Goal: Task Accomplishment & Management: Manage account settings

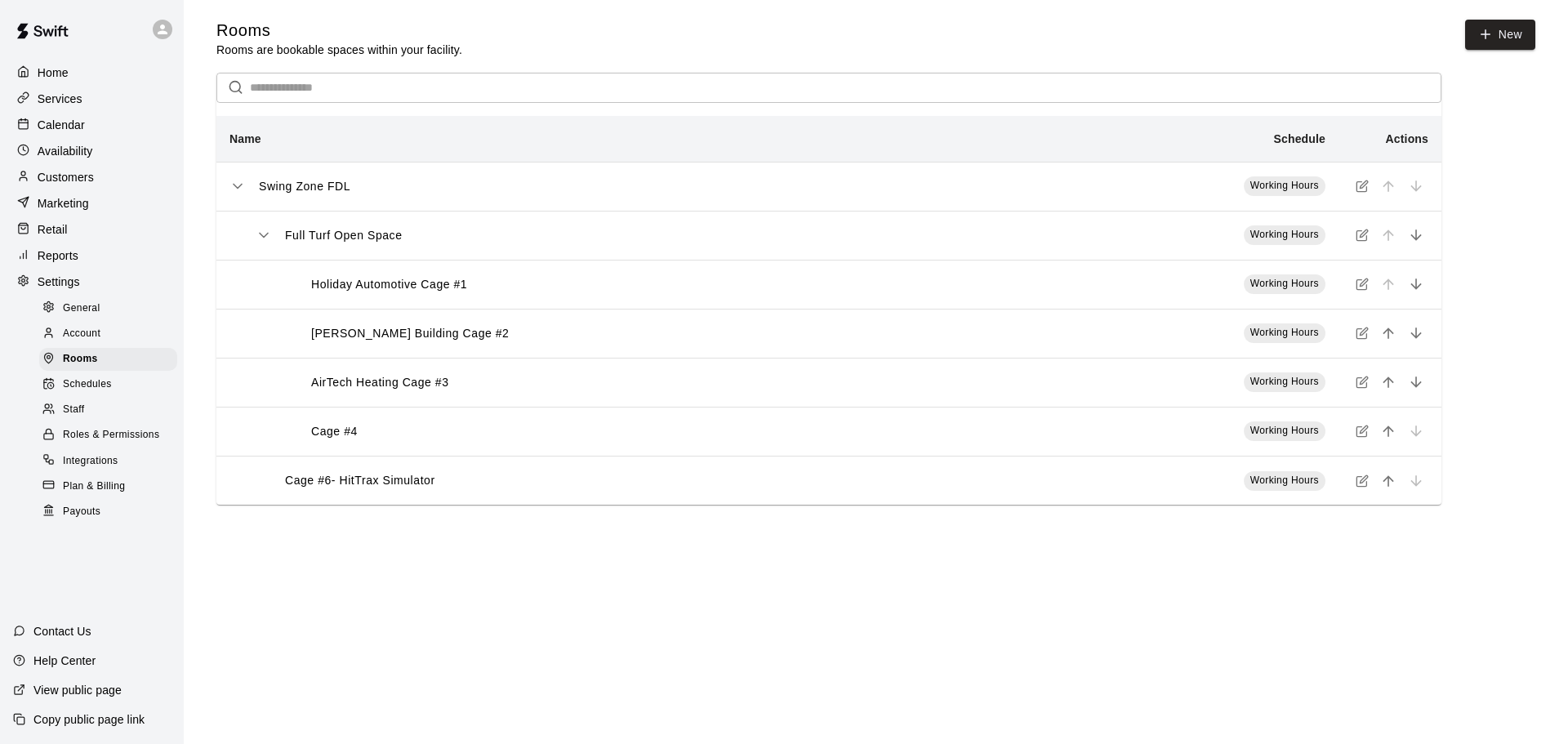
click at [107, 420] on div "Staff" at bounding box center [108, 409] width 138 height 23
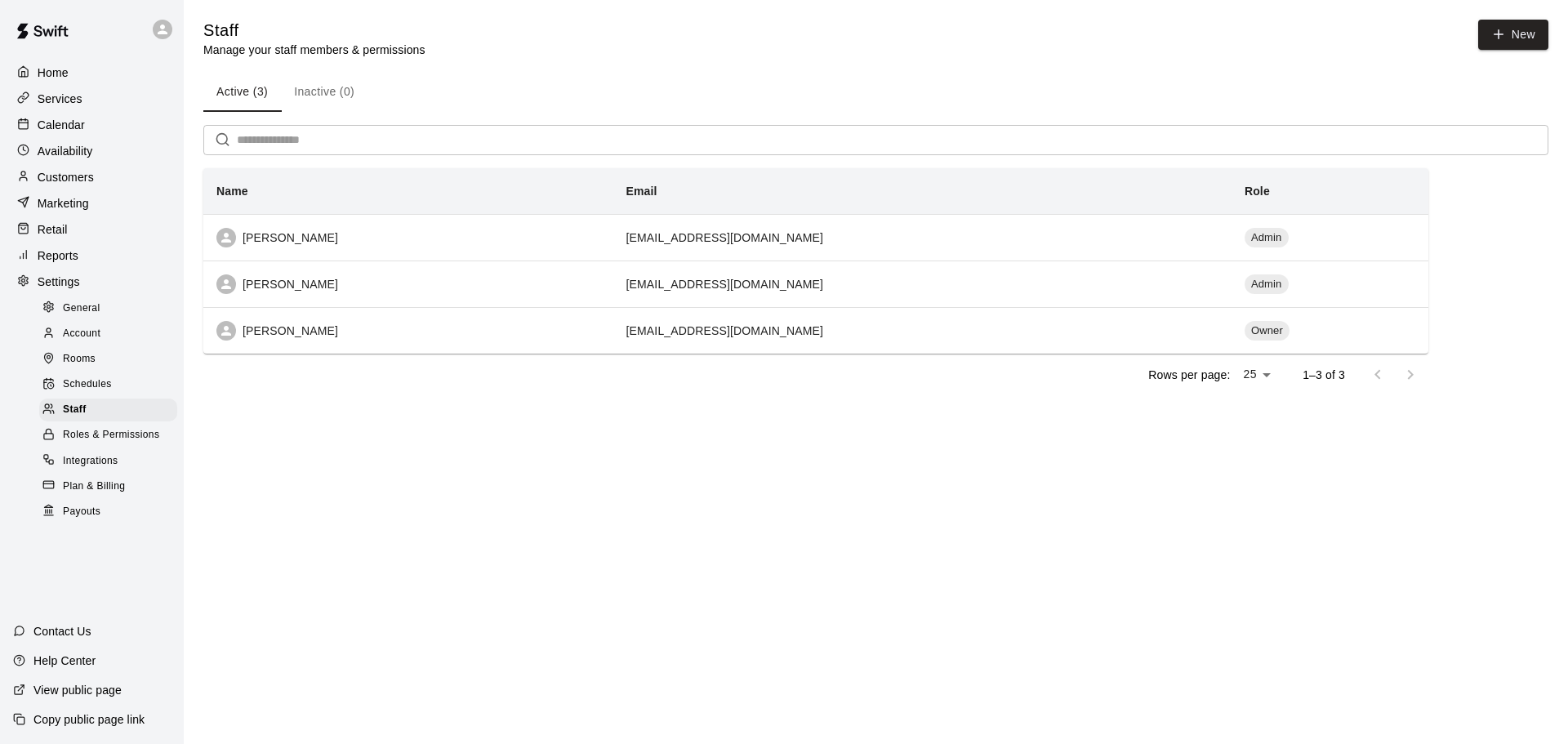
click at [107, 391] on span "Schedules" at bounding box center [87, 384] width 49 height 16
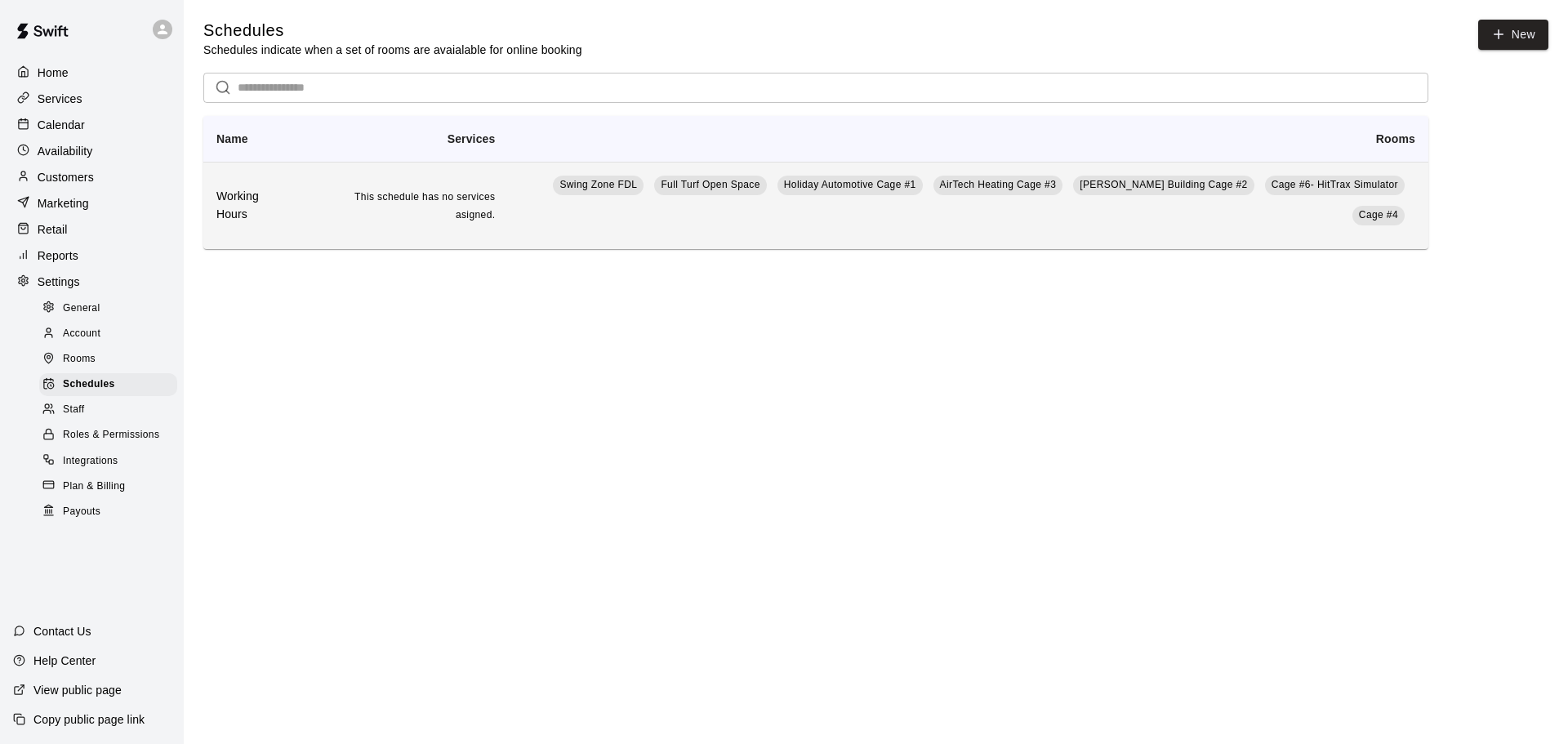
click at [282, 204] on th "Working Hours" at bounding box center [254, 205] width 101 height 88
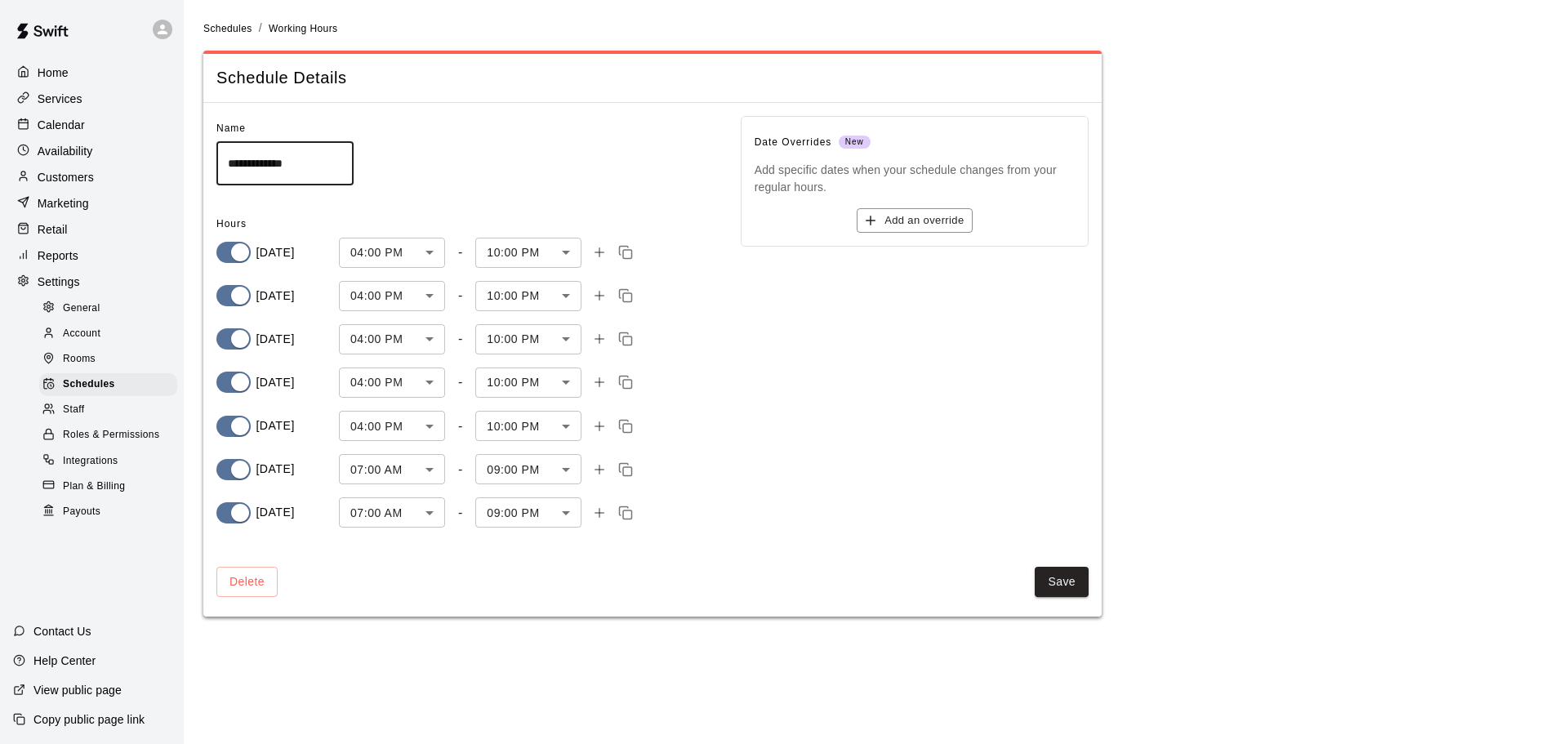
click at [73, 414] on span "Staff" at bounding box center [73, 409] width 21 height 16
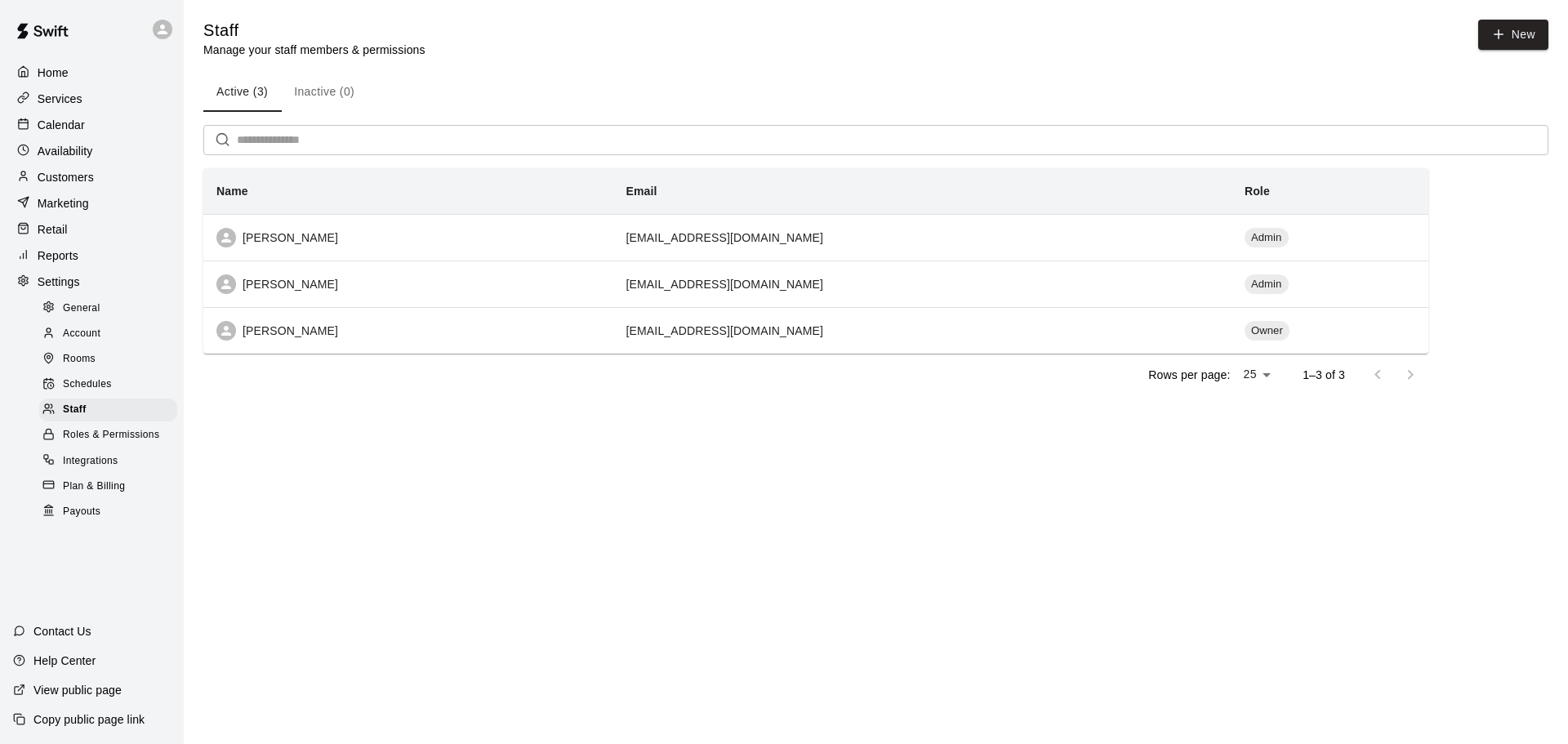
click at [82, 393] on span "Schedules" at bounding box center [87, 384] width 49 height 16
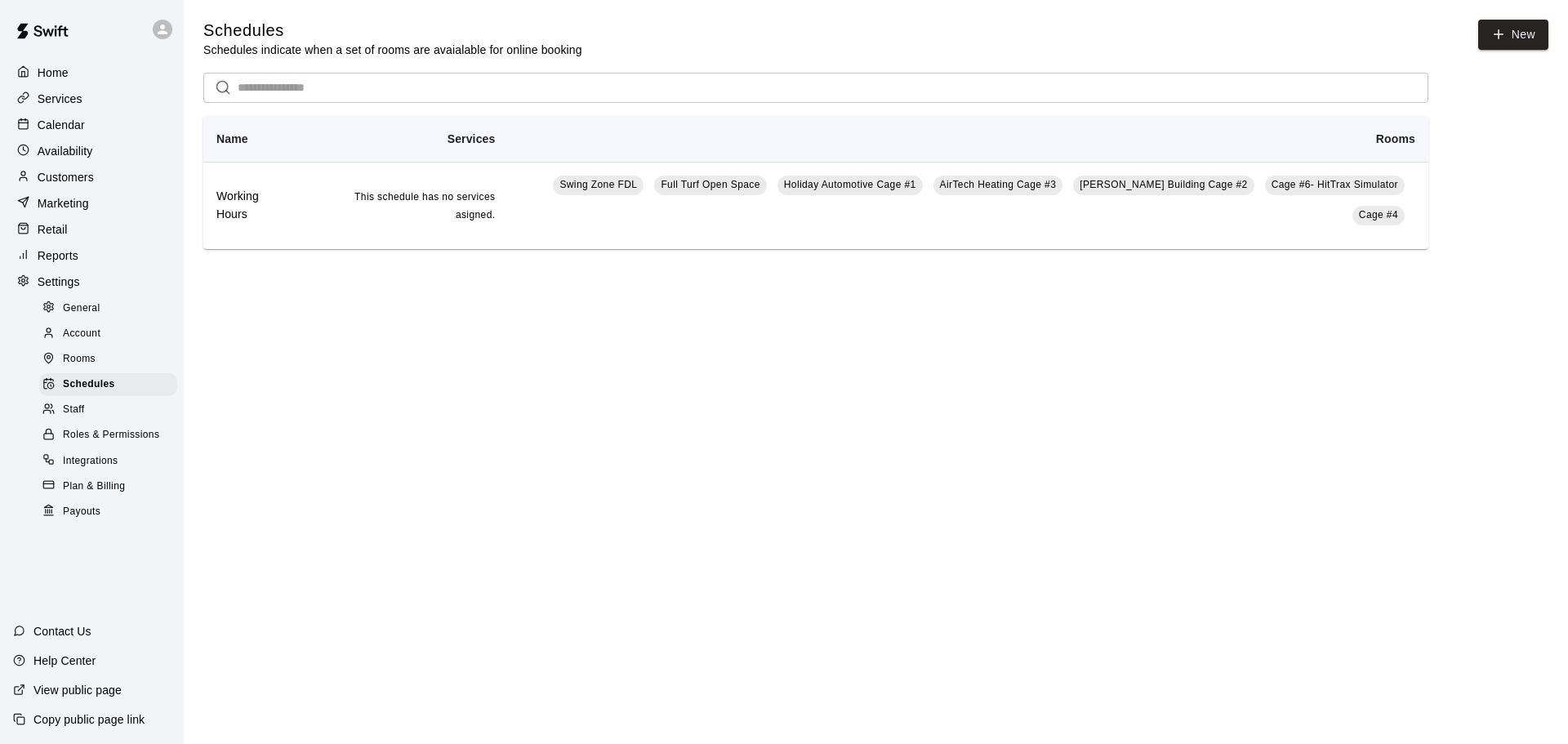
click at [421, 126] on th "Services" at bounding box center [407, 139] width 204 height 46
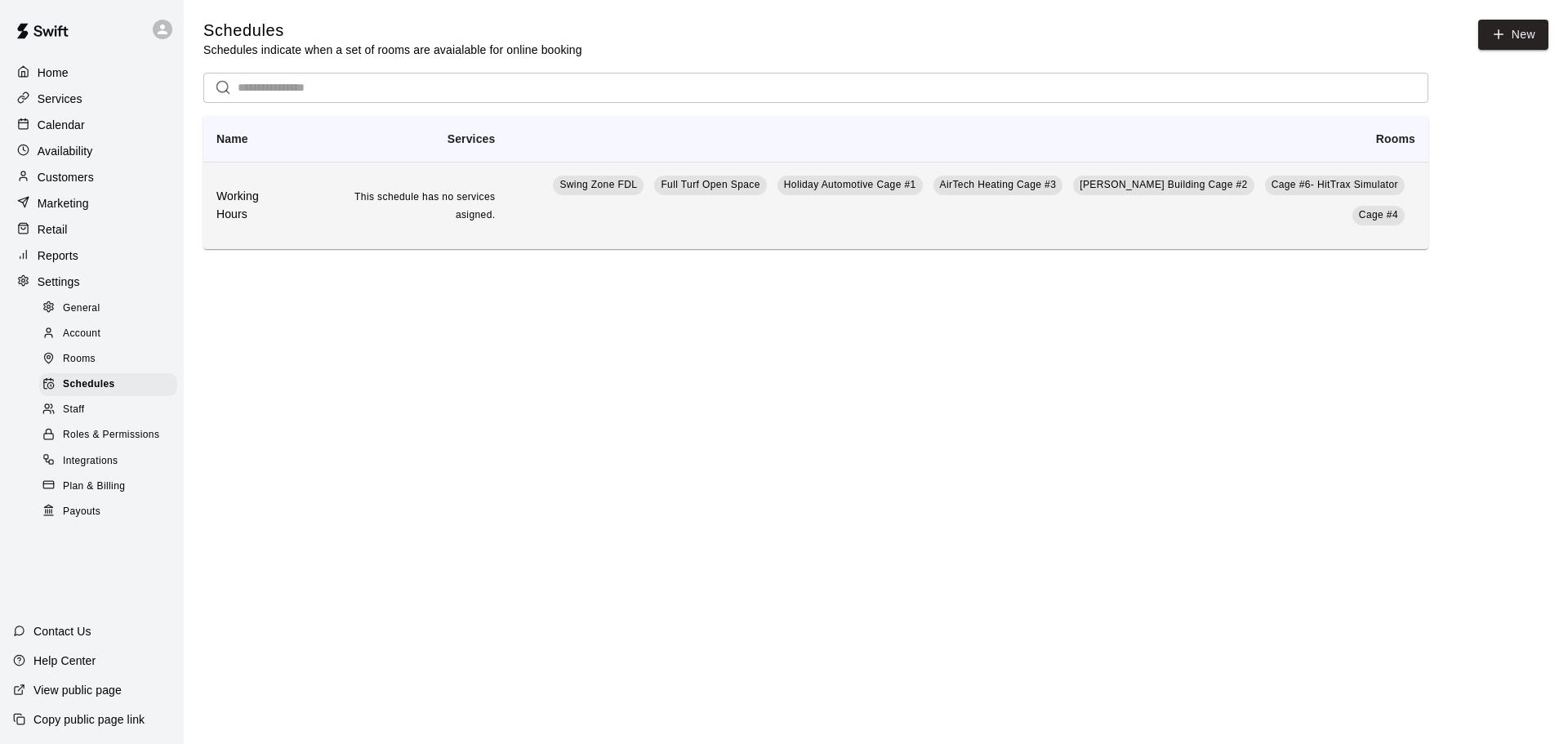
click at [407, 179] on td "This schedule has no services asigned." at bounding box center [407, 205] width 204 height 88
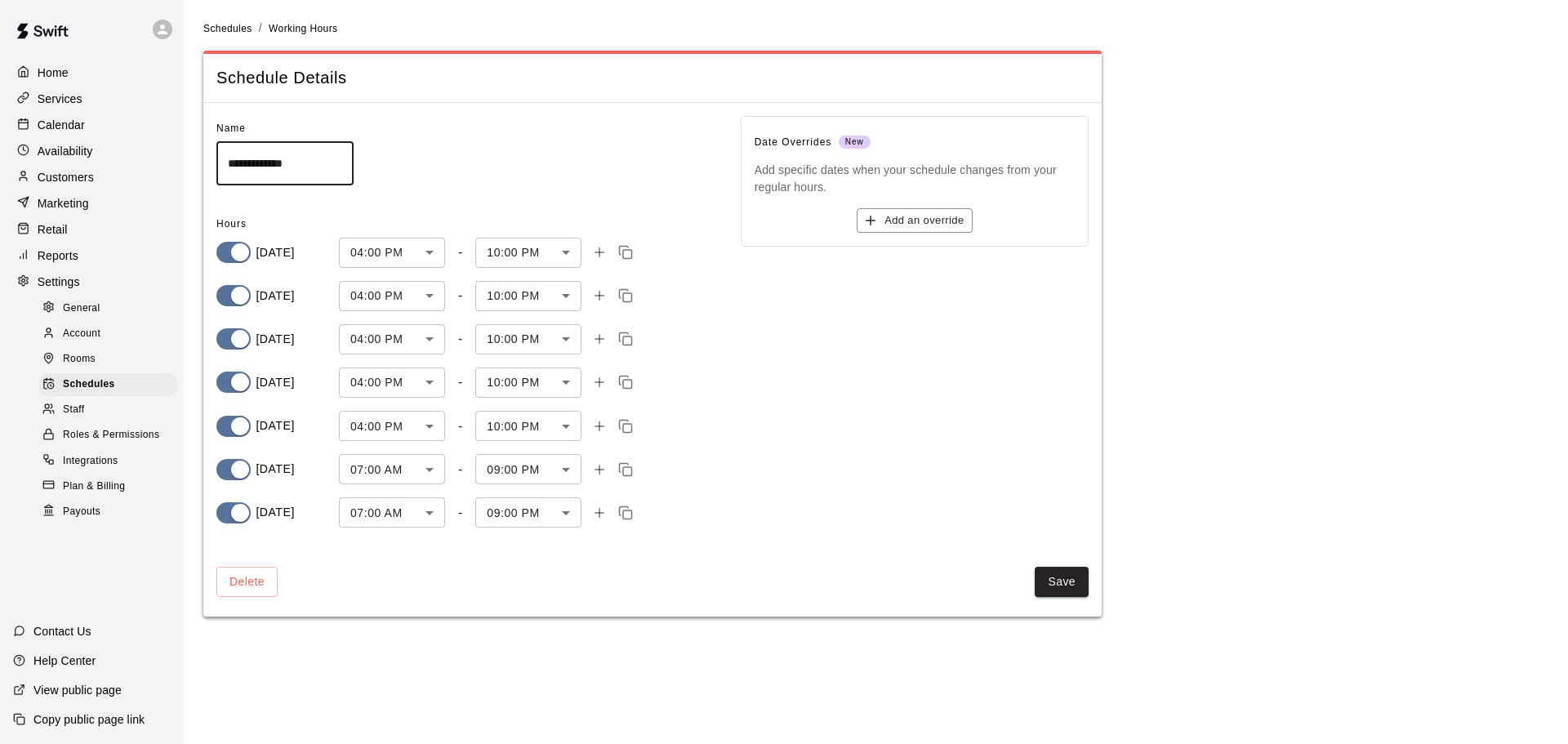
click at [89, 520] on span "Payouts" at bounding box center [82, 511] width 38 height 16
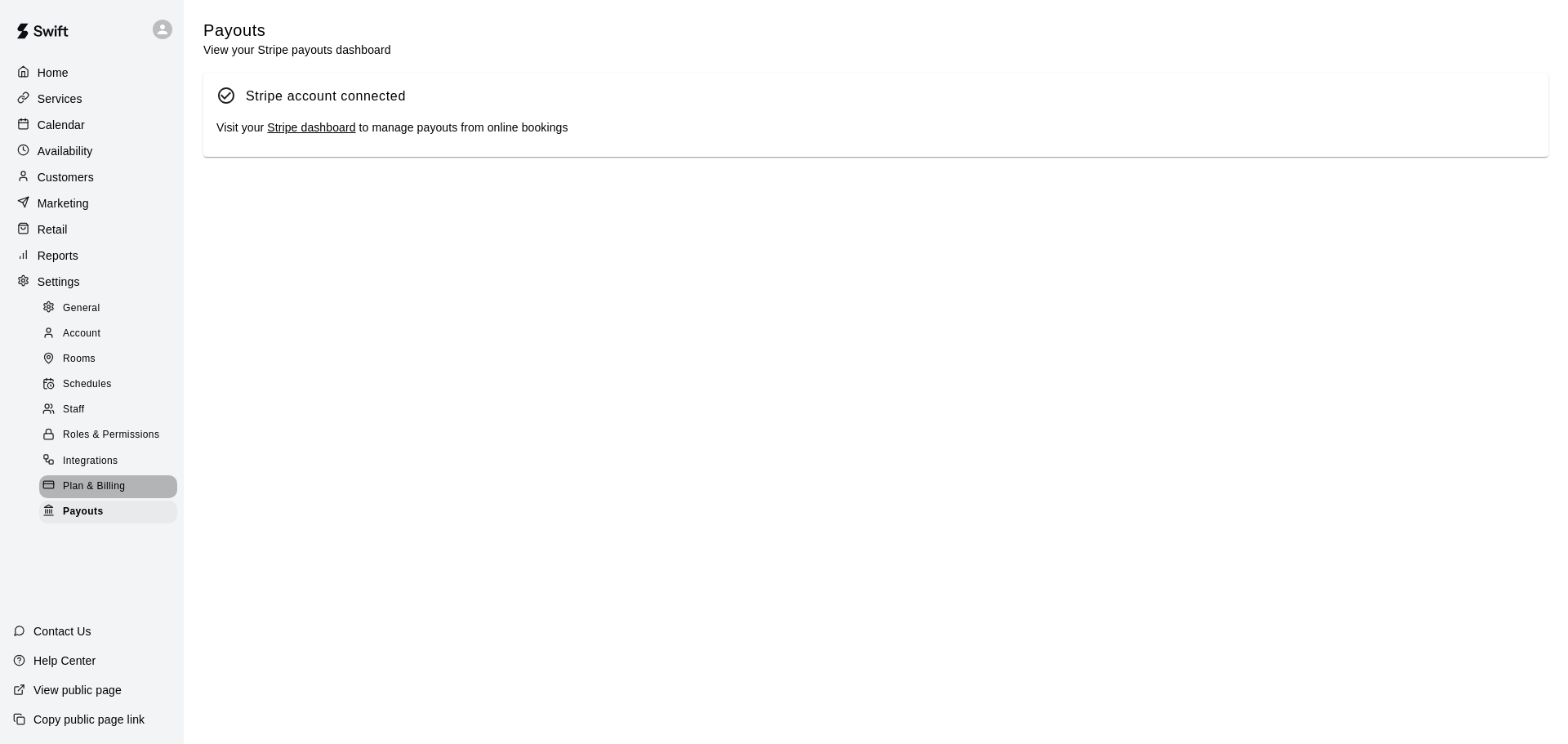
click at [112, 495] on span "Plan & Billing" at bounding box center [94, 486] width 62 height 16
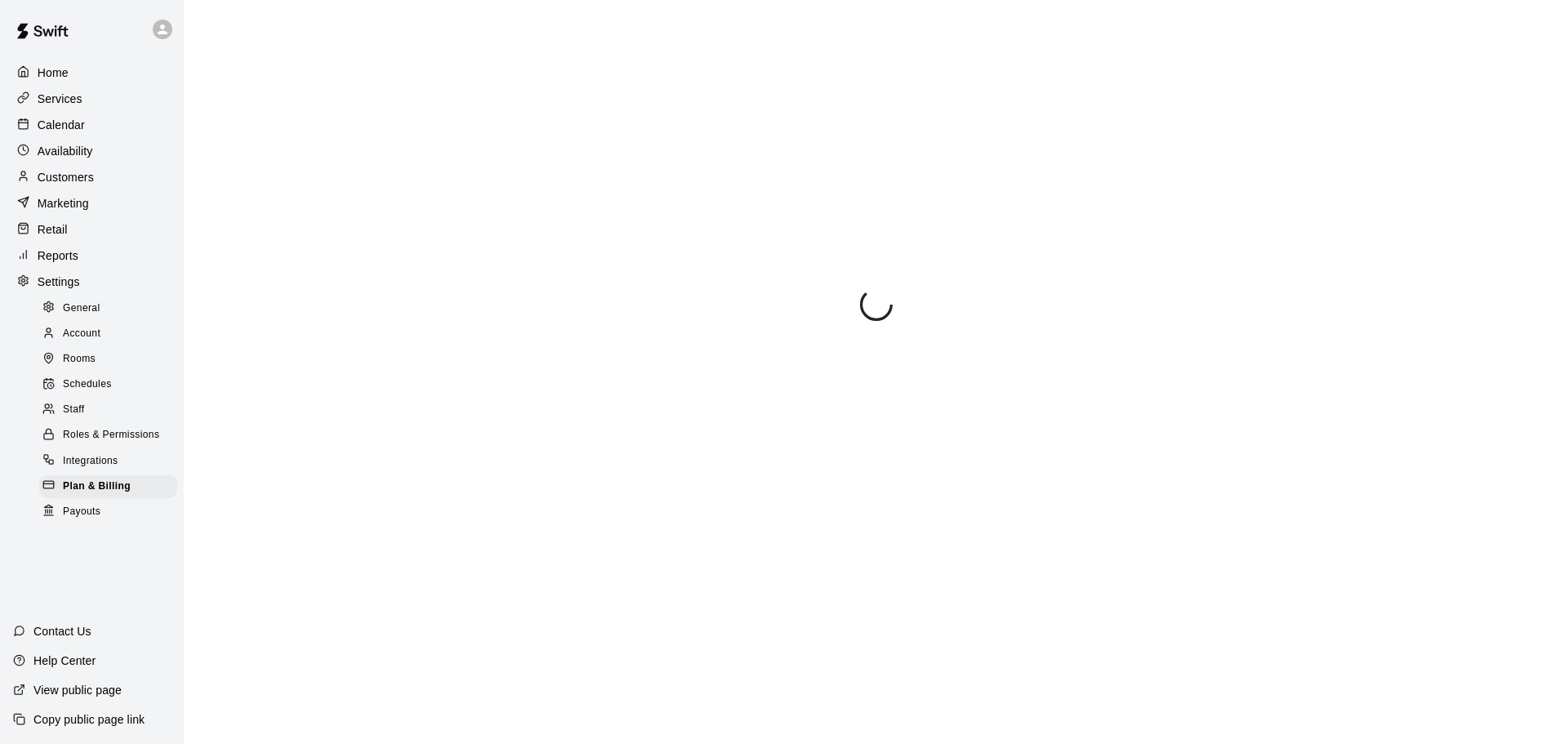
click at [99, 469] on span "Integrations" at bounding box center [90, 461] width 56 height 16
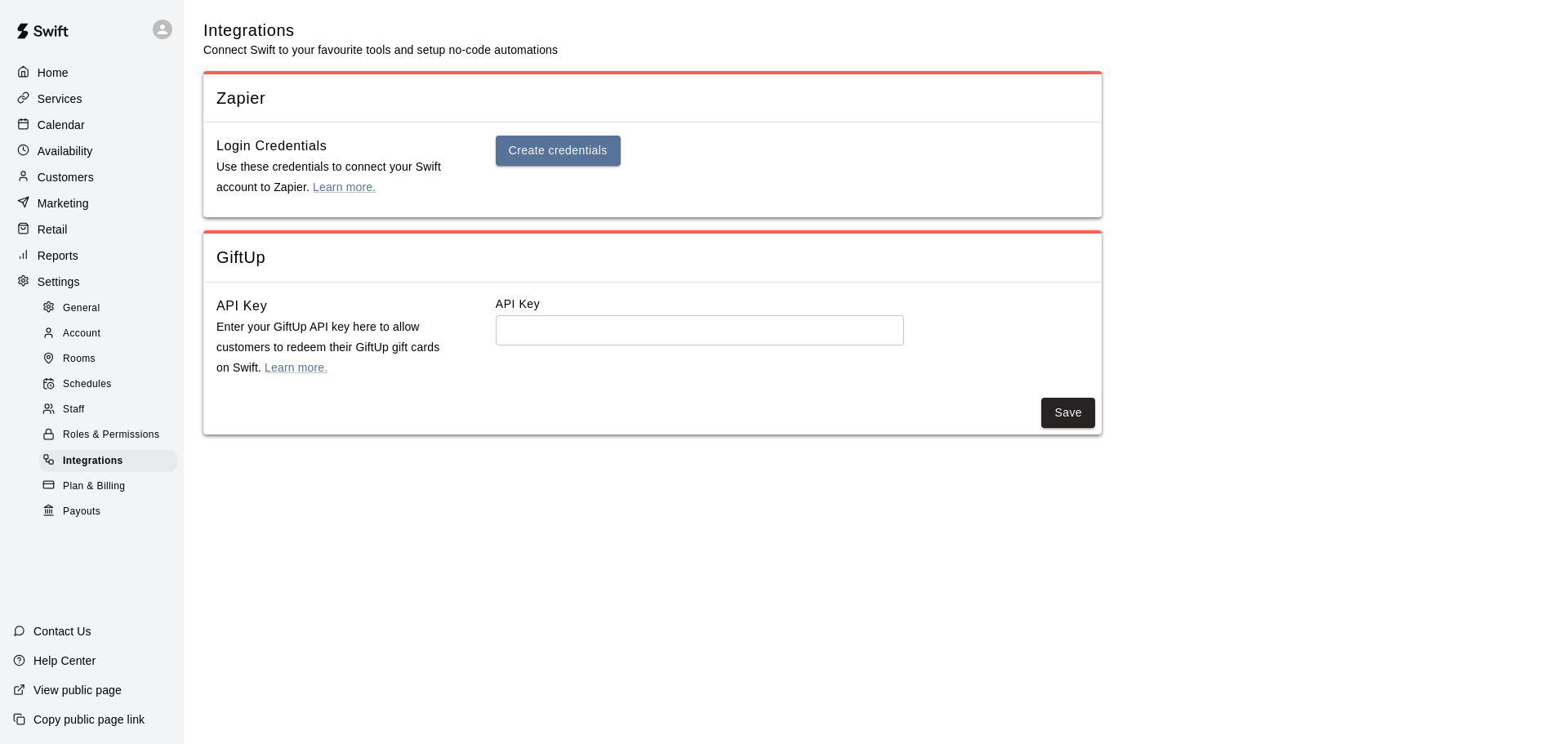
click at [101, 444] on span "Roles & Permissions" at bounding box center [111, 435] width 96 height 16
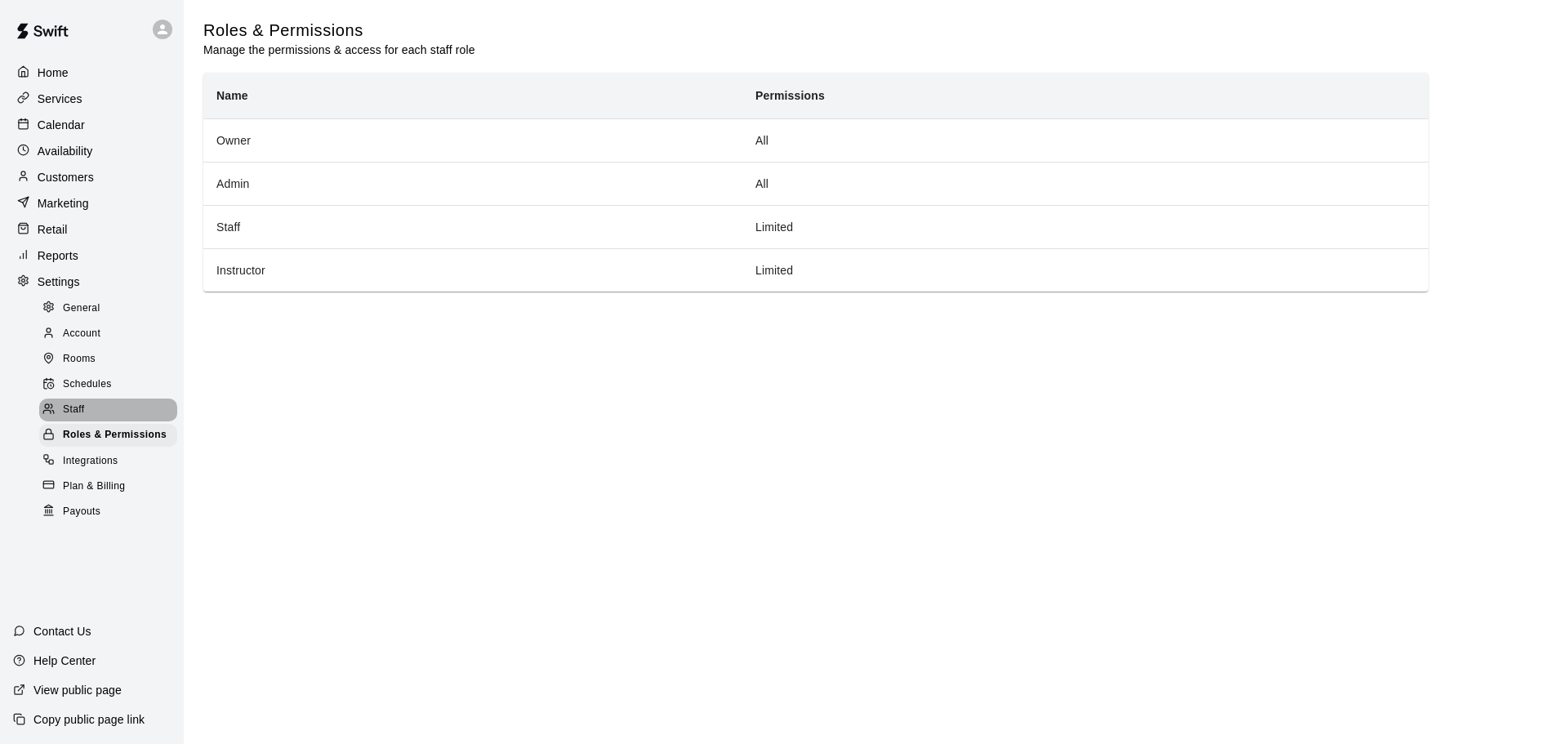
click at [92, 421] on div "Staff" at bounding box center [108, 409] width 138 height 23
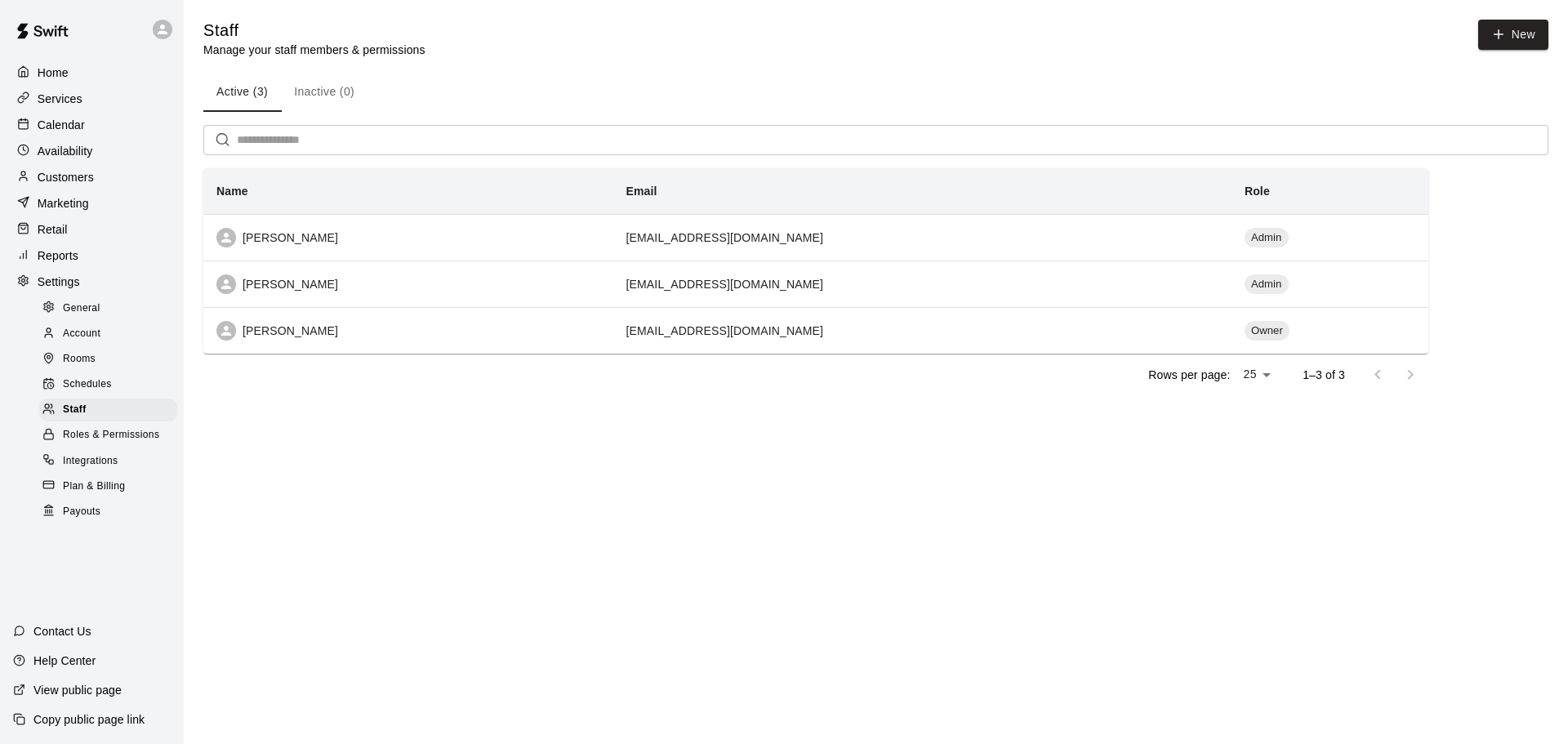
click at [89, 388] on span "Schedules" at bounding box center [87, 384] width 49 height 16
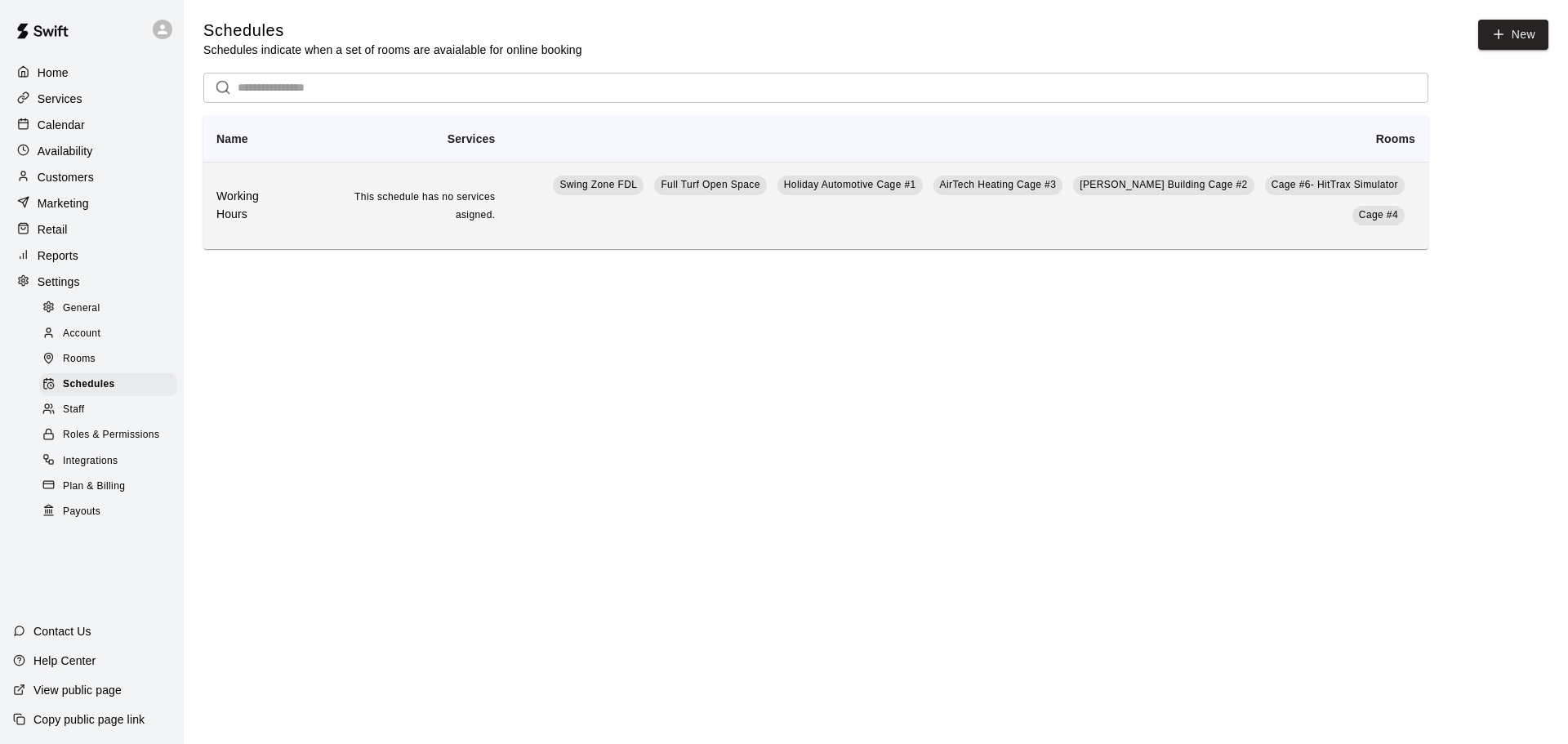
click at [265, 196] on h6 "Working Hours" at bounding box center [254, 206] width 76 height 36
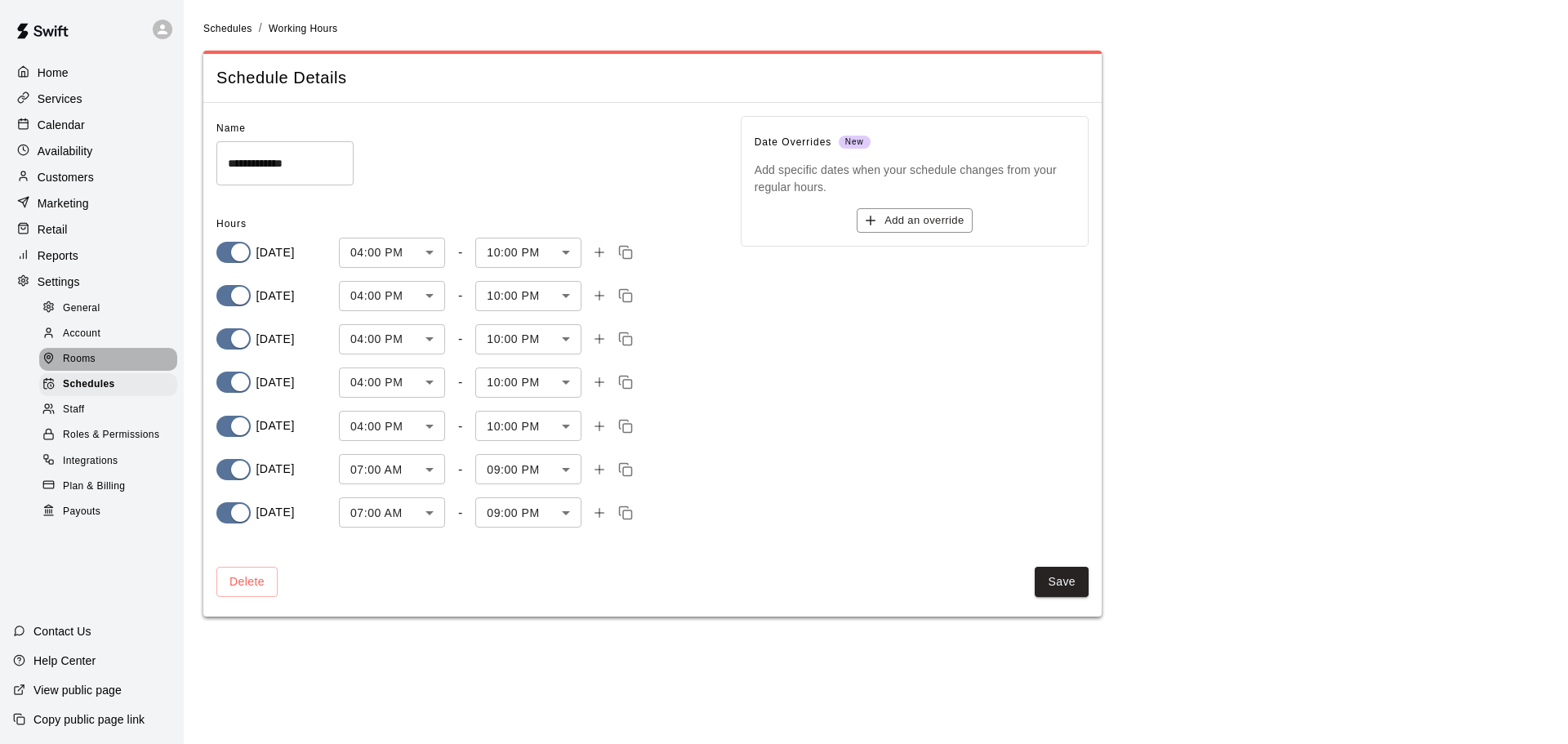
click at [88, 360] on div "Rooms" at bounding box center [108, 359] width 138 height 23
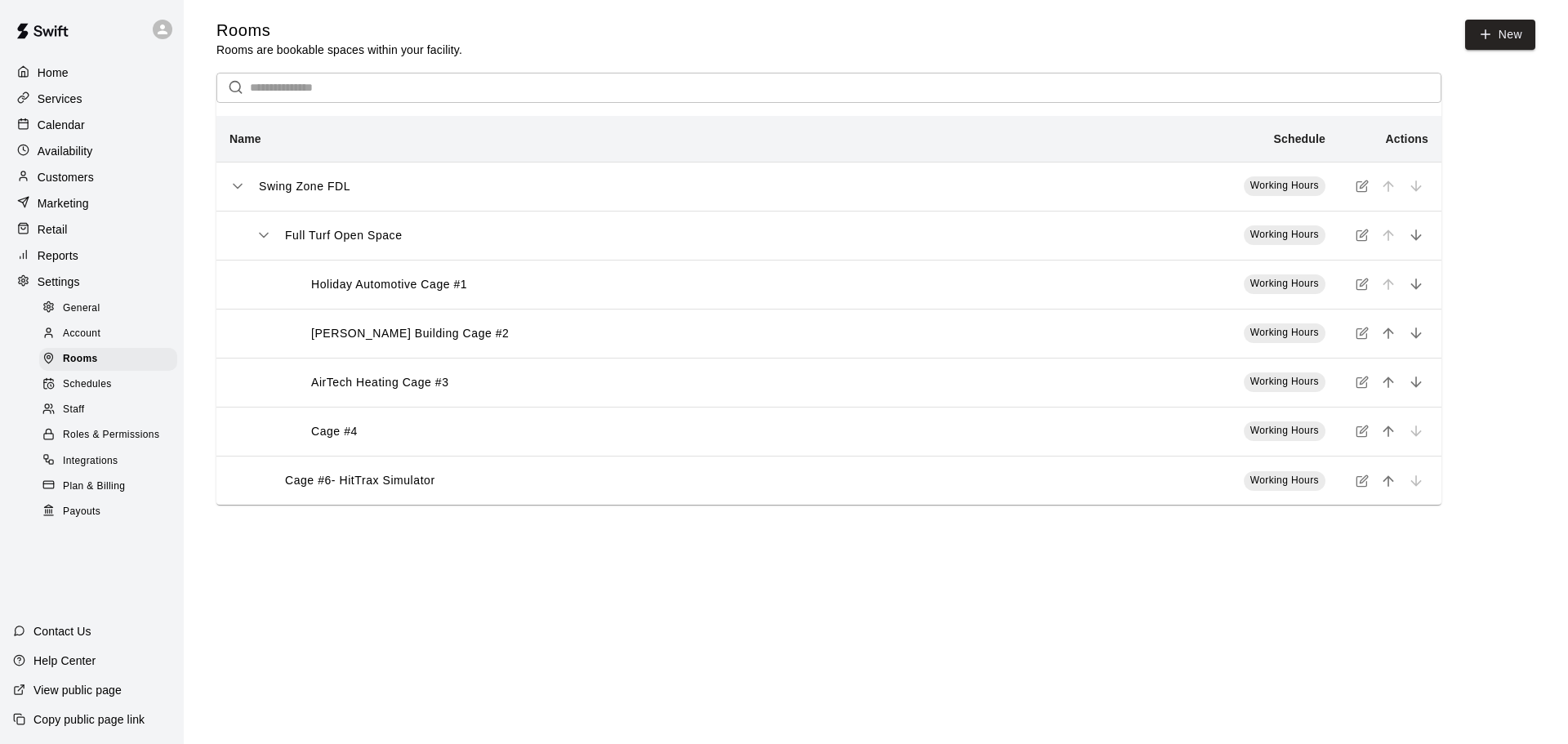
click at [90, 336] on span "Account" at bounding box center [82, 334] width 38 height 16
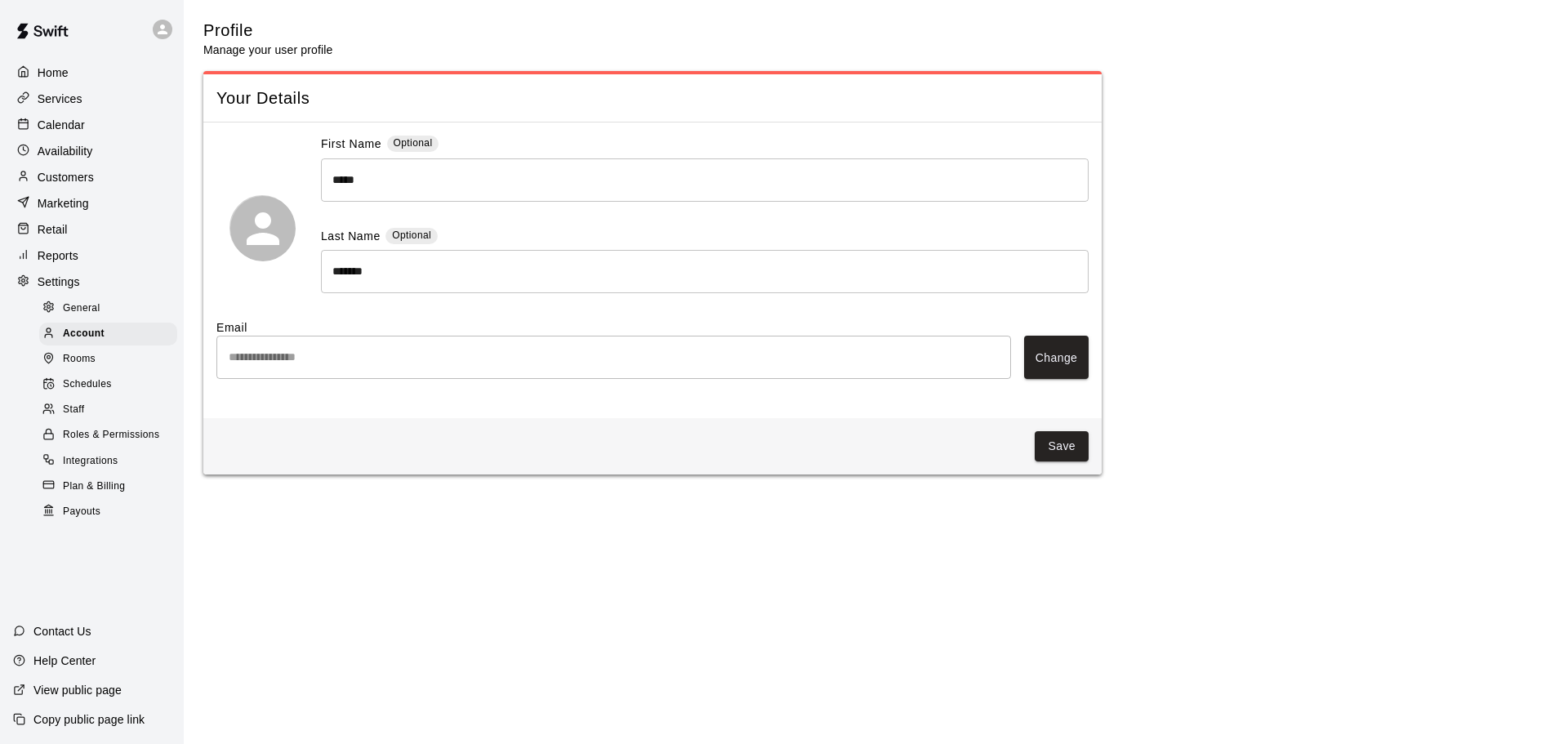
click at [78, 309] on span "General" at bounding box center [82, 308] width 38 height 16
select select "**"
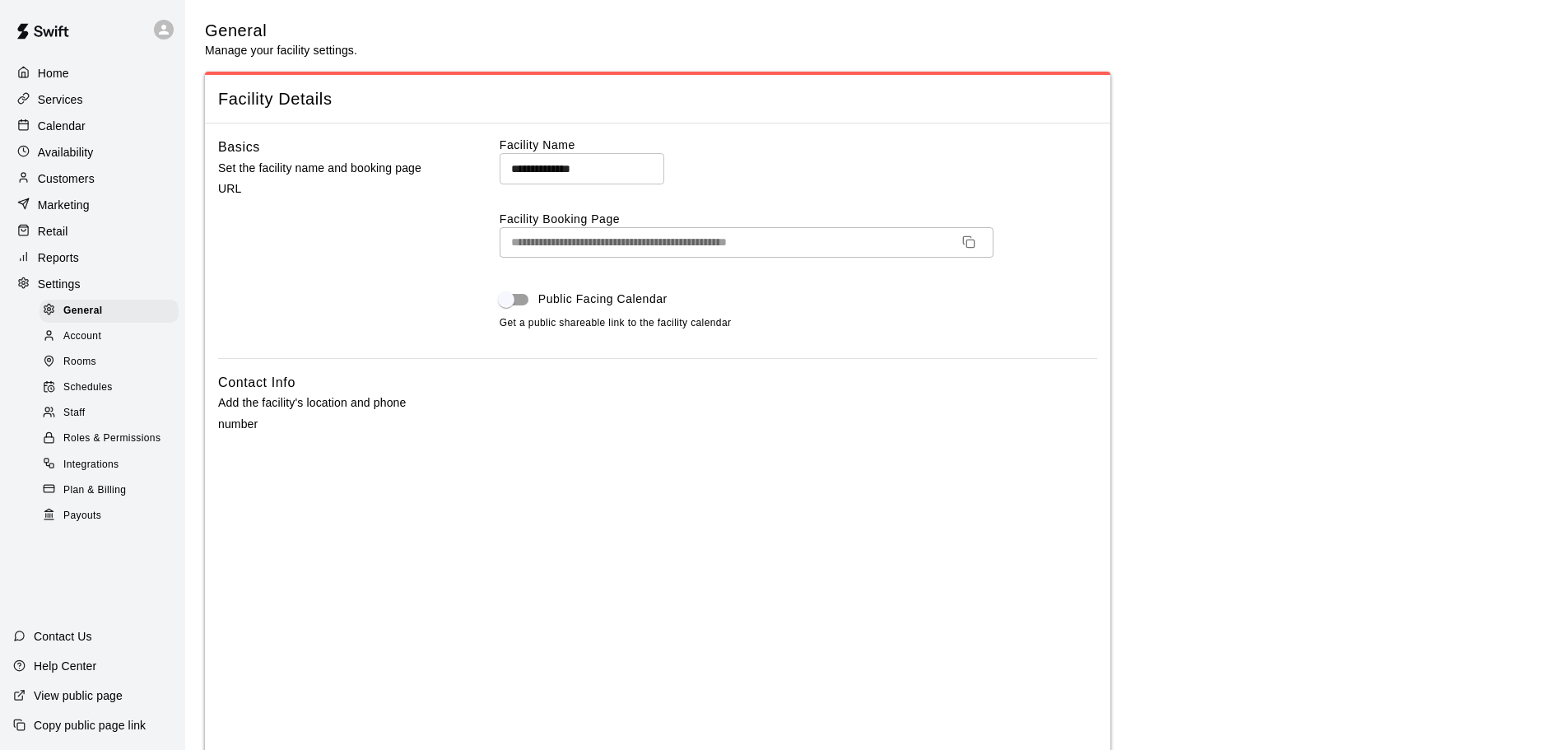
click at [67, 119] on p "Calendar" at bounding box center [61, 125] width 48 height 16
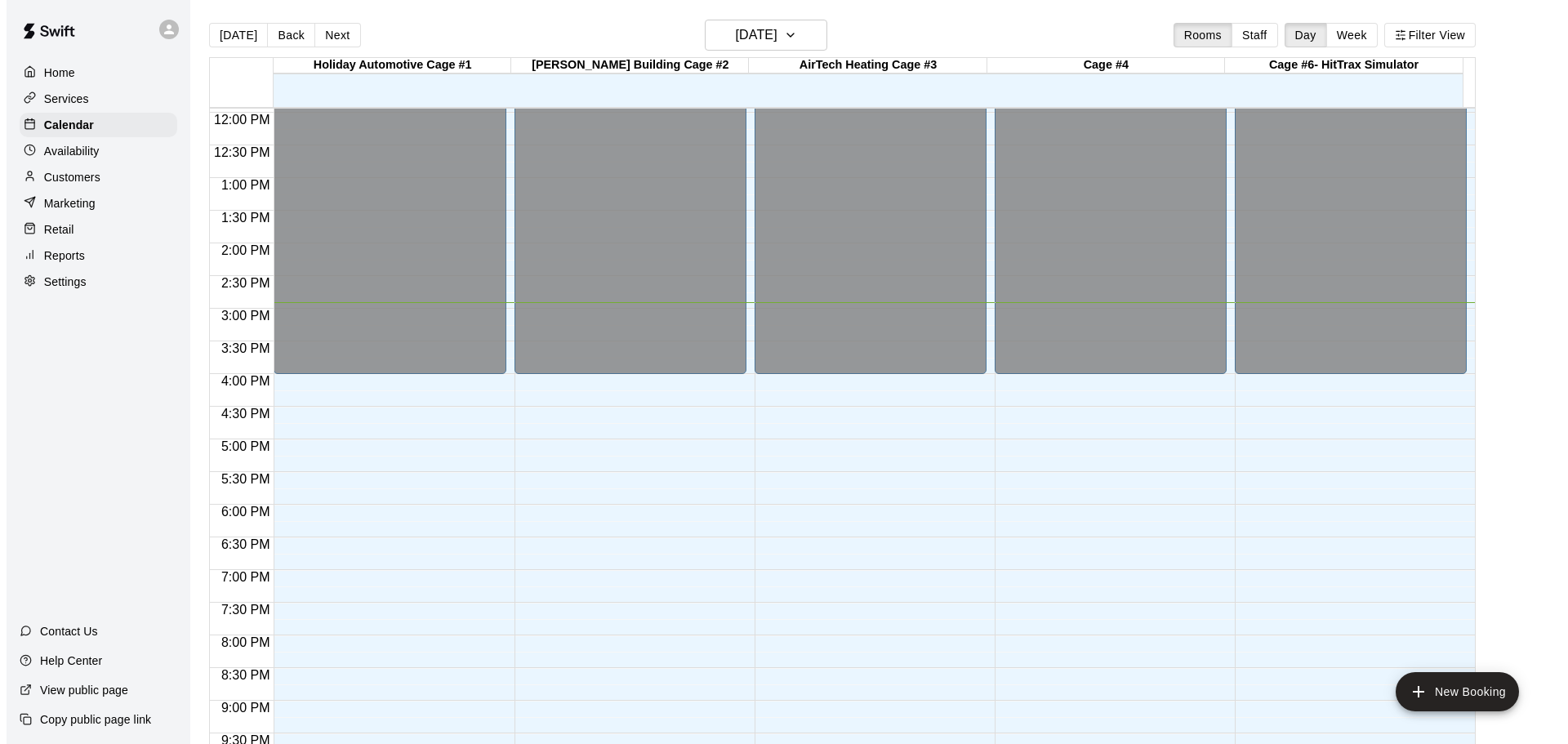
scroll to position [864, 0]
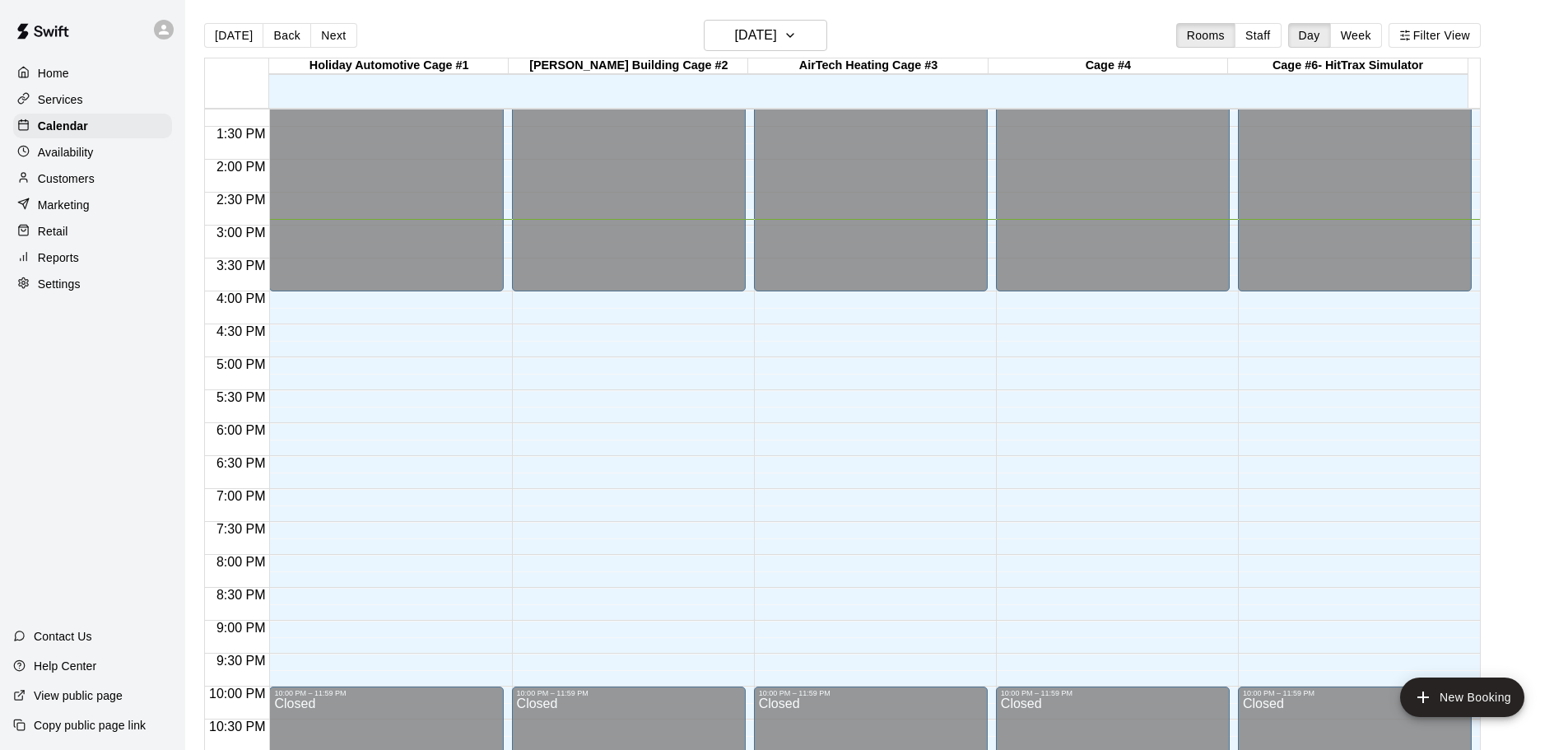
click at [391, 314] on div "12:00 AM – 4:00 PM Closed 10:00 PM – 11:59 PM Closed" at bounding box center [386, 28] width 234 height 1580
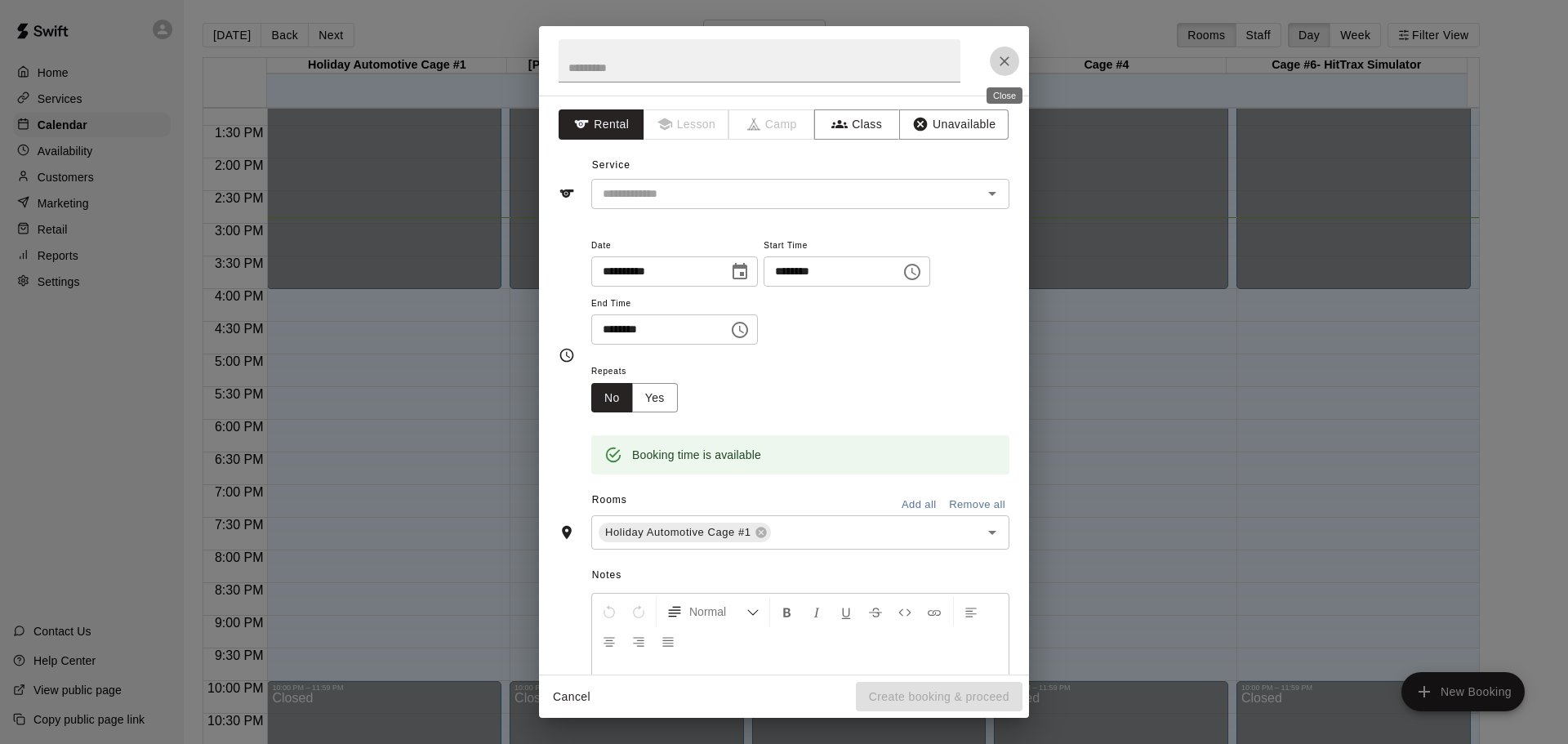
click at [1010, 61] on icon "Close" at bounding box center [1004, 61] width 16 height 16
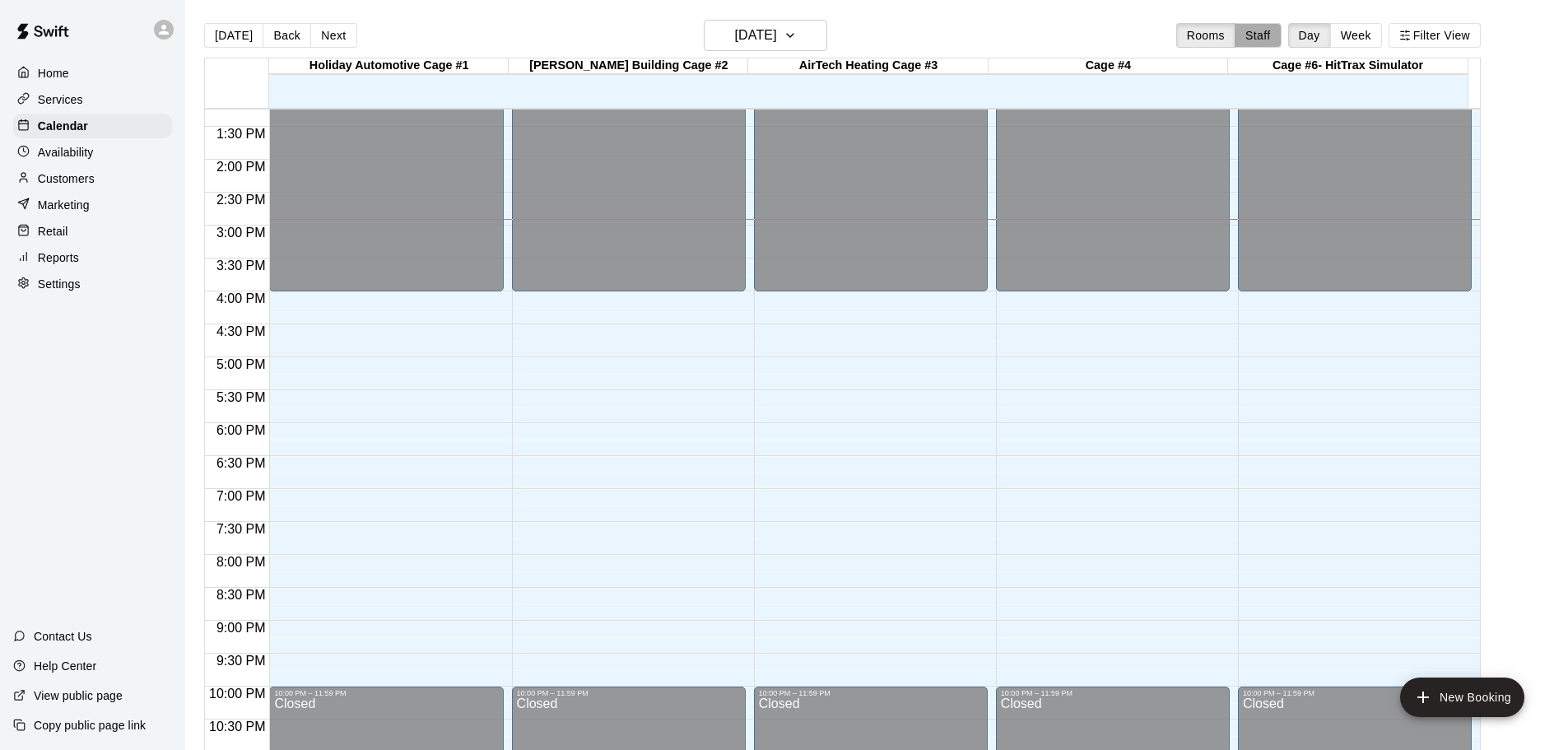
click at [1274, 40] on button "Staff" at bounding box center [1258, 35] width 47 height 25
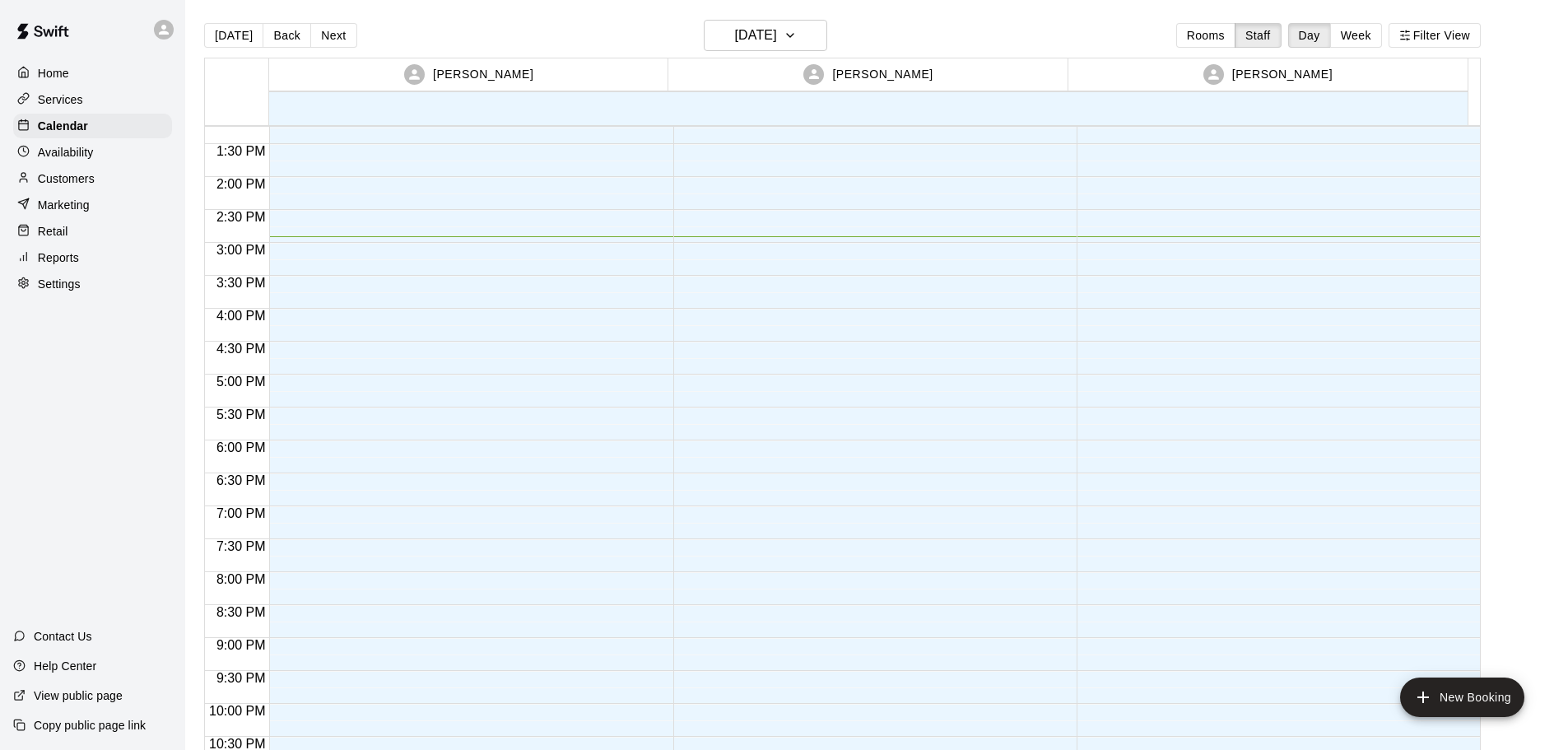
click at [376, 320] on div at bounding box center [466, 45] width 395 height 1580
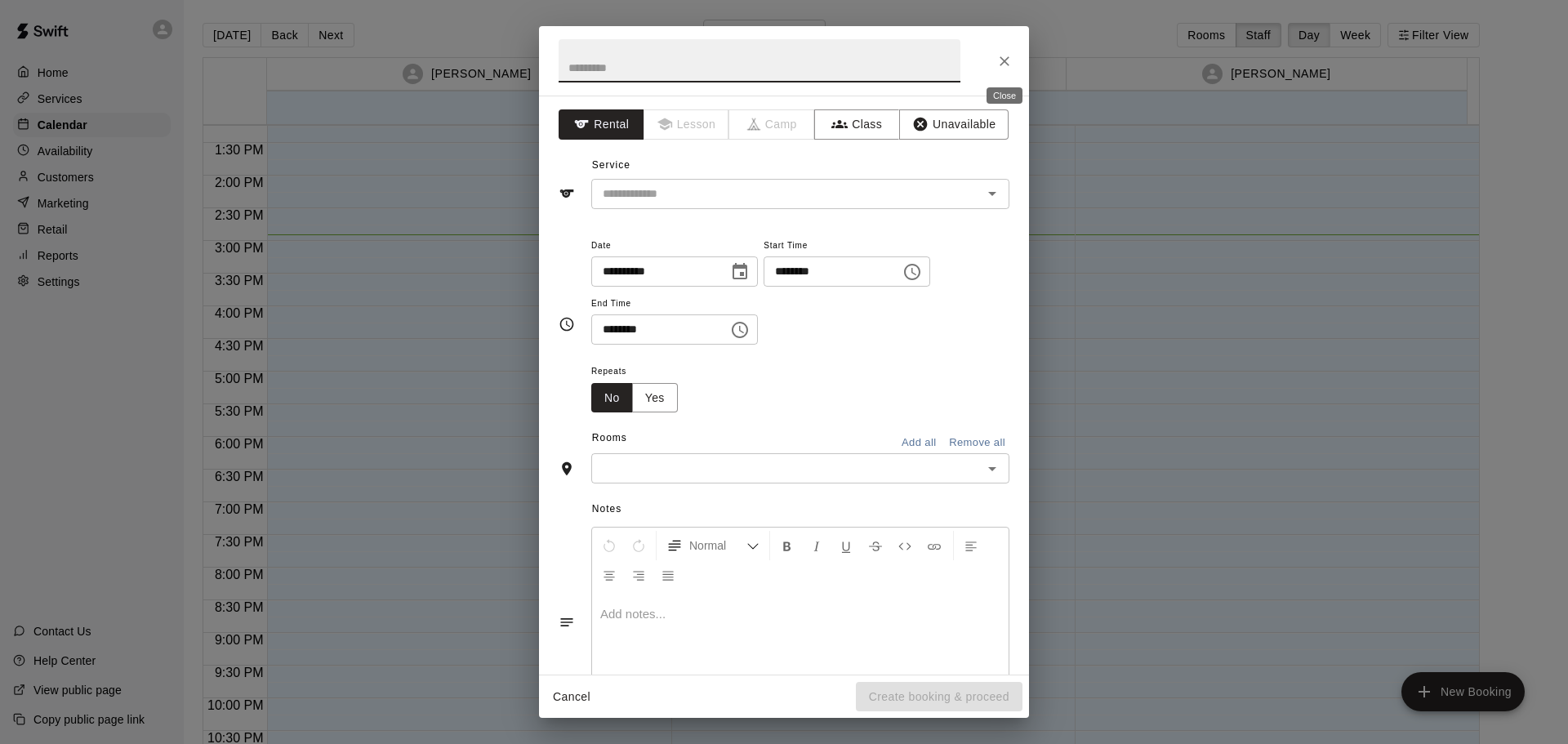
click at [999, 60] on icon "Close" at bounding box center [1004, 61] width 16 height 16
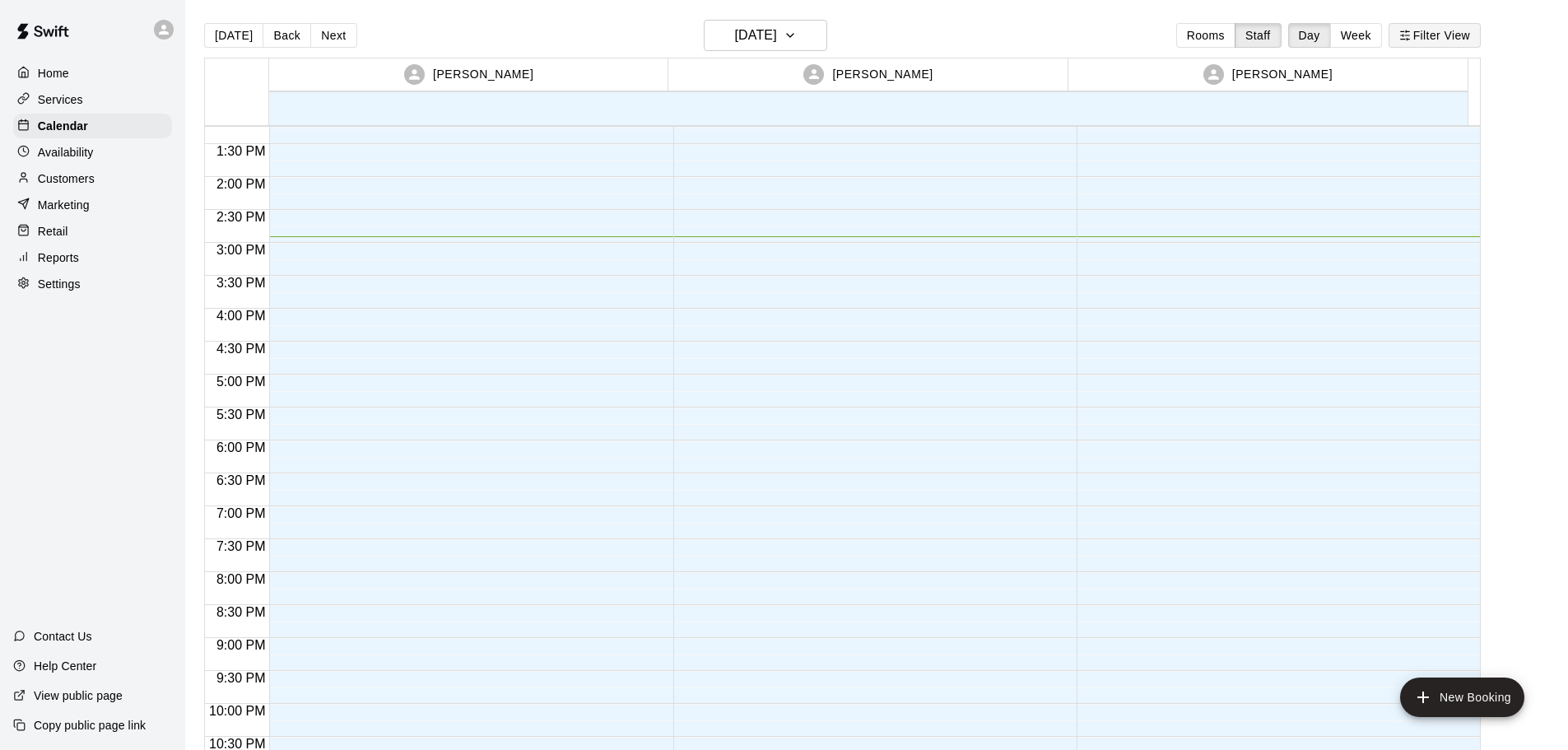
click at [1428, 35] on button "Filter View" at bounding box center [1435, 35] width 93 height 25
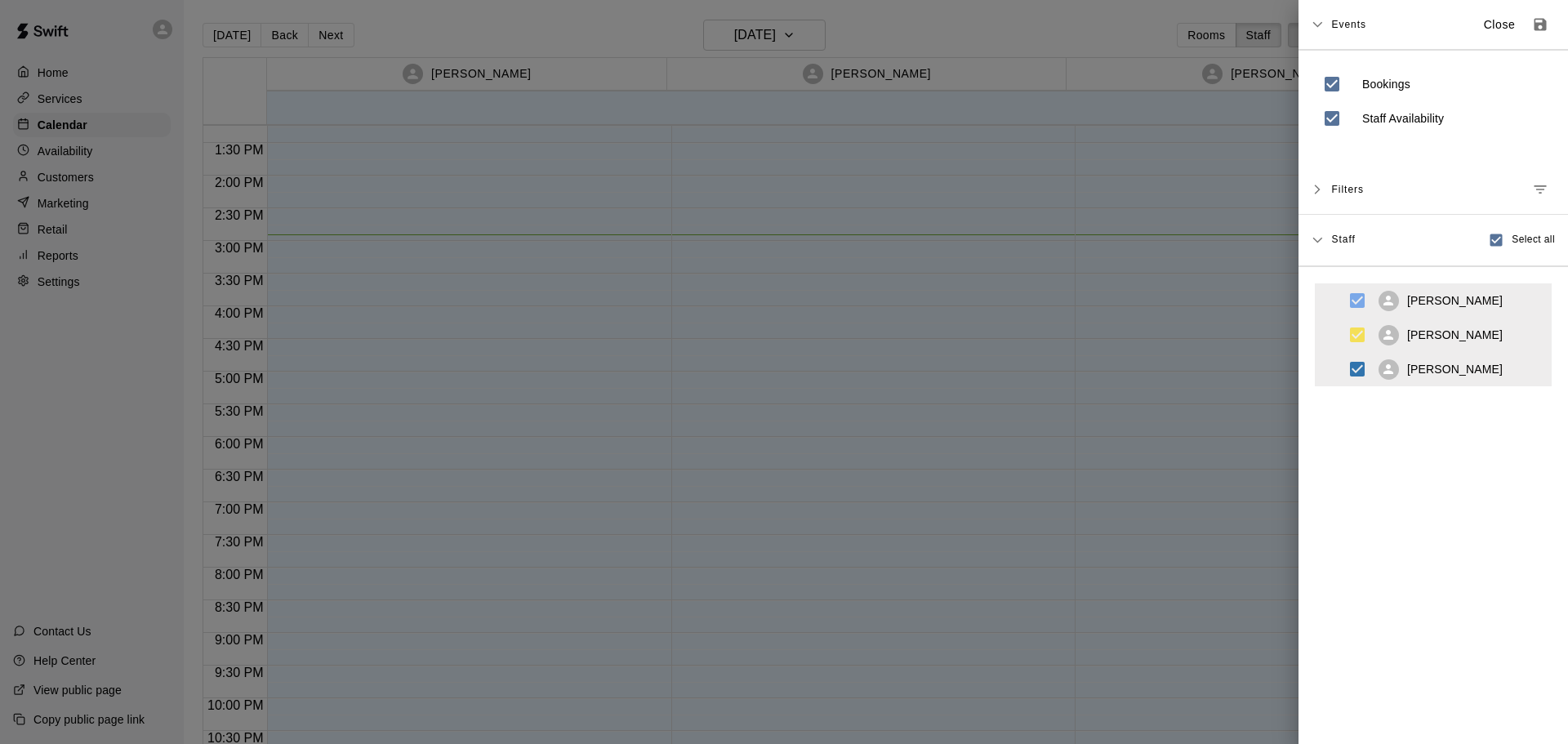
click at [1325, 27] on div "Events Close" at bounding box center [1433, 25] width 269 height 50
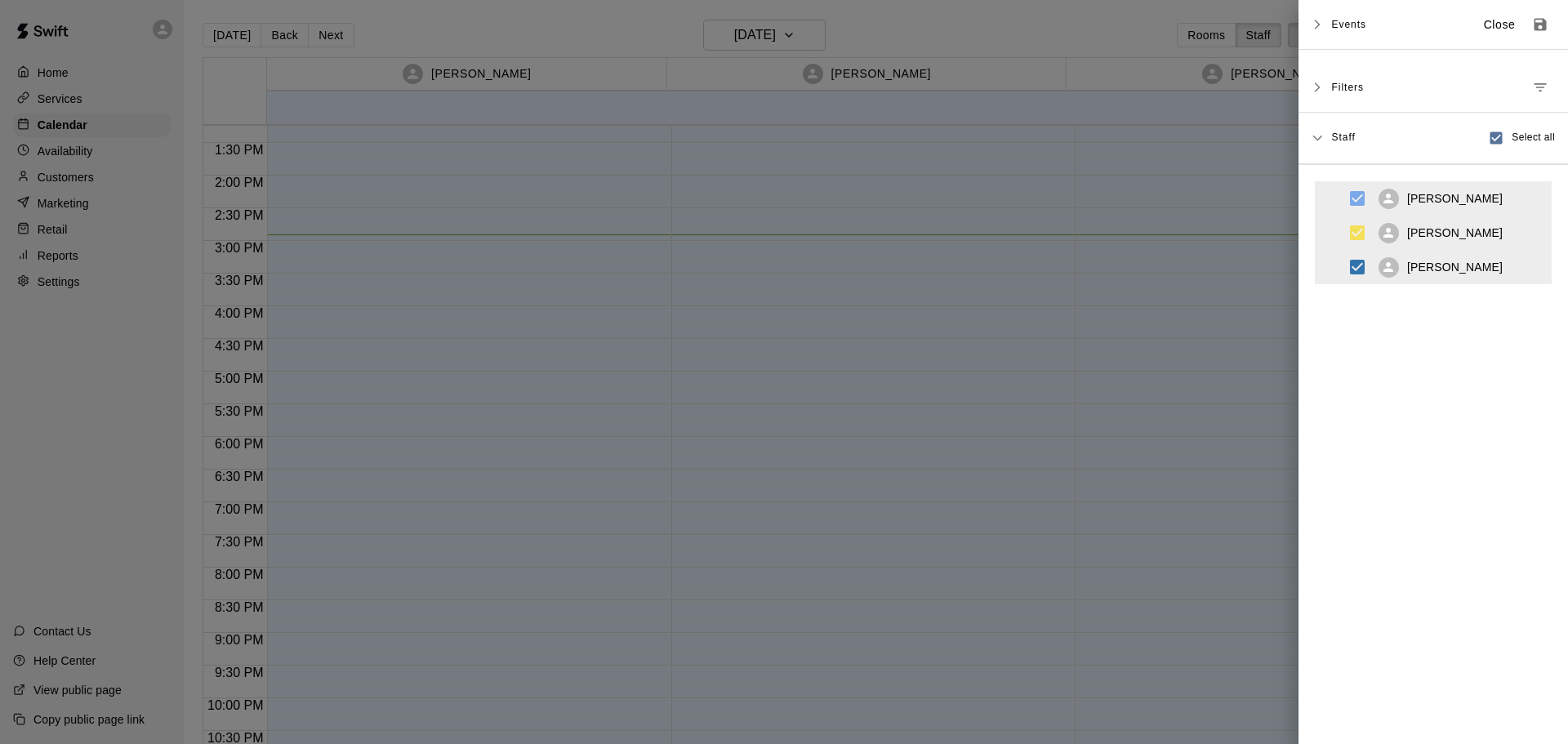
click at [1325, 27] on div "Events Close" at bounding box center [1433, 25] width 269 height 50
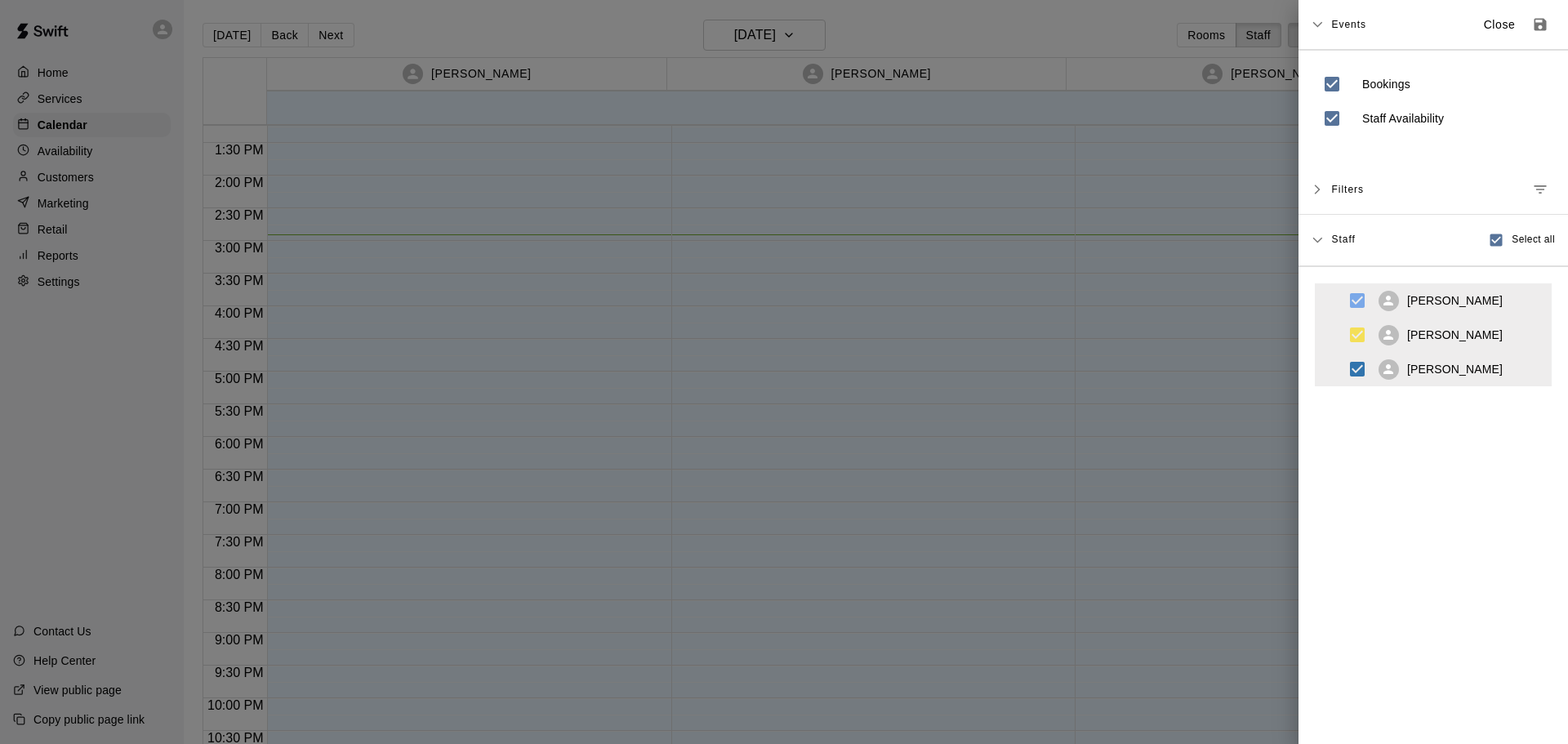
click at [1343, 243] on span "Staff" at bounding box center [1343, 238] width 24 height 13
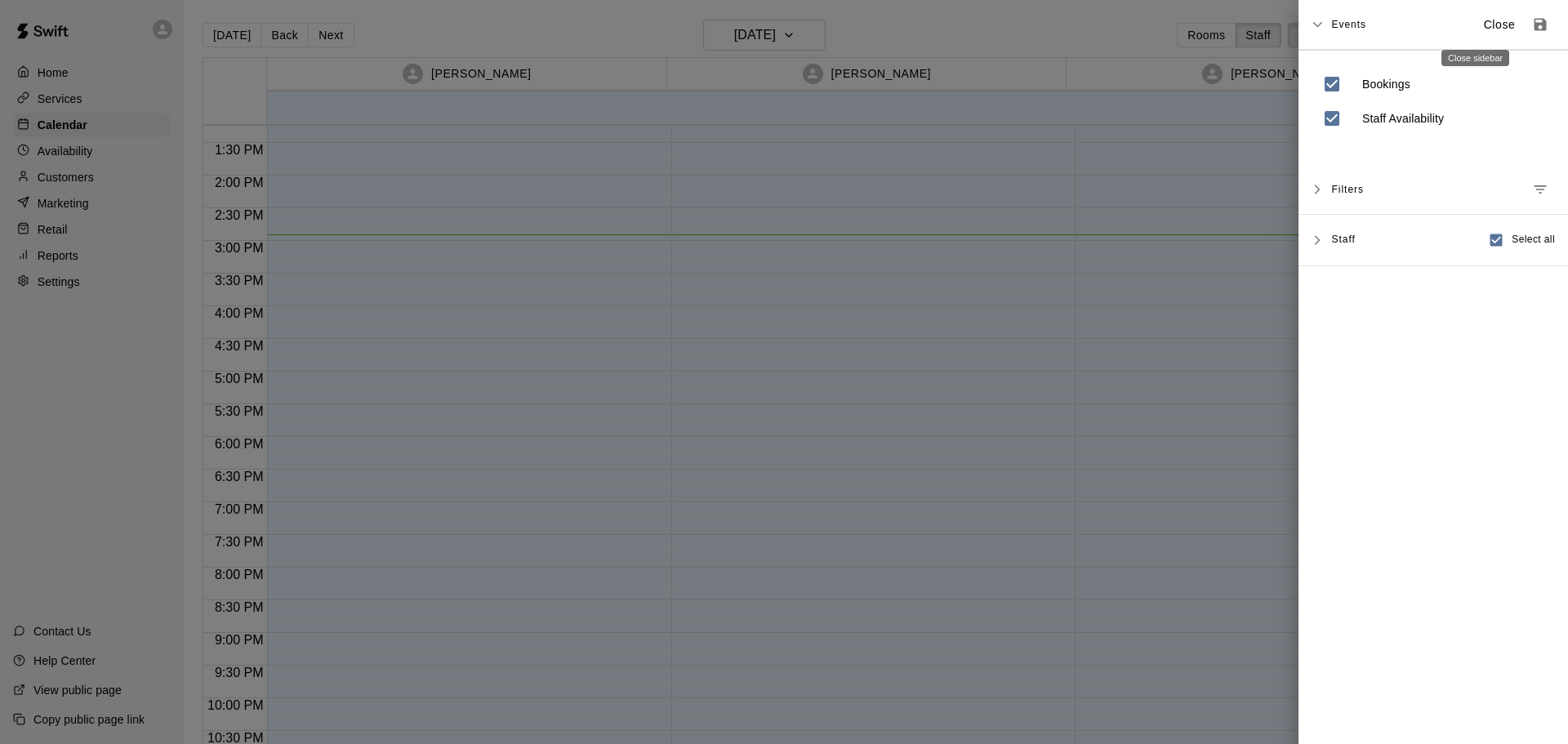
click at [1484, 22] on p "Close" at bounding box center [1499, 25] width 32 height 17
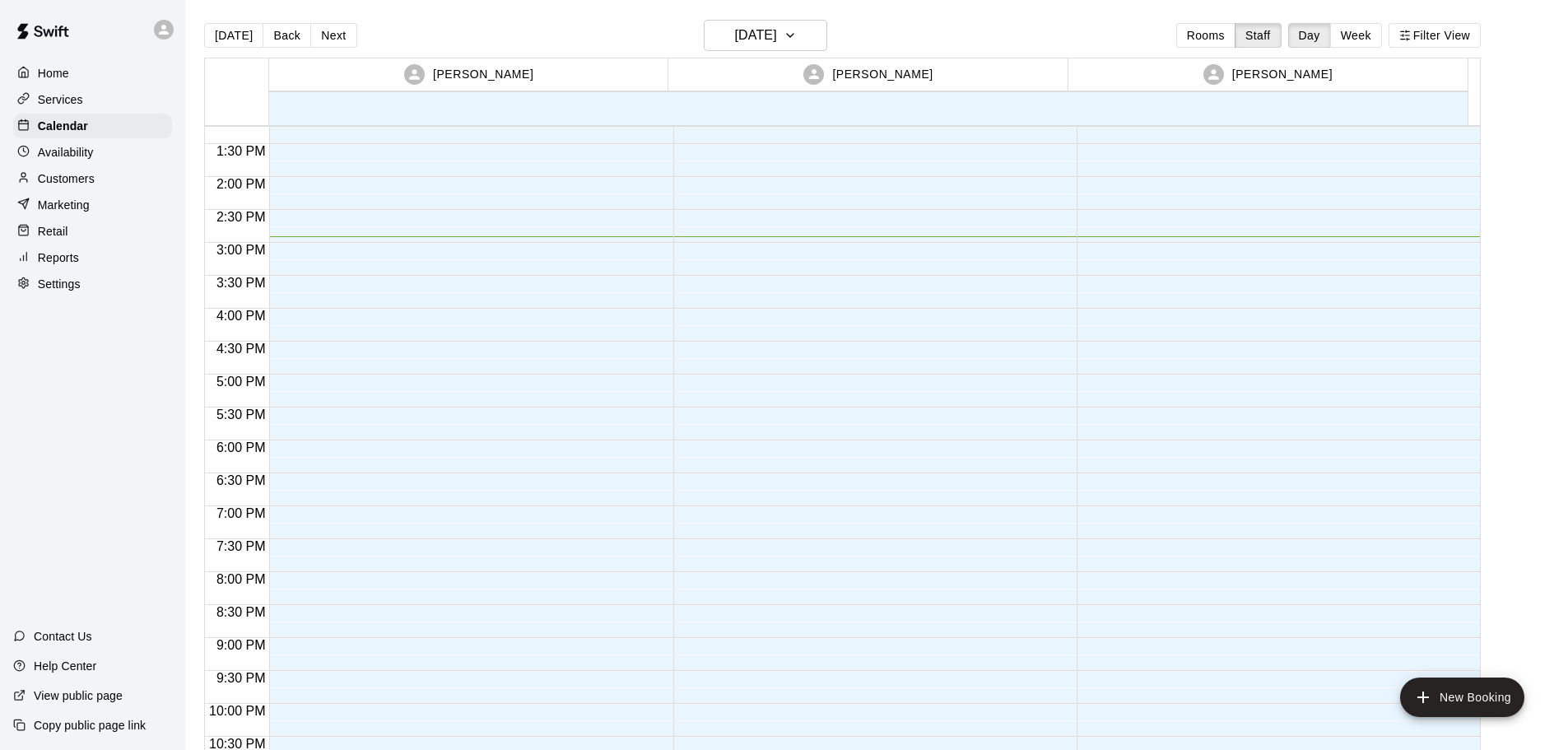
click at [495, 72] on p "[PERSON_NAME]" at bounding box center [483, 74] width 100 height 17
click at [375, 330] on div at bounding box center [466, 45] width 395 height 1580
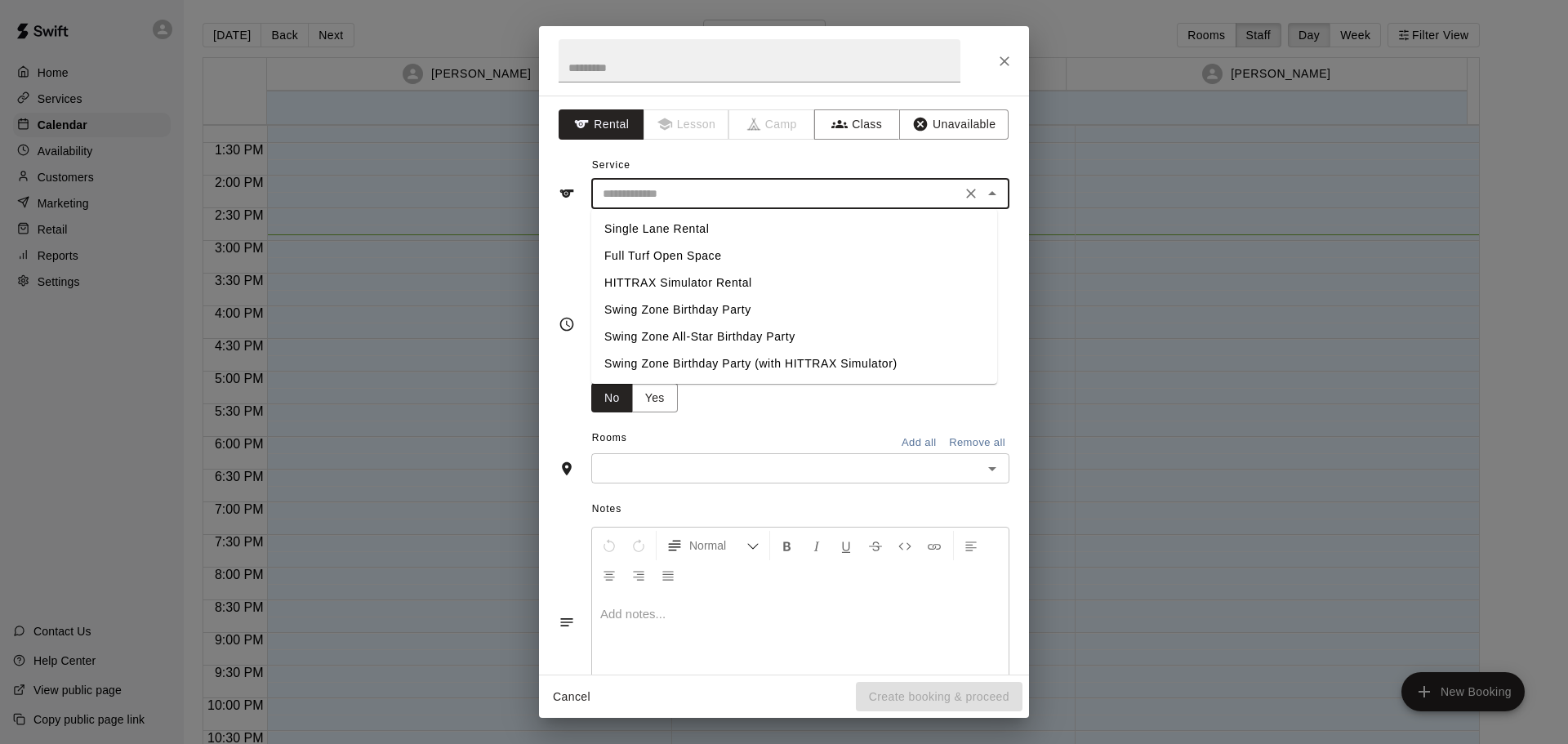
click at [887, 201] on input "text" at bounding box center [776, 194] width 360 height 21
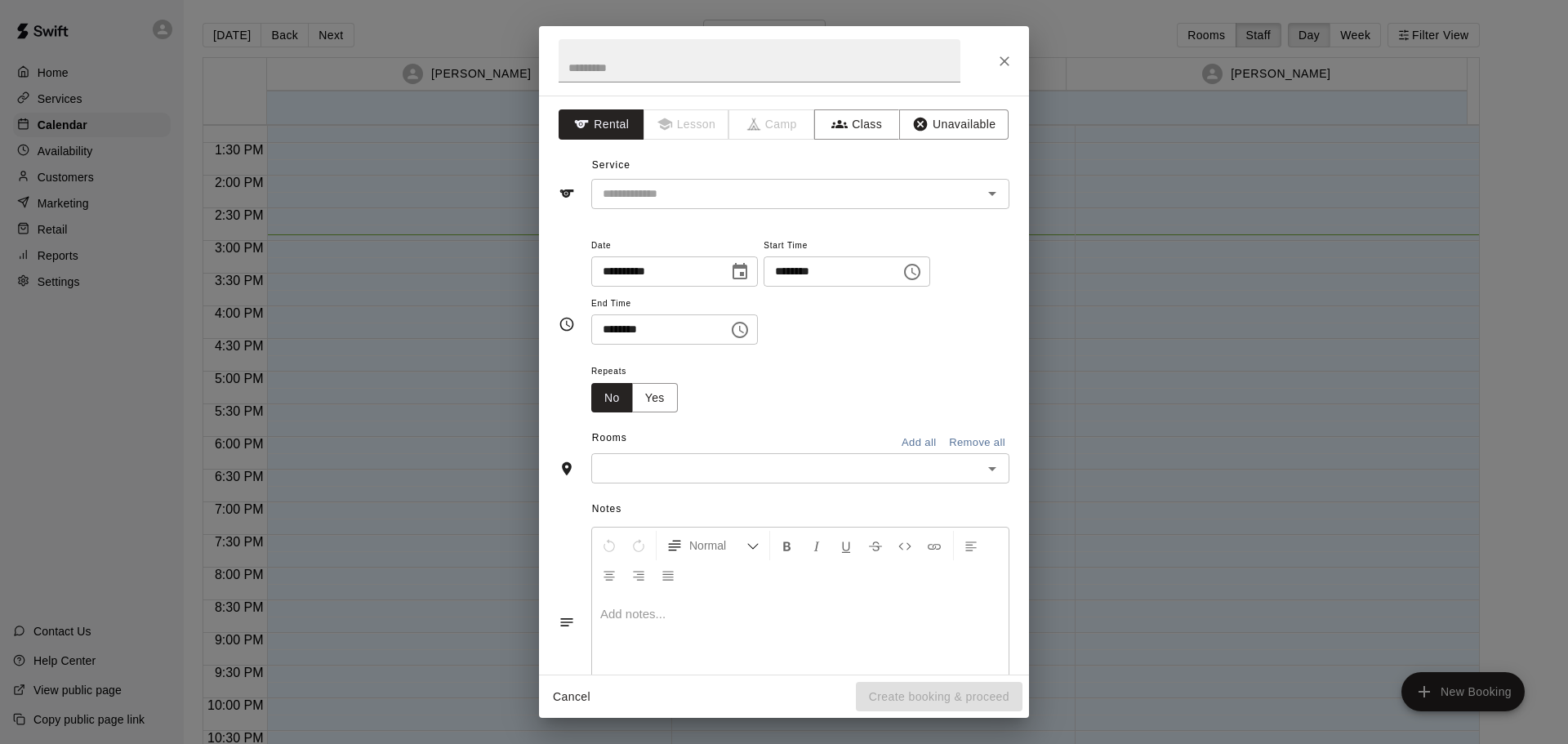
click at [778, 413] on div "**********" at bounding box center [784, 324] width 451 height 204
click at [1011, 60] on icon "Close" at bounding box center [1004, 61] width 16 height 16
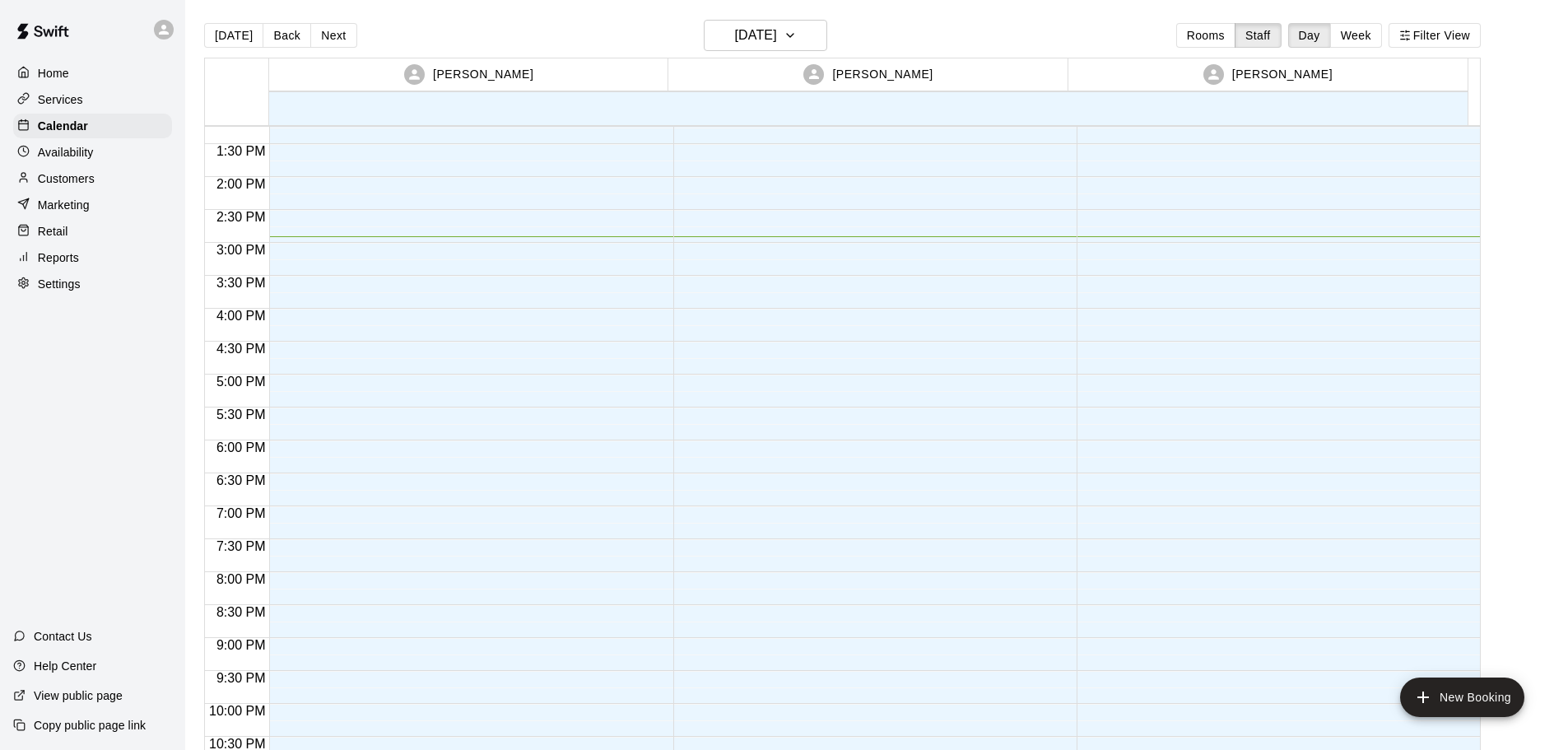
drag, startPoint x: 395, startPoint y: 251, endPoint x: 370, endPoint y: 265, distance: 28.7
click at [370, 265] on div at bounding box center [466, 45] width 395 height 1580
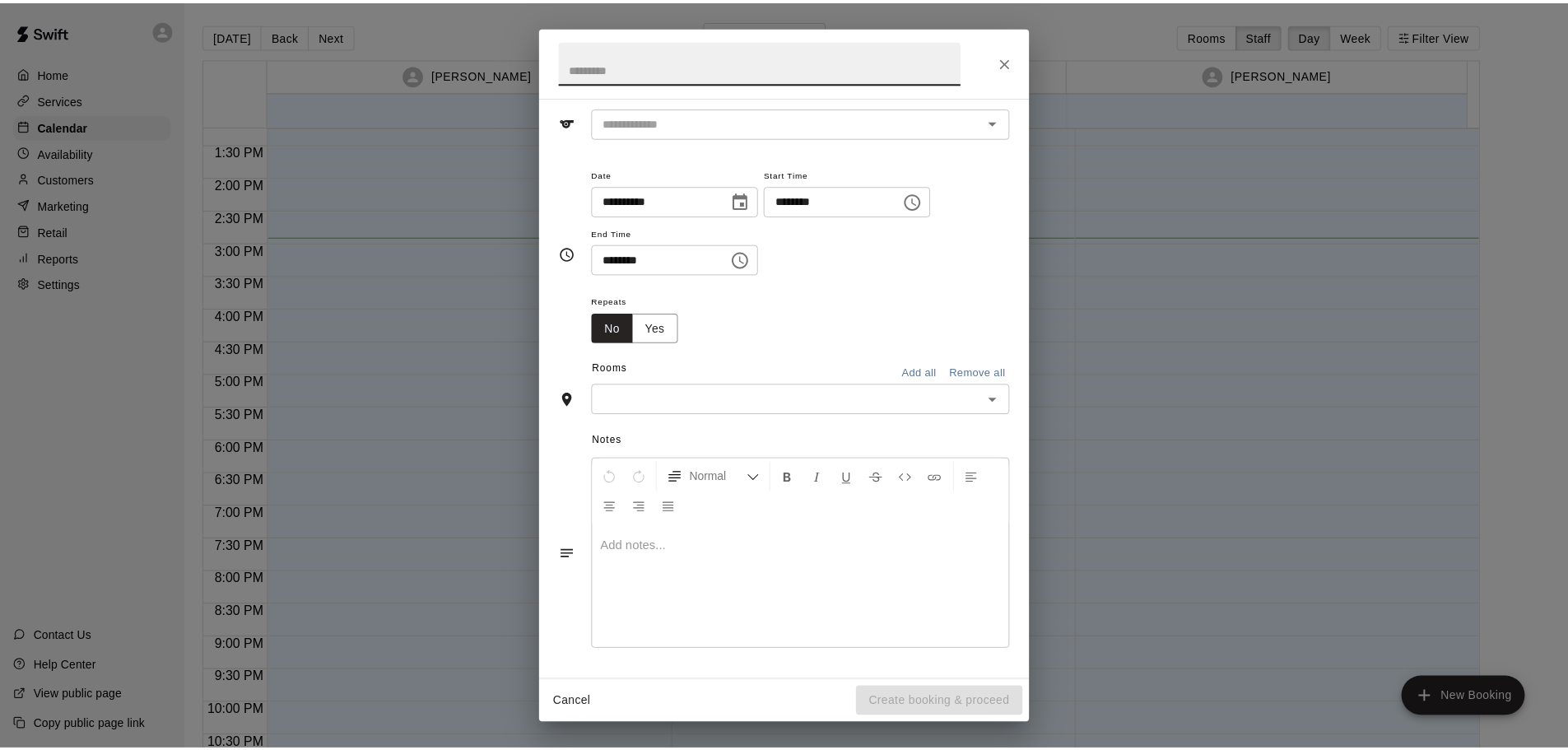
scroll to position [0, 0]
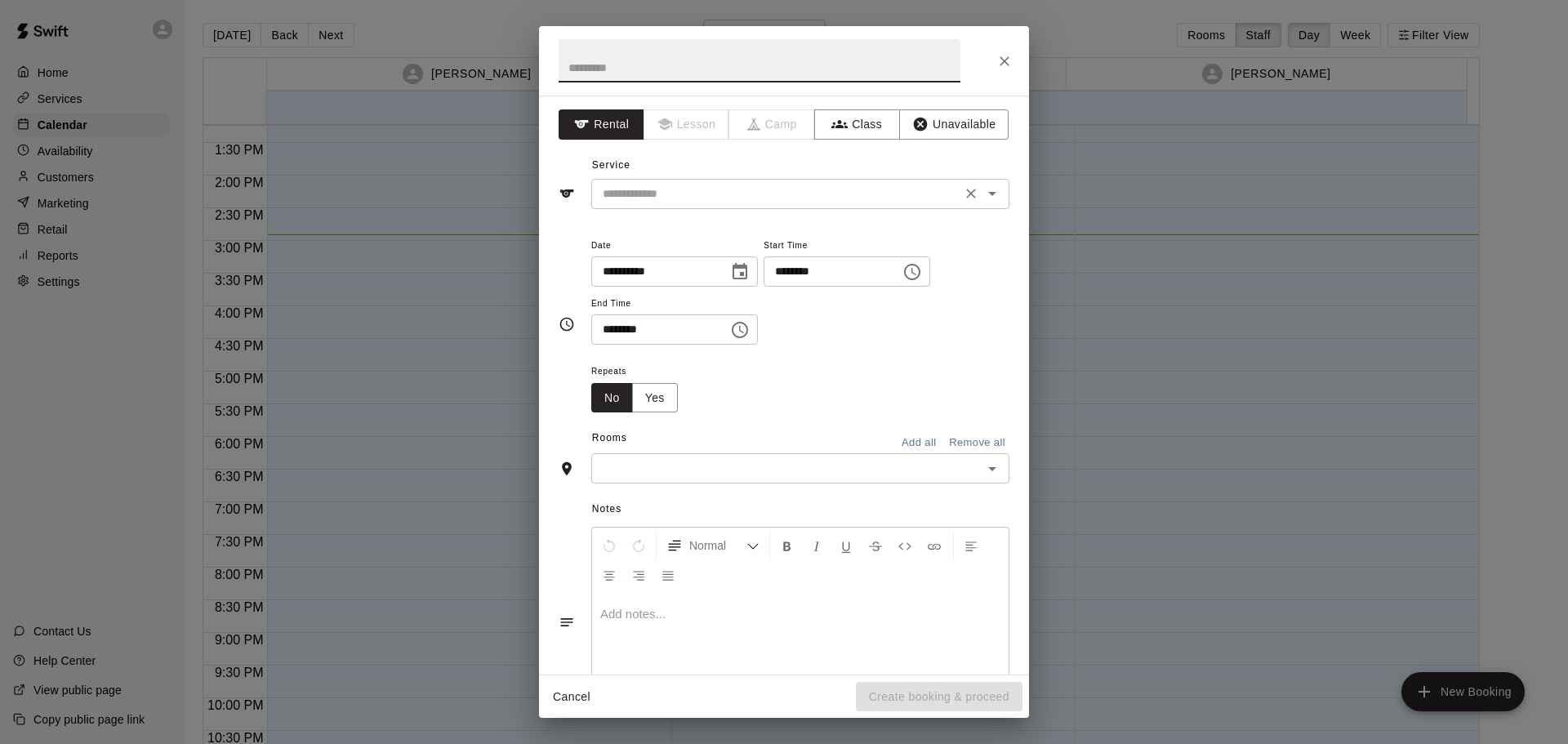
click at [811, 202] on input "text" at bounding box center [776, 194] width 360 height 21
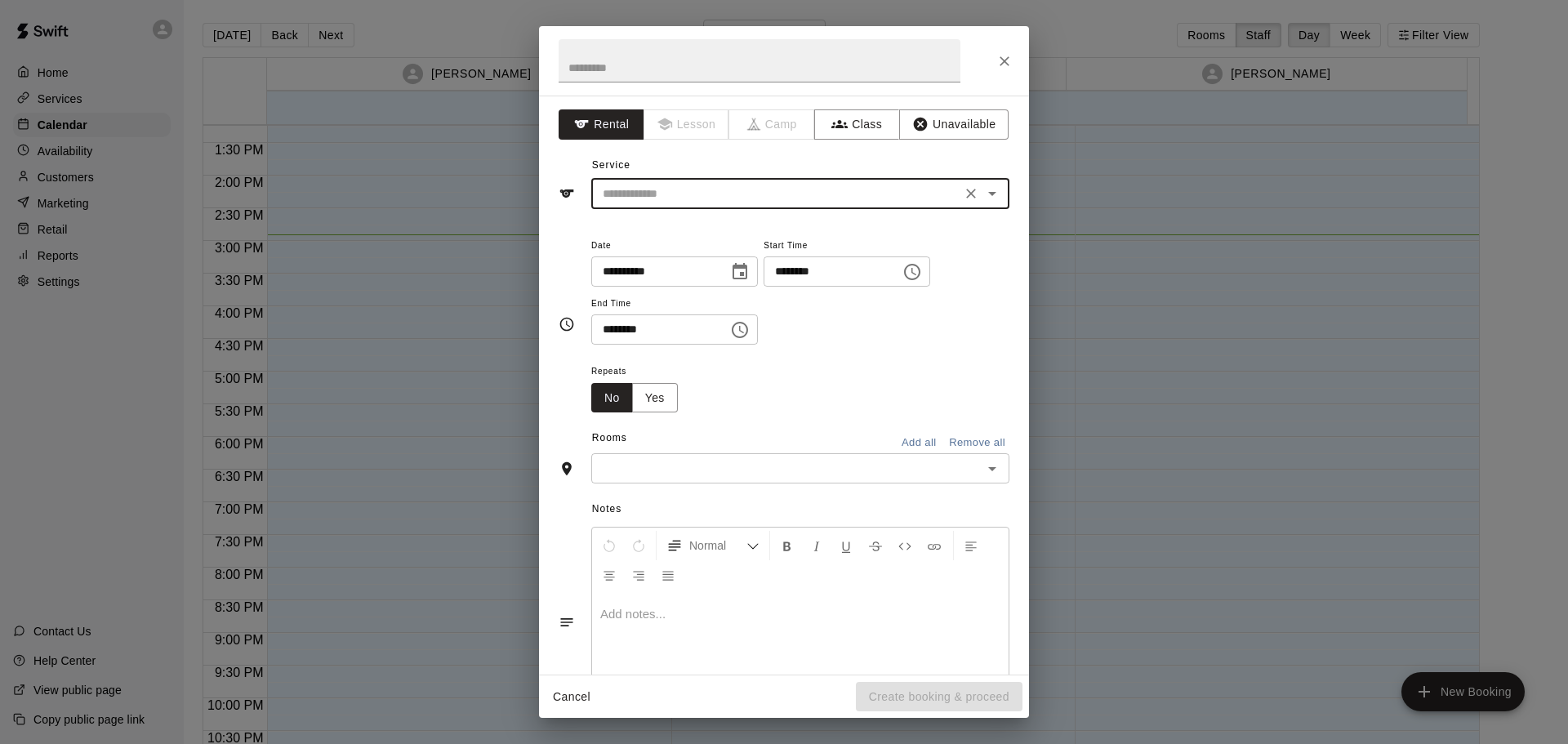
click at [811, 202] on input "text" at bounding box center [776, 194] width 360 height 21
click at [692, 120] on span "Lesson" at bounding box center [687, 124] width 86 height 30
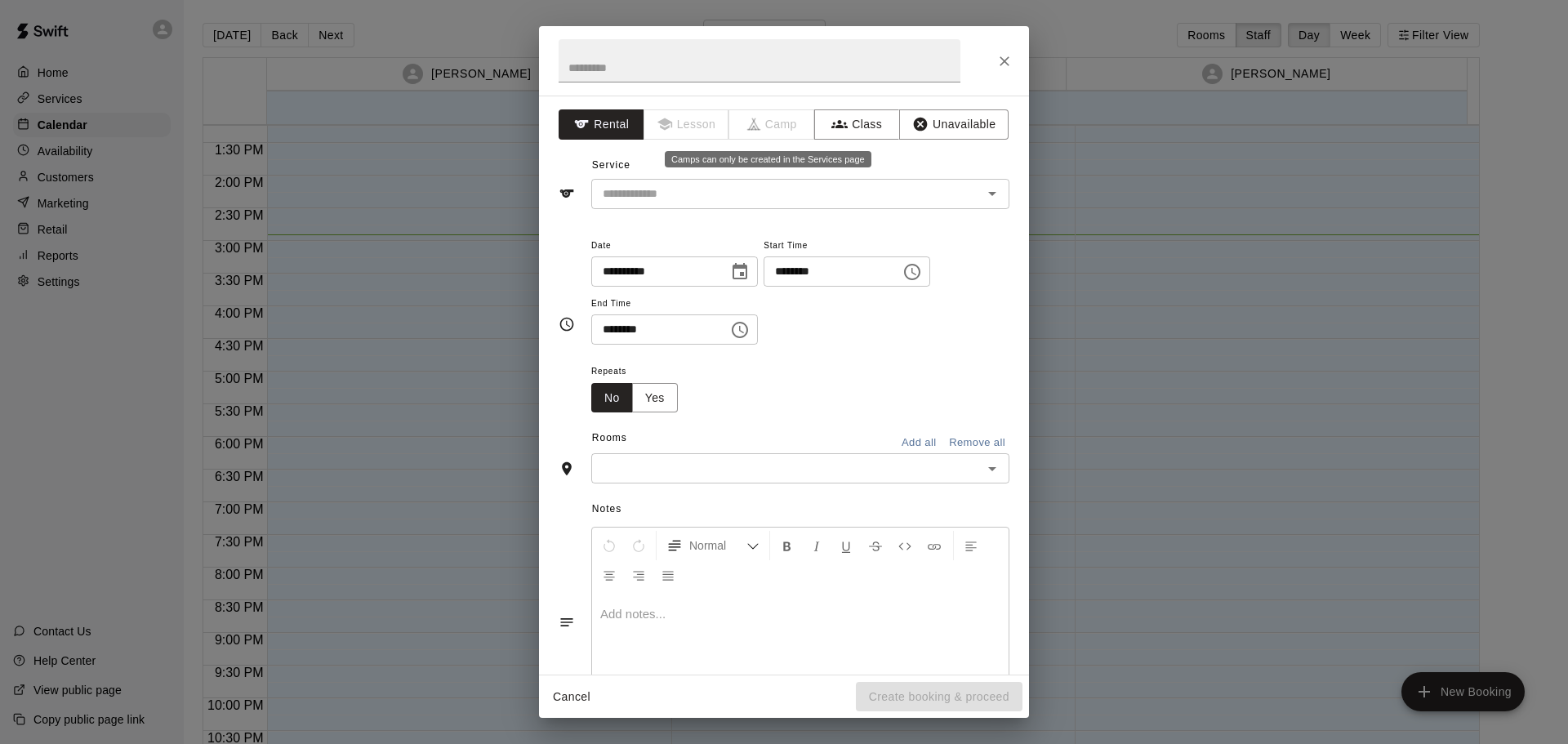
click at [765, 124] on span "Camp" at bounding box center [772, 124] width 86 height 30
click at [840, 127] on button "Class" at bounding box center [857, 124] width 86 height 30
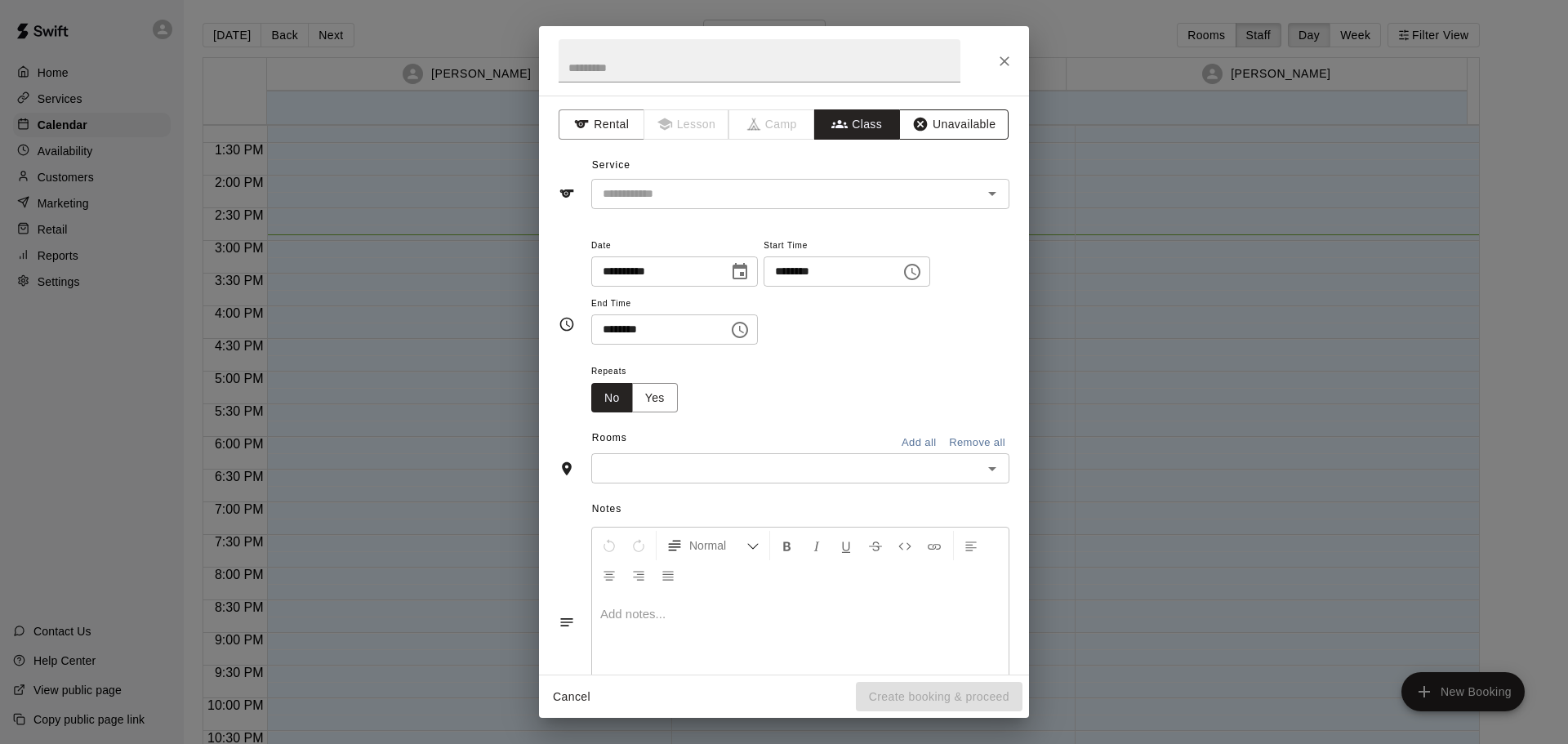
click at [914, 125] on icon "button" at bounding box center [921, 124] width 14 height 14
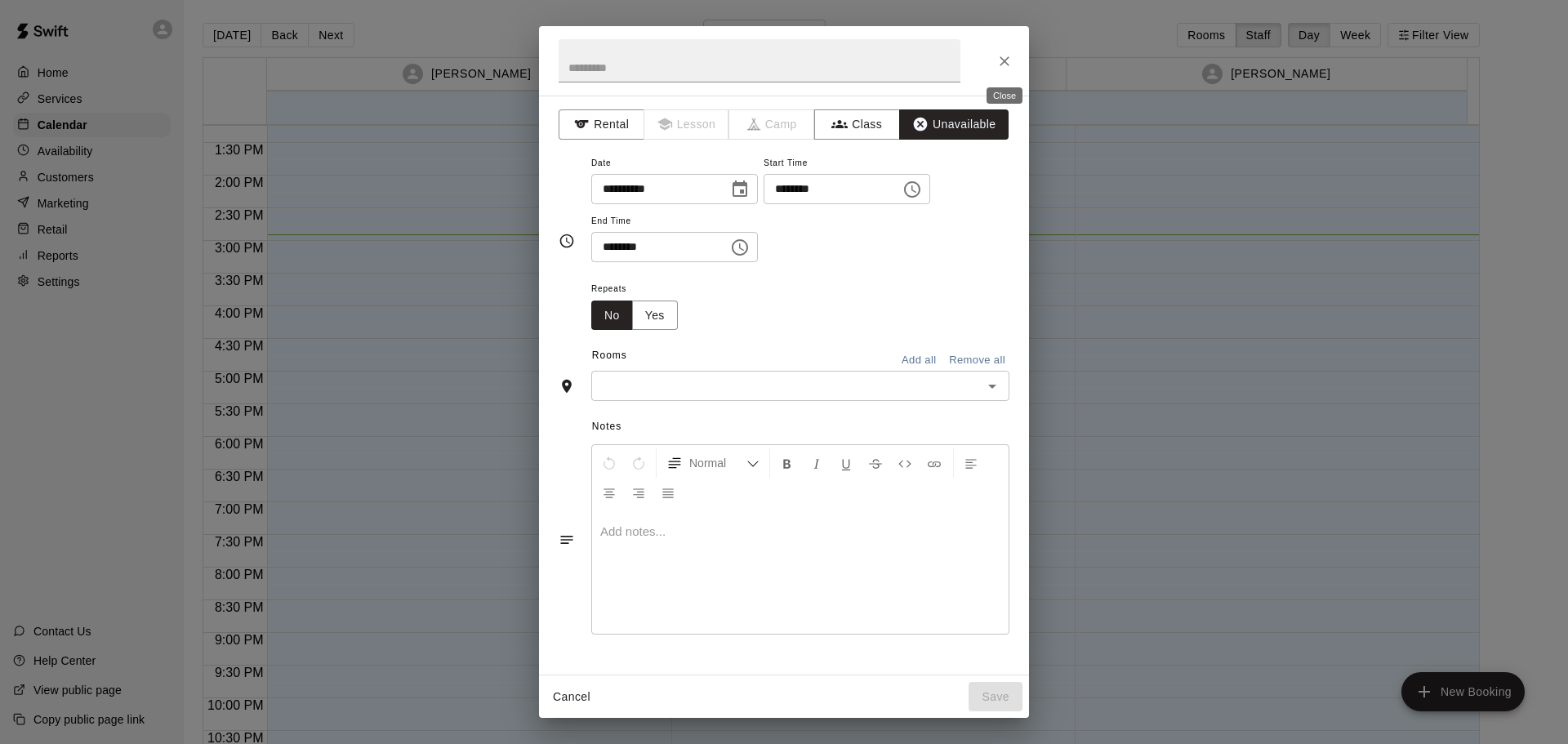
click at [1006, 56] on icon "Close" at bounding box center [1004, 61] width 16 height 16
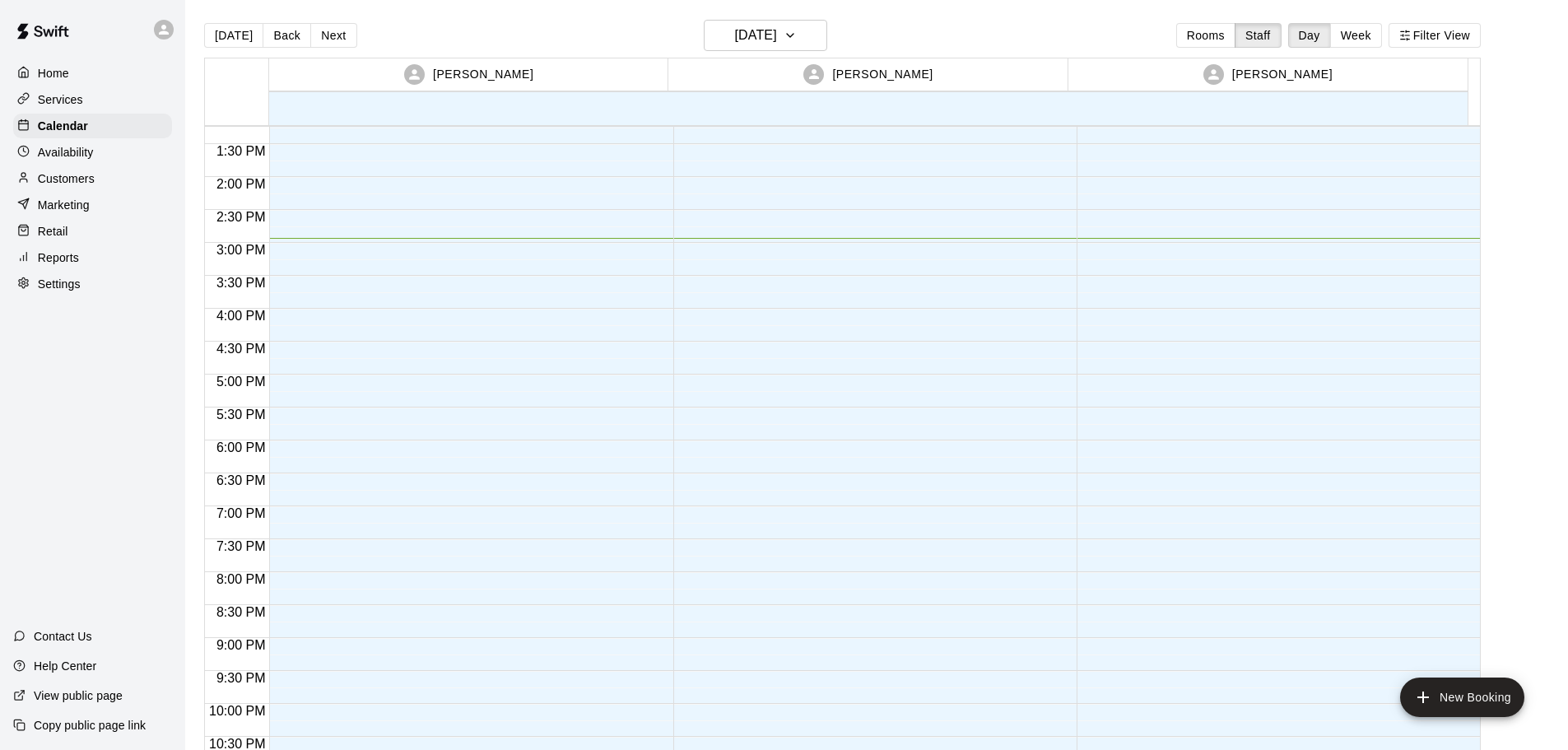
click at [46, 638] on p "Contact Us" at bounding box center [63, 636] width 59 height 16
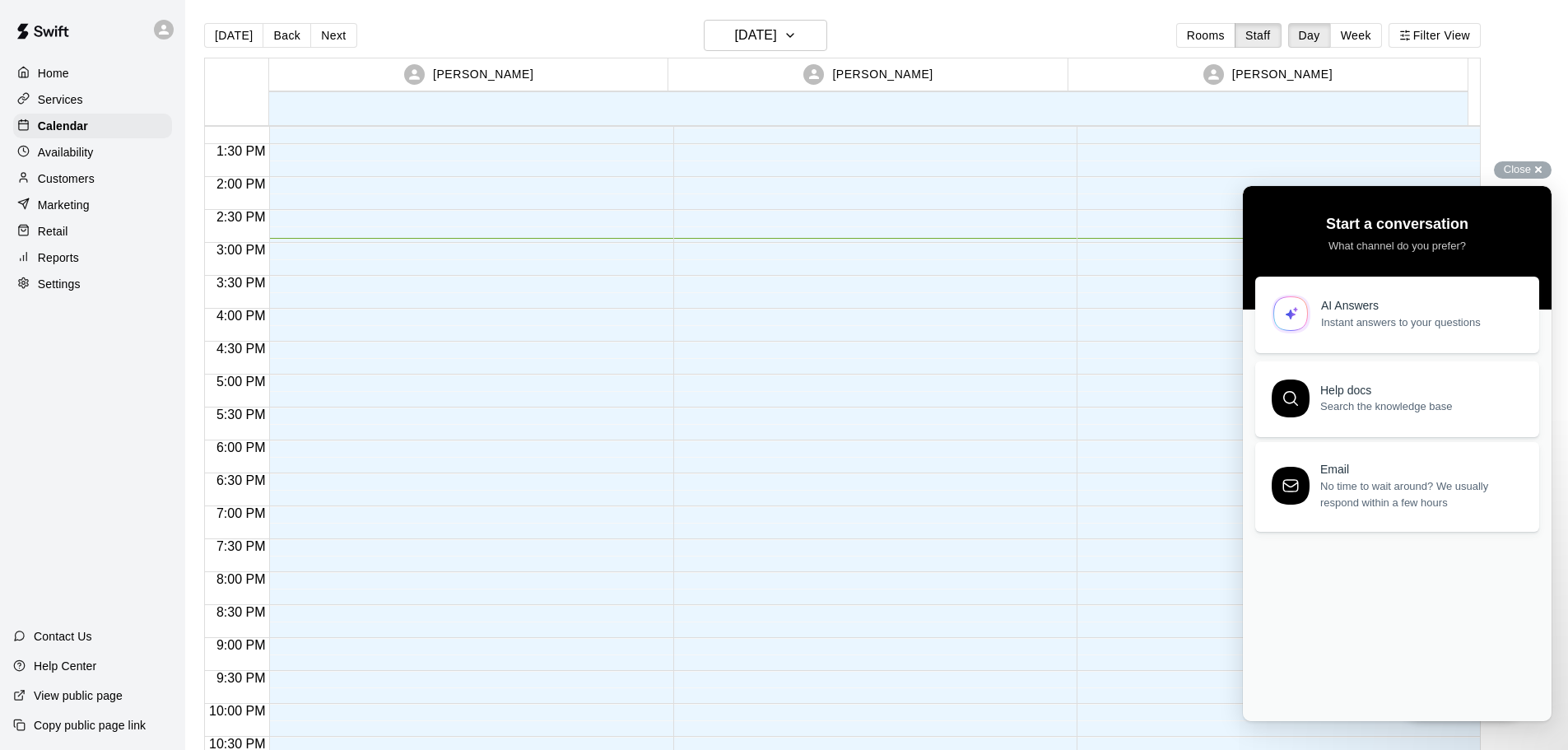
click at [1392, 330] on span "Instant answers to your questions" at bounding box center [1421, 322] width 199 height 16
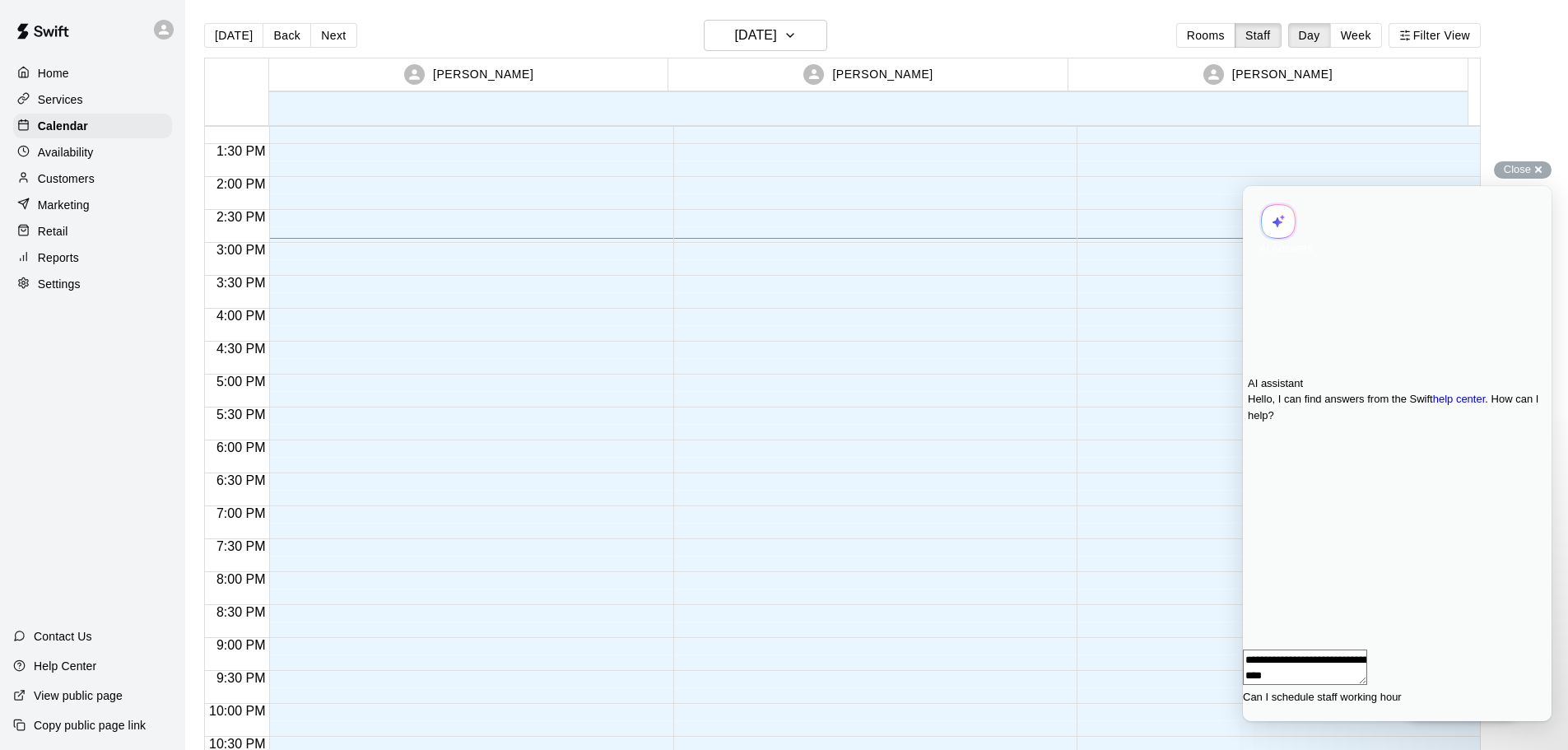
type textarea "**********"
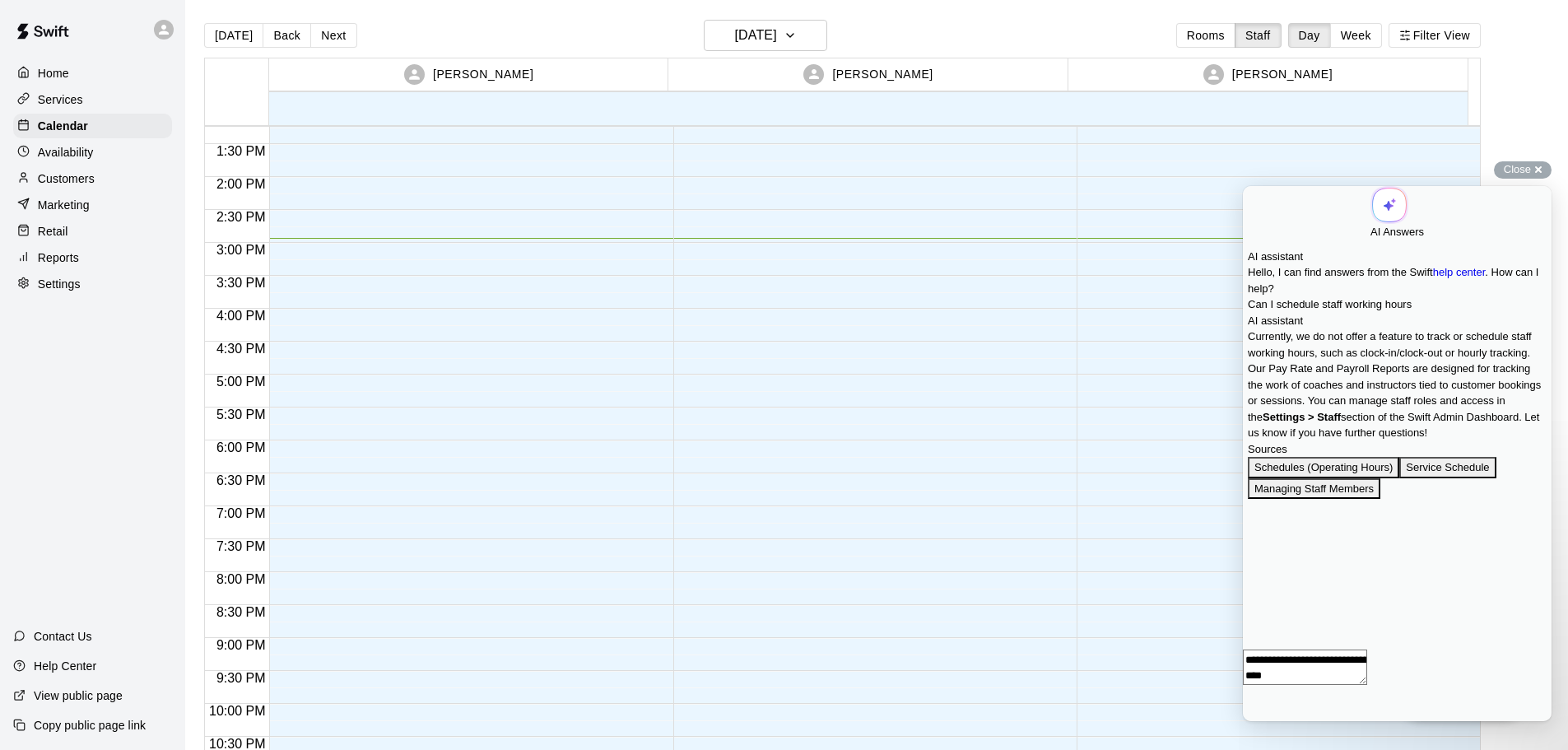
scroll to position [116, 0]
drag, startPoint x: 1412, startPoint y: 503, endPoint x: 1335, endPoint y: 497, distance: 77.2
click at [1335, 441] on div "Currently, we do not offer a feature to track or schedule staff working hours, …" at bounding box center [1397, 385] width 299 height 112
click at [1397, 441] on div "Currently, we do not offer a feature to track or schedule staff working hours, …" at bounding box center [1397, 385] width 299 height 112
drag, startPoint x: 1417, startPoint y: 499, endPoint x: 1272, endPoint y: 327, distance: 225.0
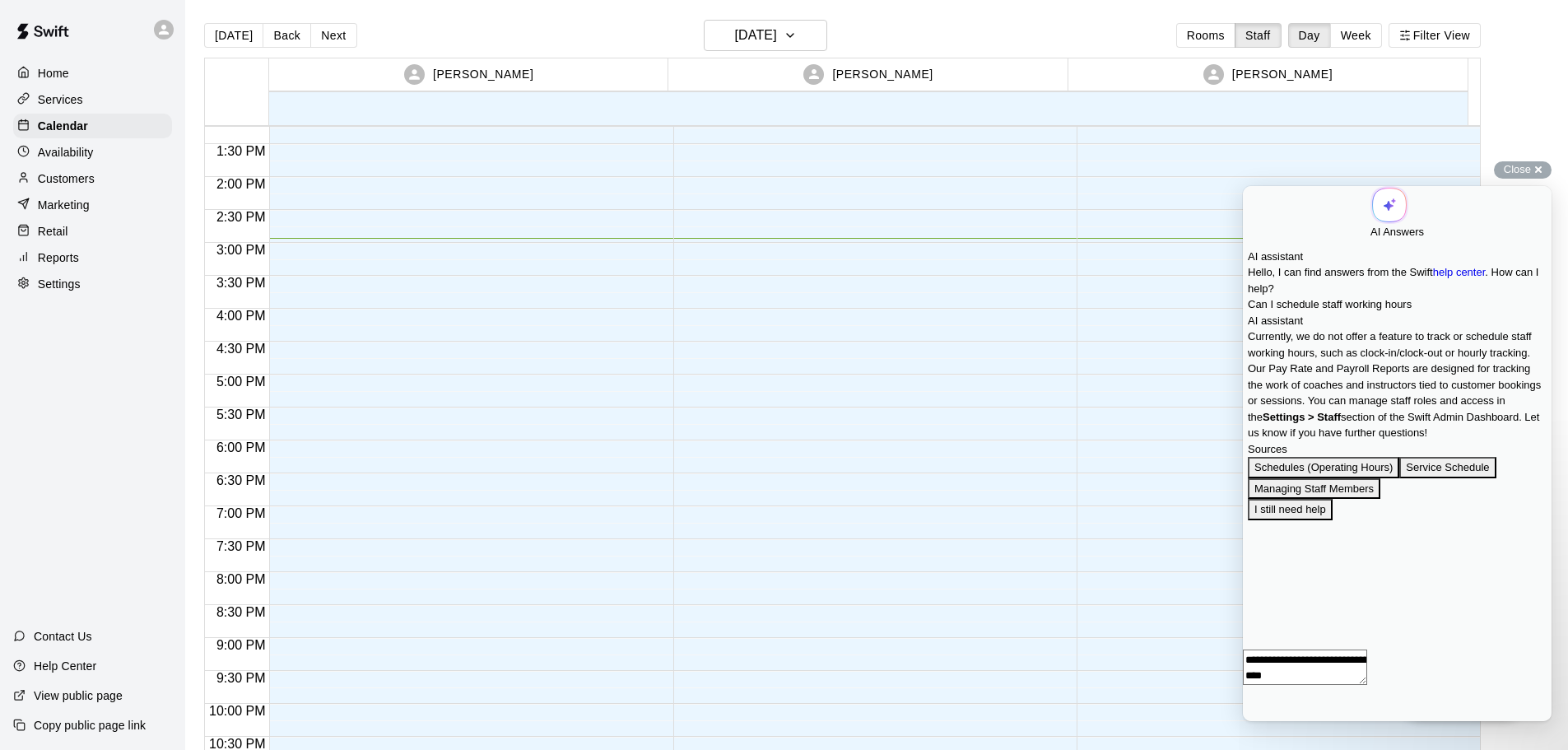
click at [1272, 329] on div "Currently, we do not offer a feature to track or schedule staff working hours, …" at bounding box center [1397, 413] width 299 height 170
copy div "Currently, we do not offer a feature to track or schedule staff working hours, …"
click at [1320, 499] on button "Managing Staff Members" at bounding box center [1314, 489] width 132 height 22
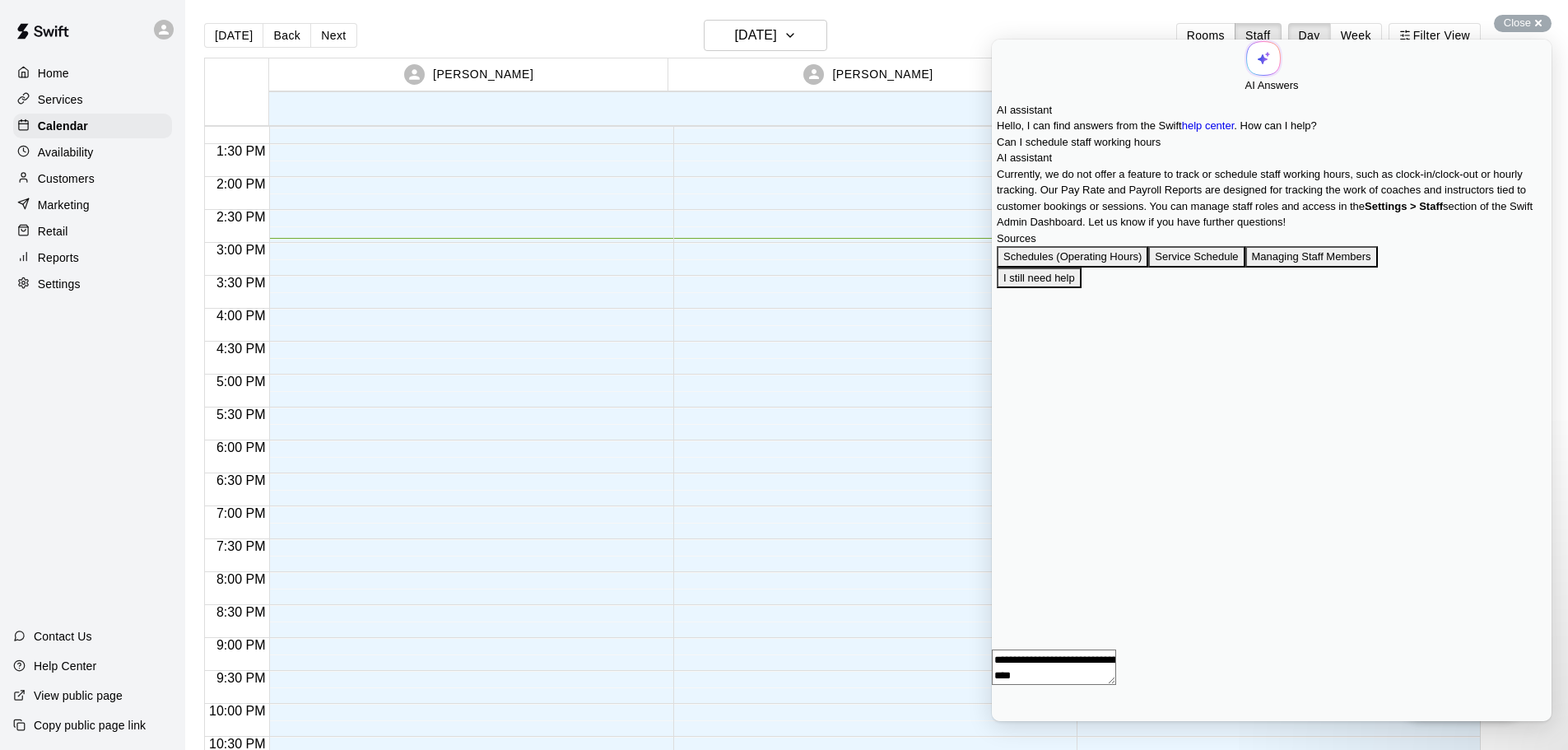
scroll to position [0, 0]
click at [1006, 721] on button "Close" at bounding box center [999, 732] width 13 height 22
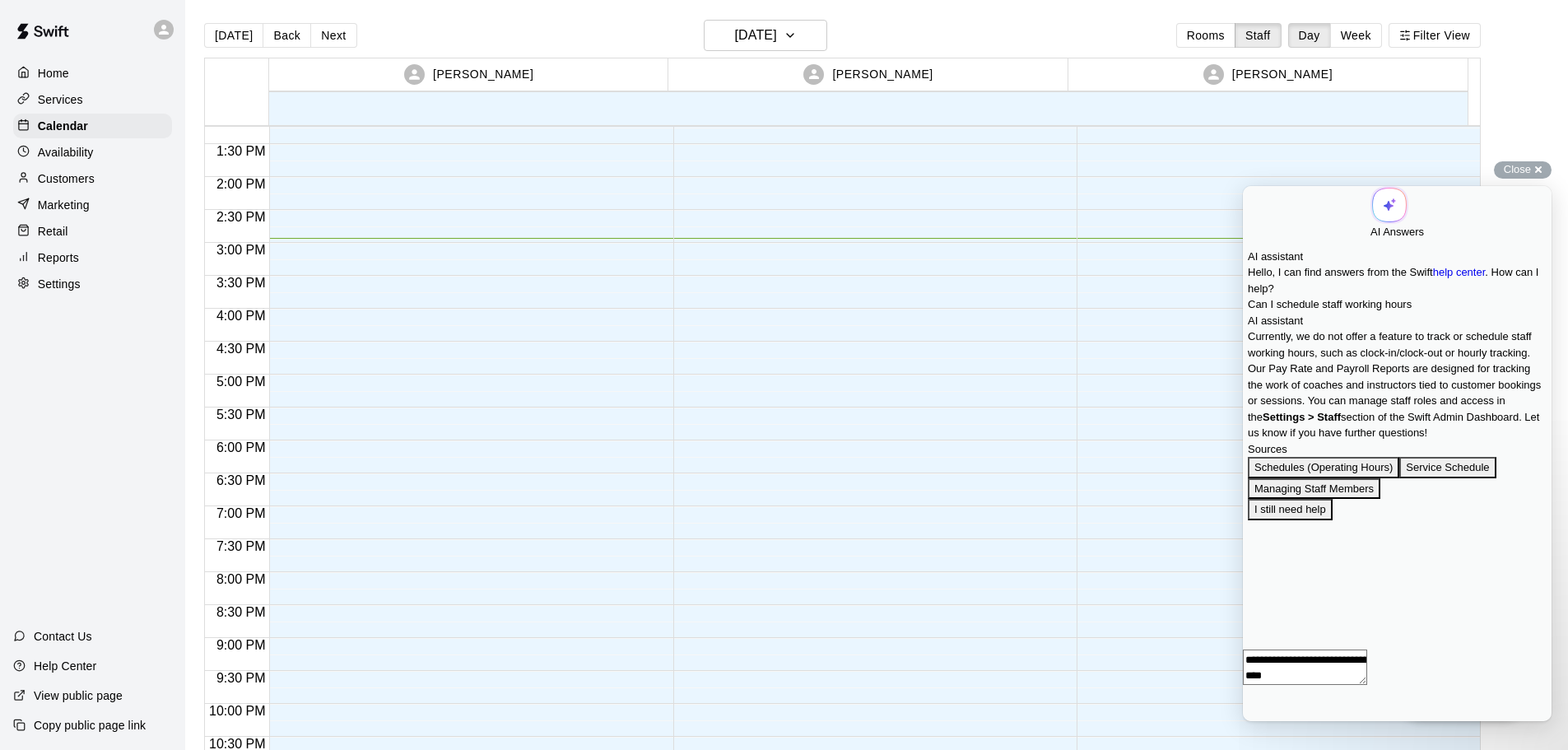
scroll to position [116, 0]
click at [1371, 207] on span "Go back" at bounding box center [1371, 213] width 0 height 12
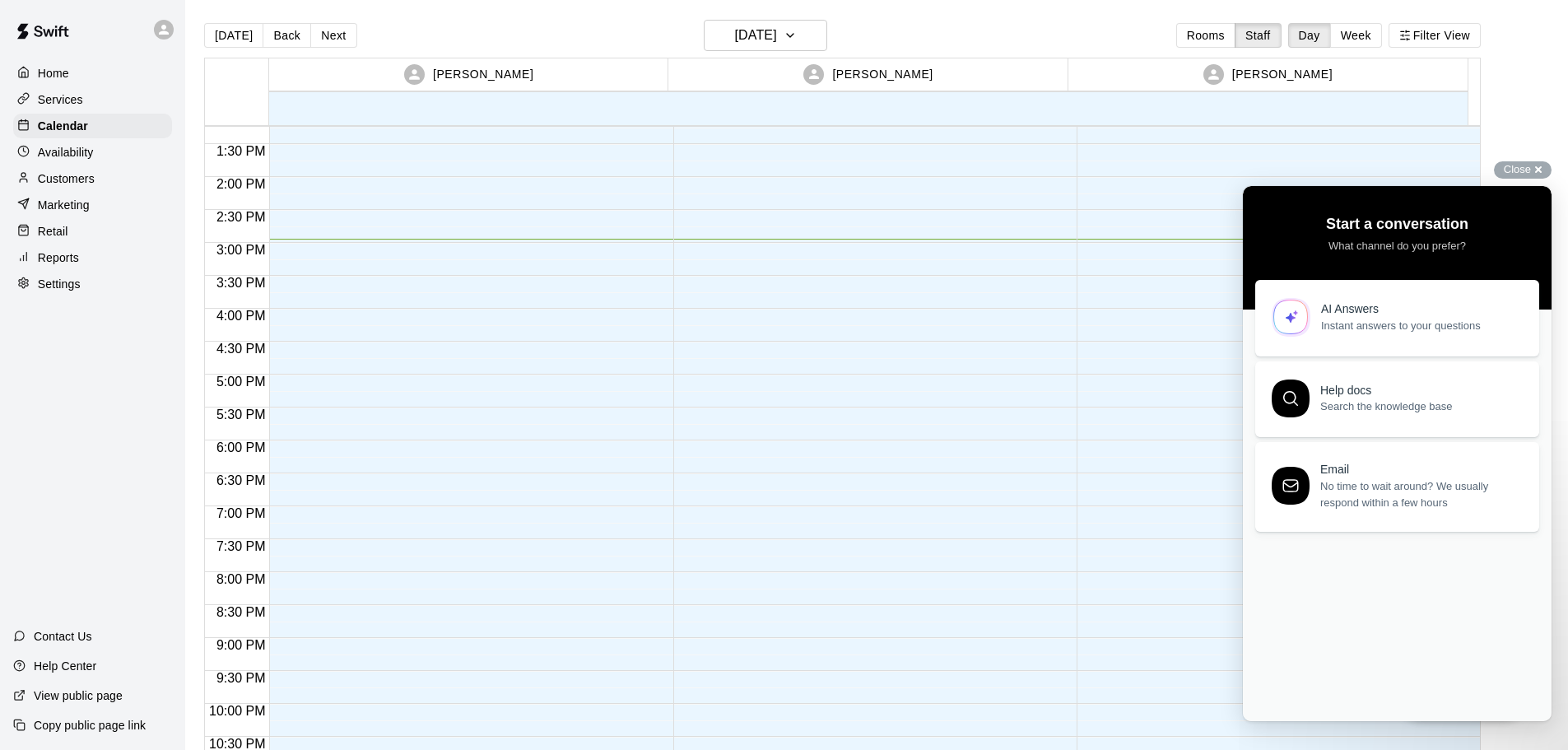
scroll to position [0, 0]
click at [1430, 316] on span "Instant answers to your questions" at bounding box center [1421, 322] width 199 height 16
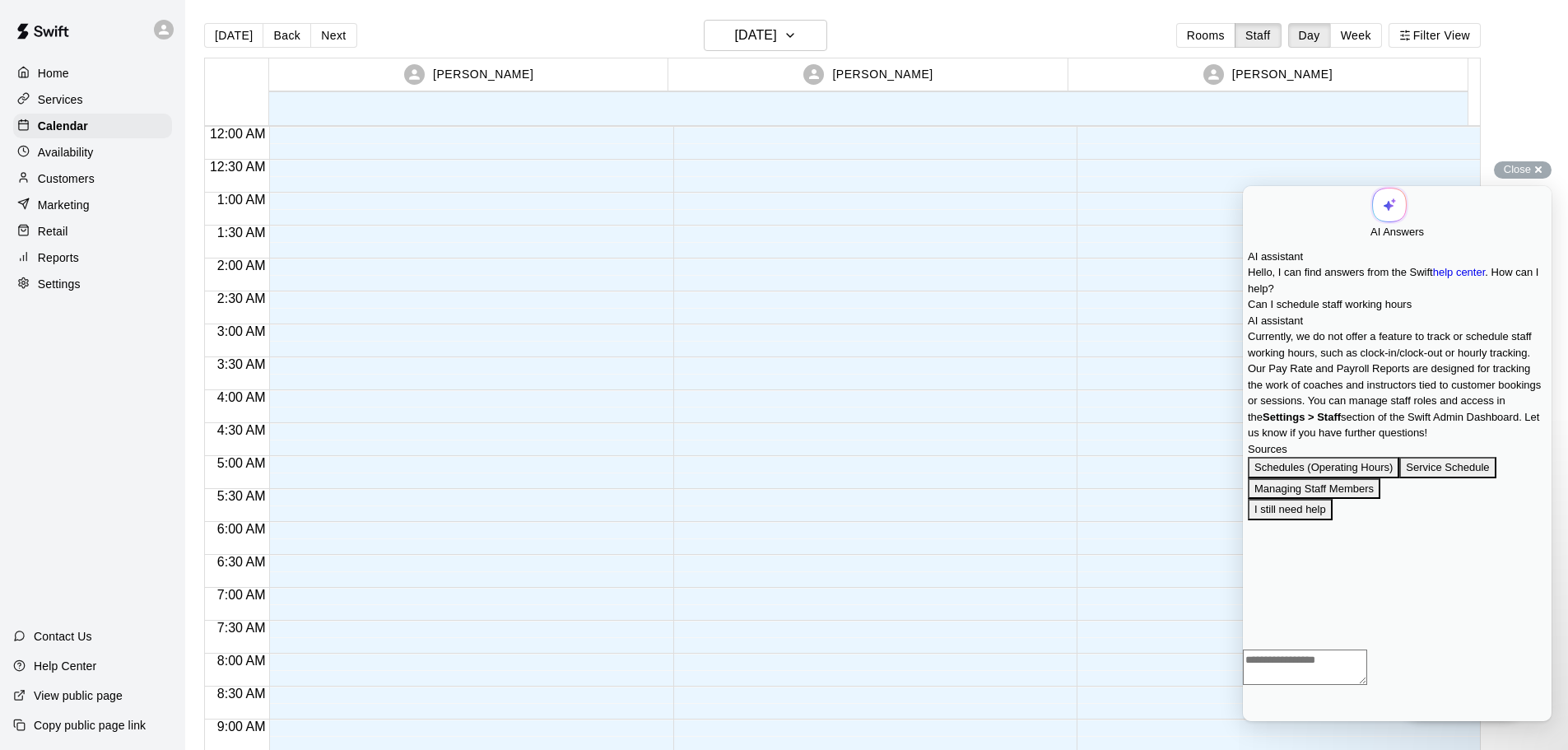
click at [1367, 685] on textarea "Ask a question..." at bounding box center [1306, 667] width 125 height 35
type textarea "**********"
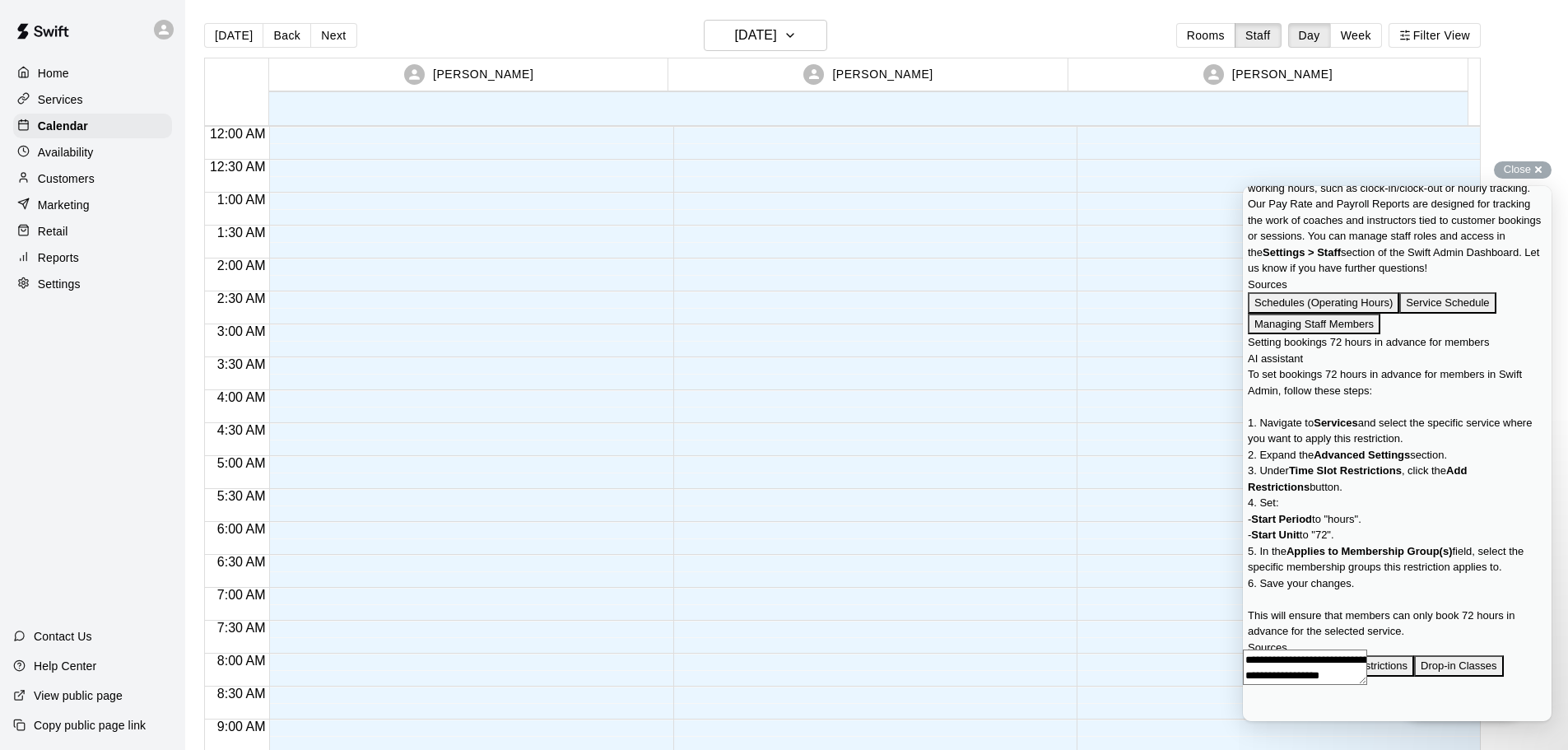
scroll to position [510, 0]
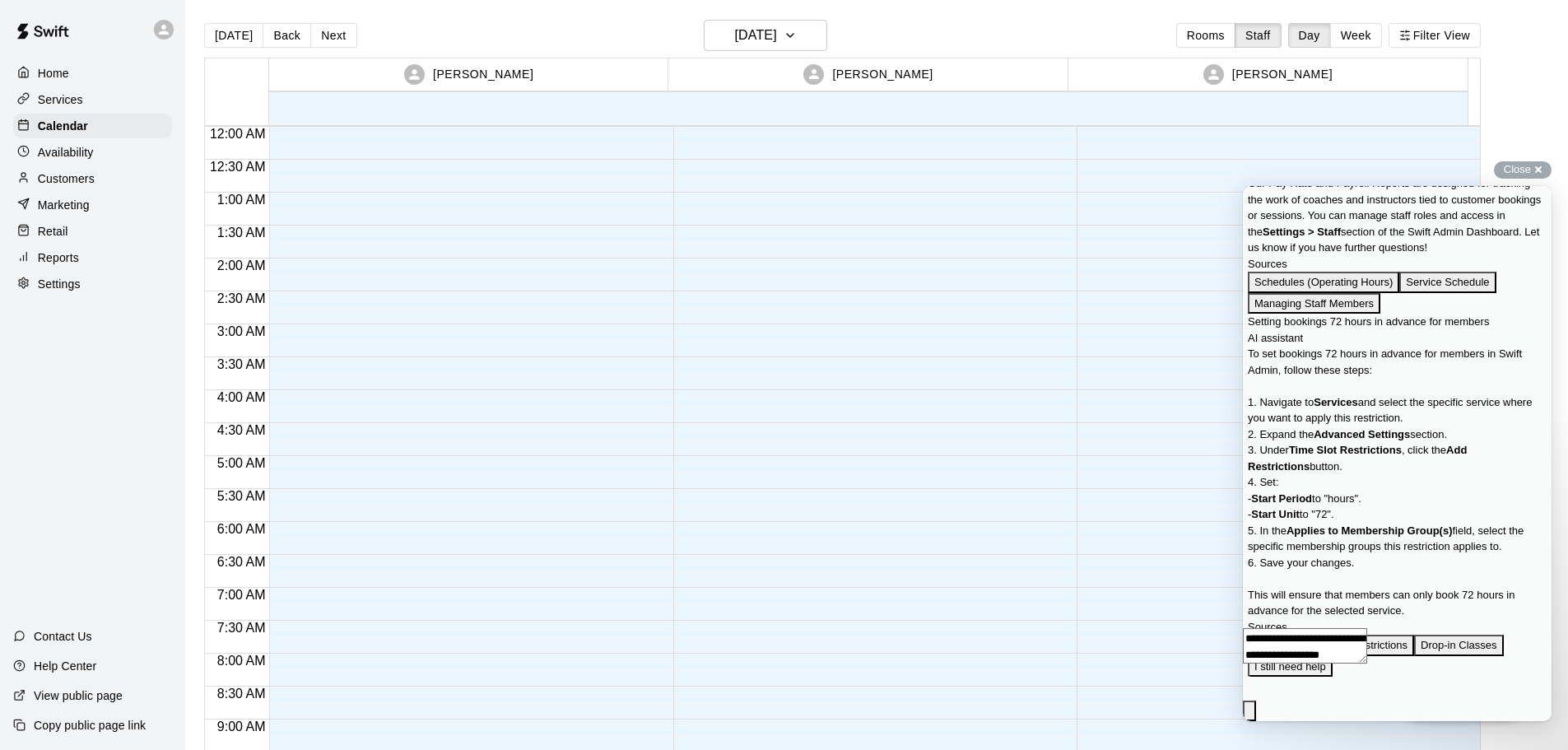
drag, startPoint x: 1256, startPoint y: 206, endPoint x: 2467, endPoint y: 392, distance: 1225.2
click at [1371, 34] on span "Go back" at bounding box center [1371, 28] width 0 height 12
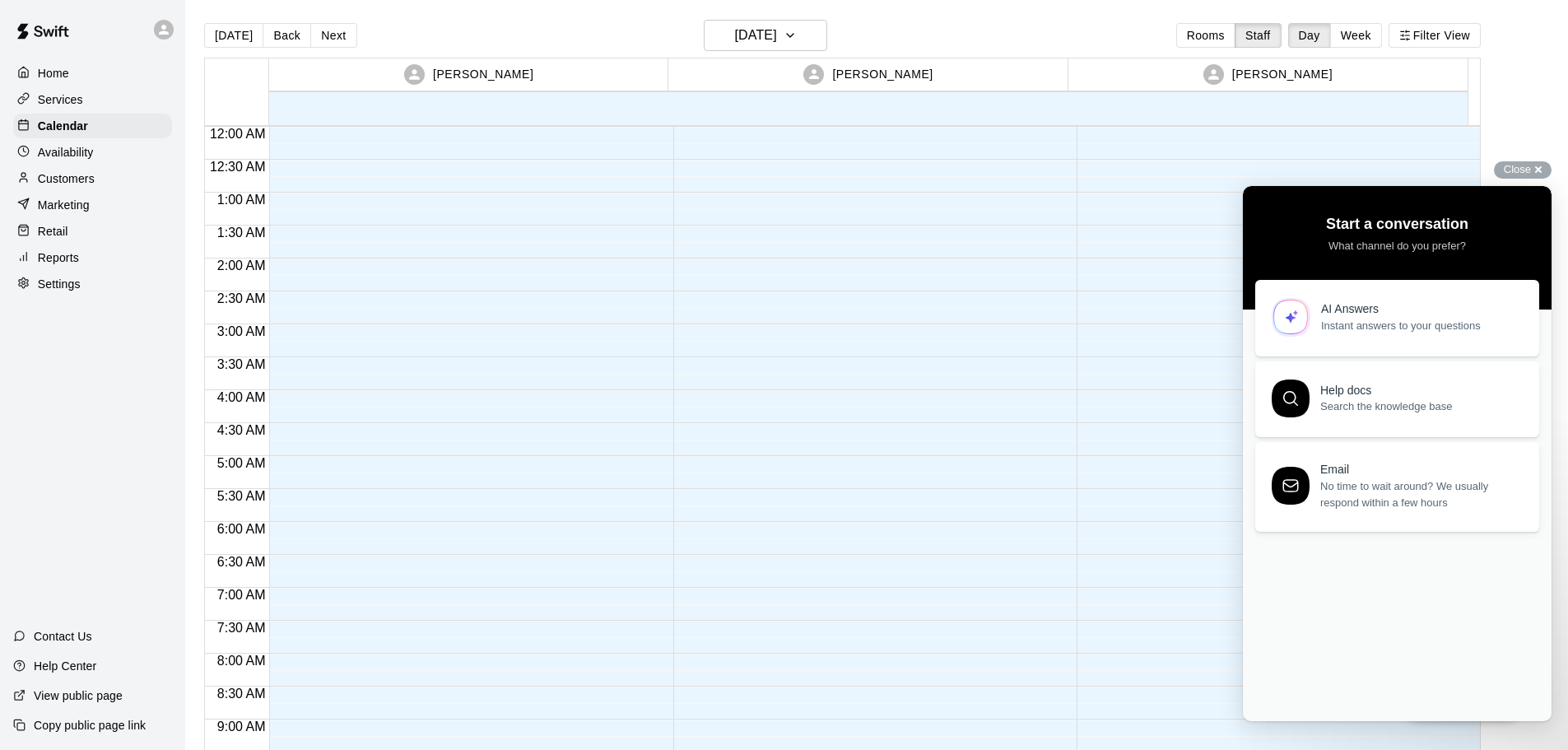
click at [69, 93] on p "Services" at bounding box center [61, 99] width 45 height 16
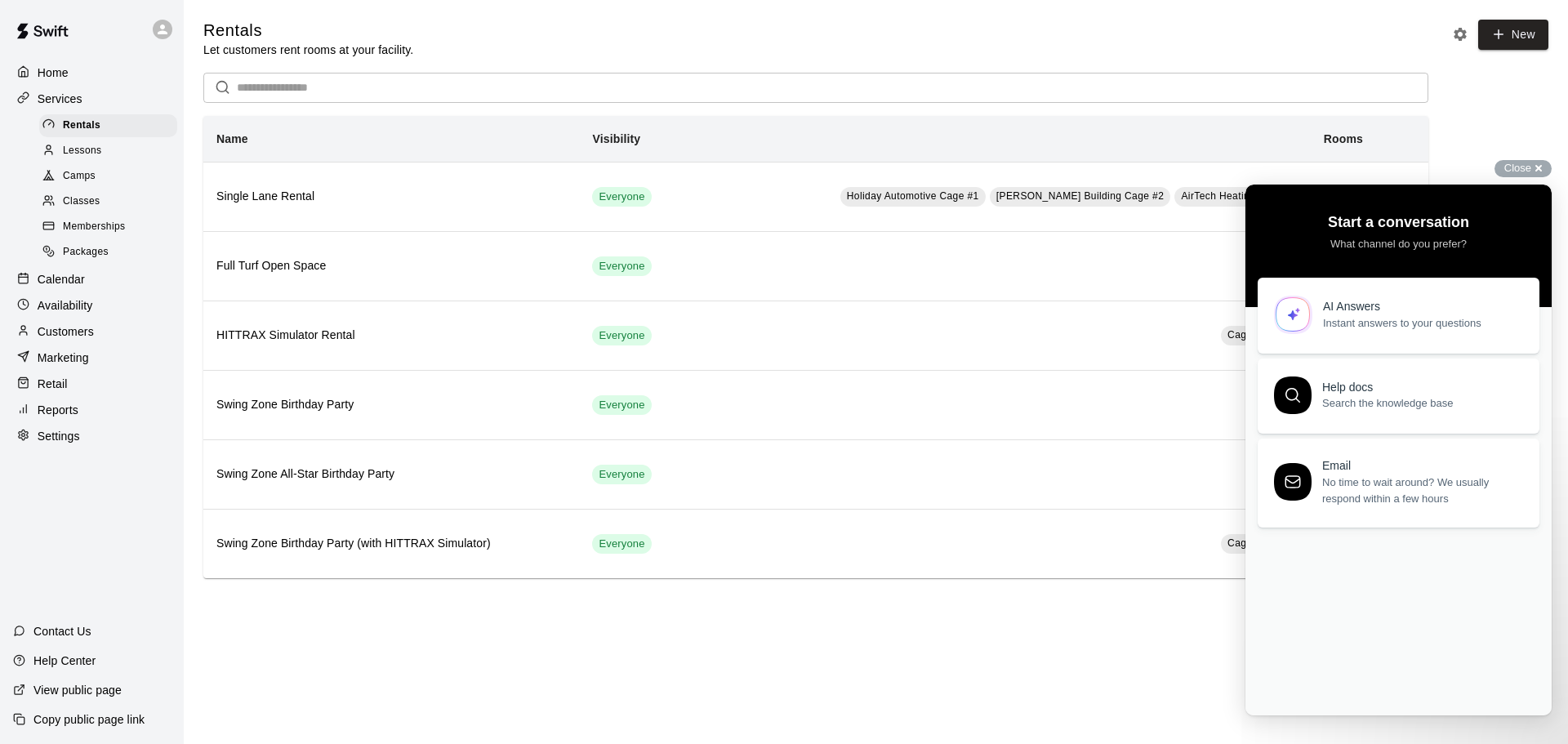
click at [86, 235] on span "Memberships" at bounding box center [94, 227] width 62 height 16
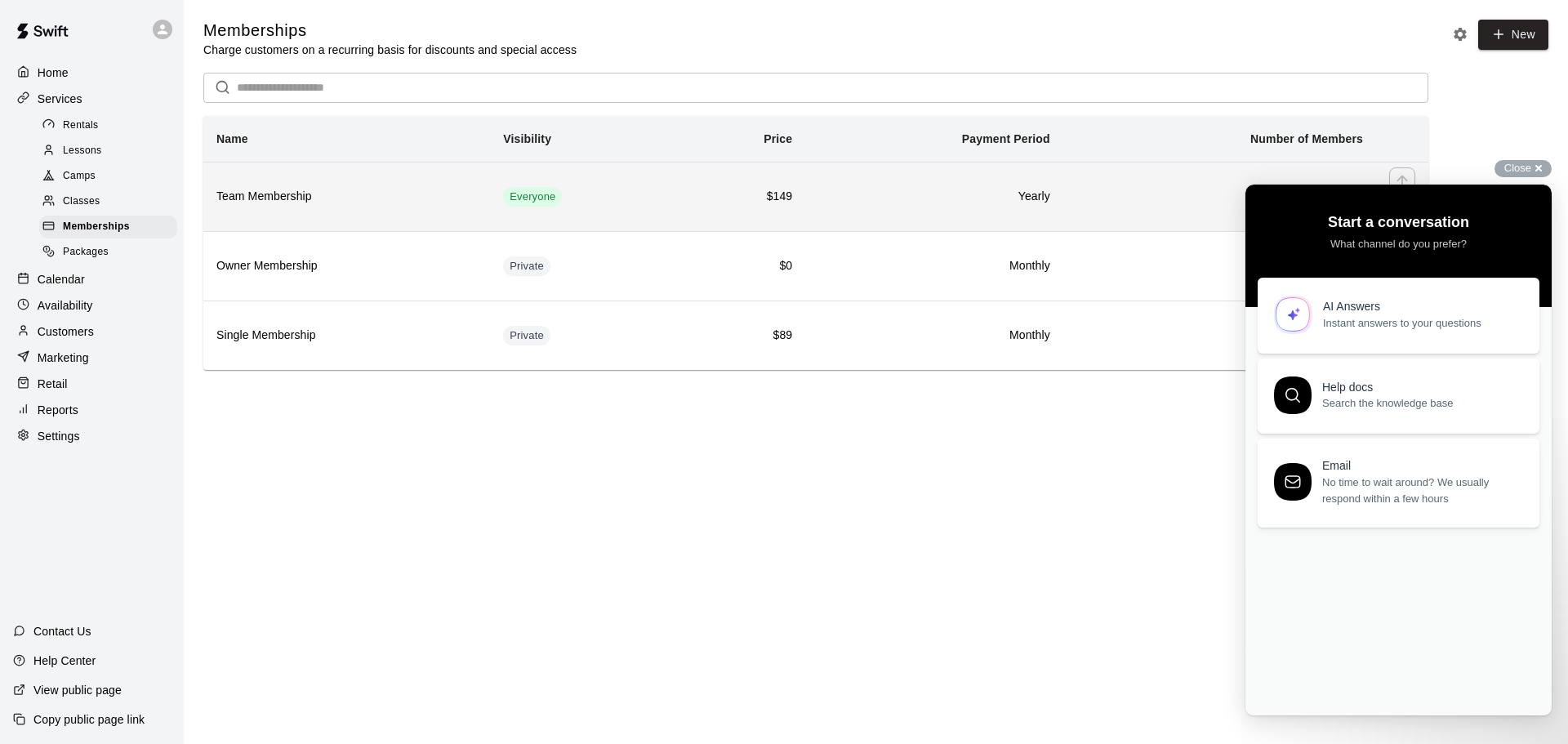
click at [262, 185] on th "Team Membership" at bounding box center [347, 196] width 287 height 70
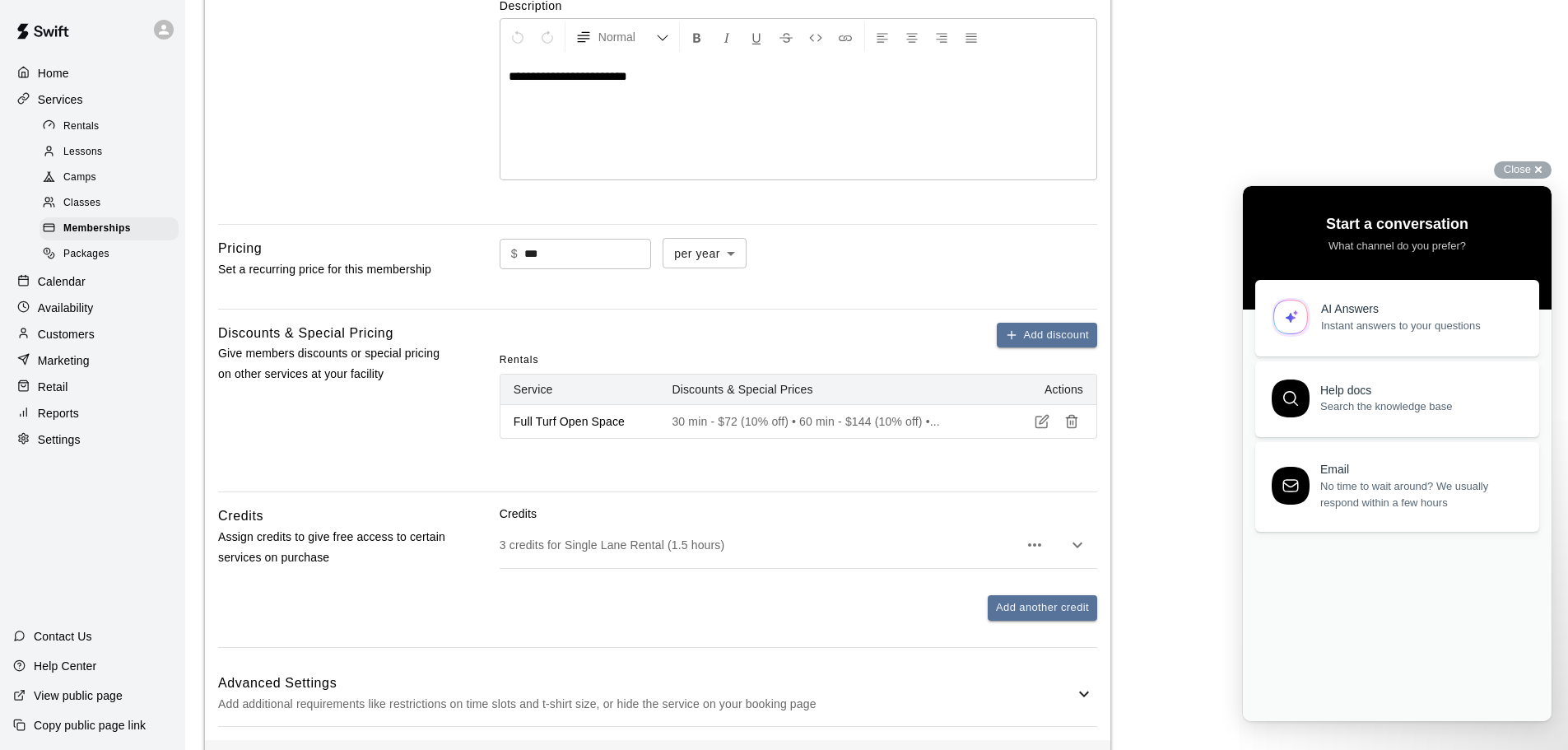
scroll to position [499, 0]
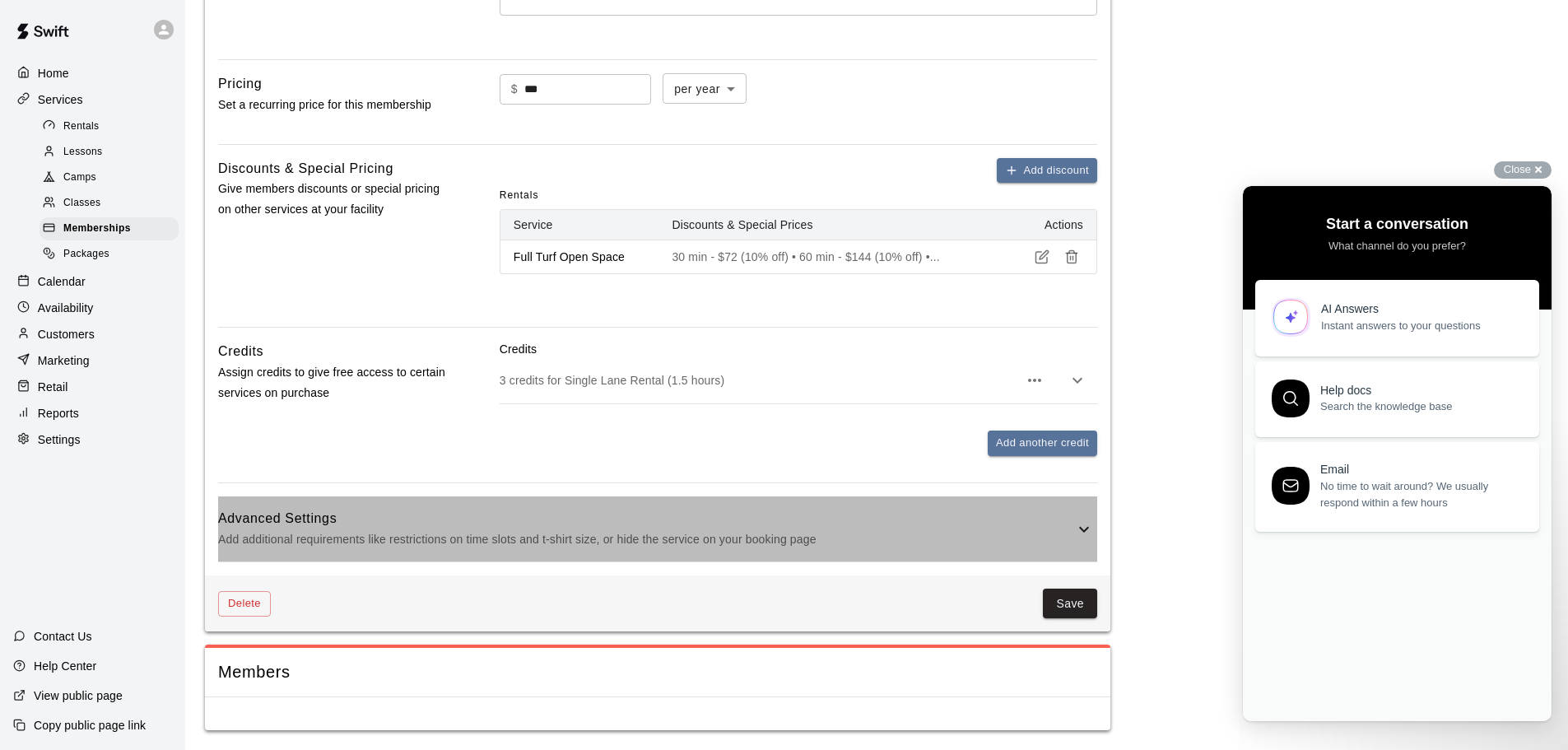
click at [919, 541] on p "Add additional requirements like restrictions on time slots and t-shirt size, o…" at bounding box center [646, 540] width 856 height 21
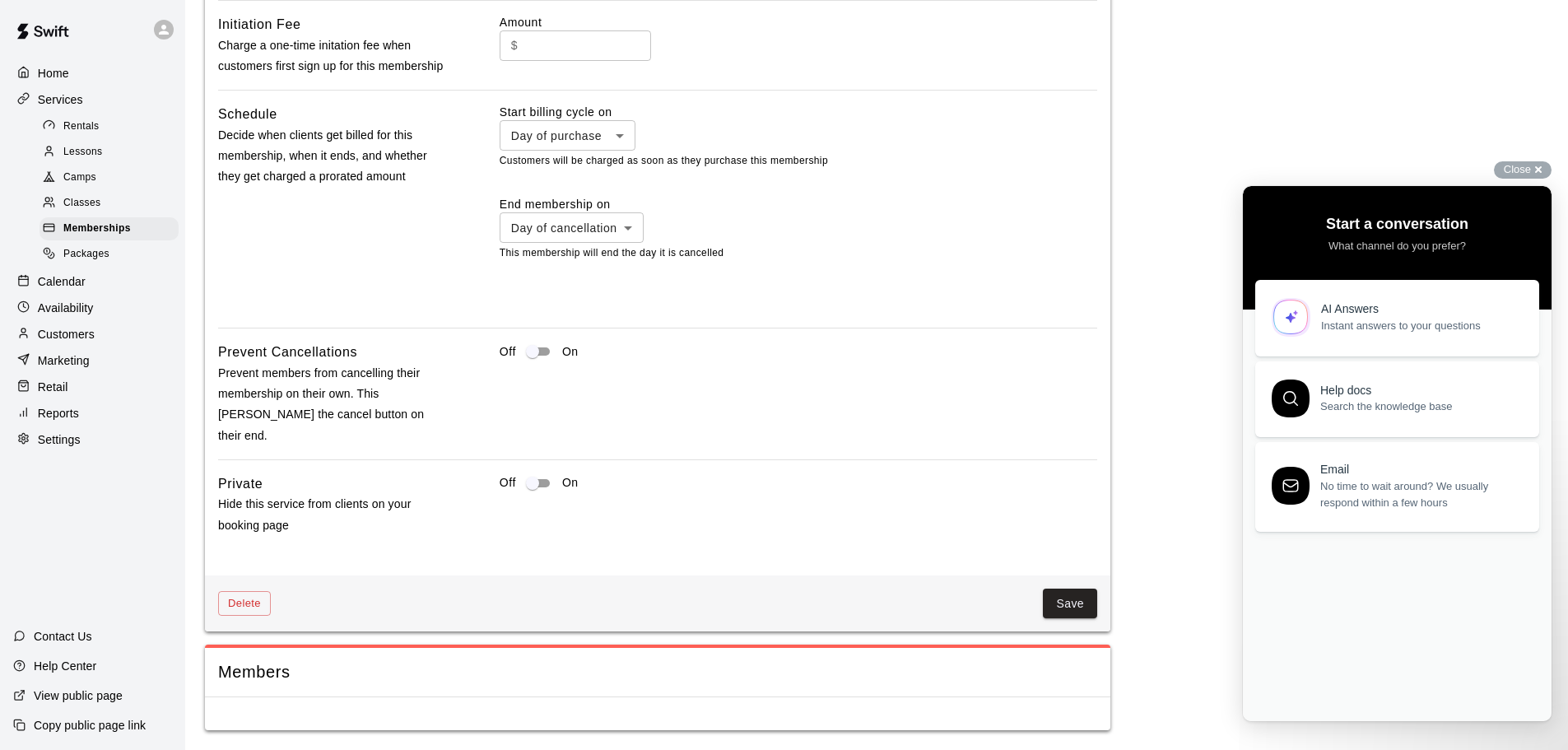
scroll to position [1284, 0]
click at [1391, 292] on link "AI Answers Instant answers to your questions" at bounding box center [1398, 315] width 284 height 76
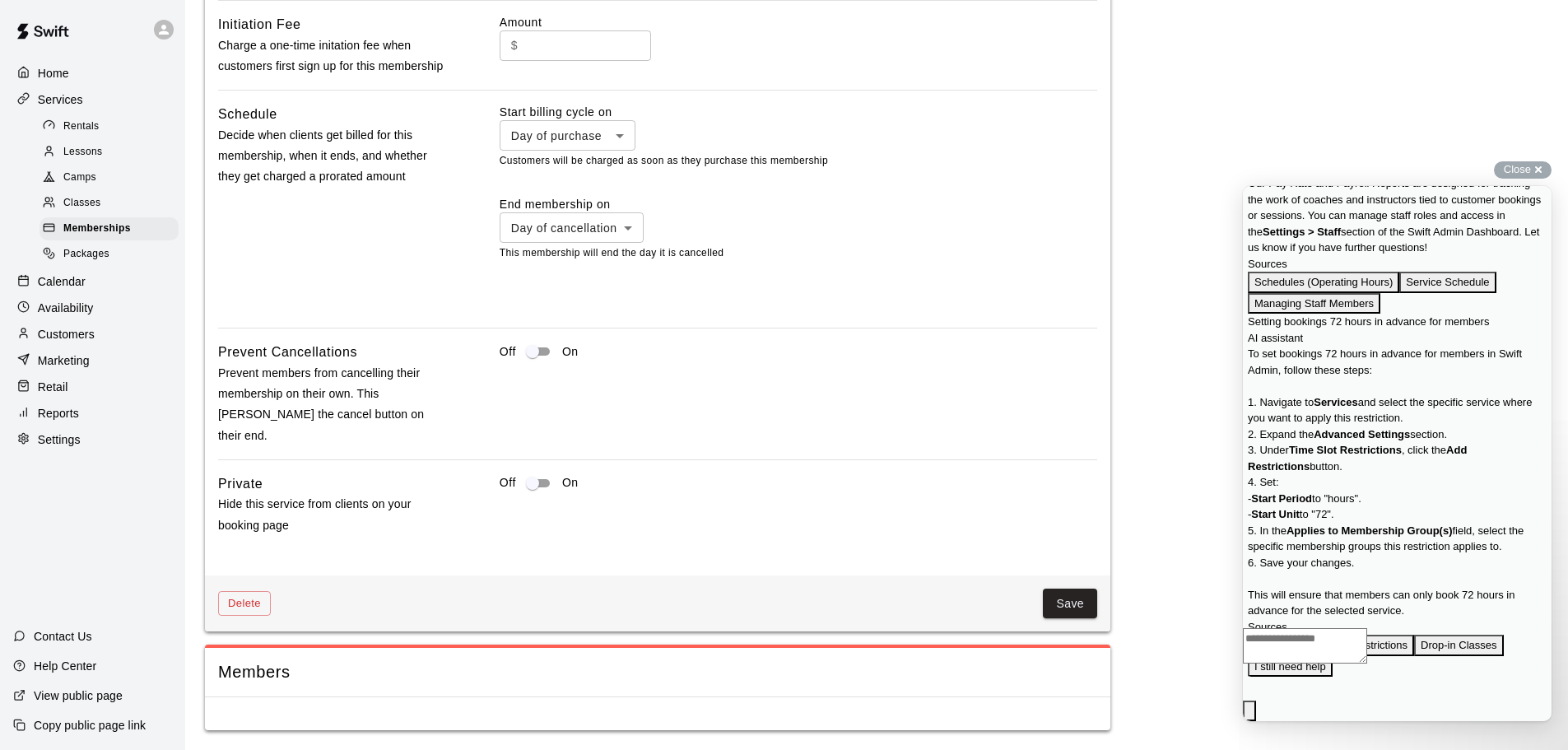
click at [258, 671] on span "Members" at bounding box center [658, 672] width 879 height 22
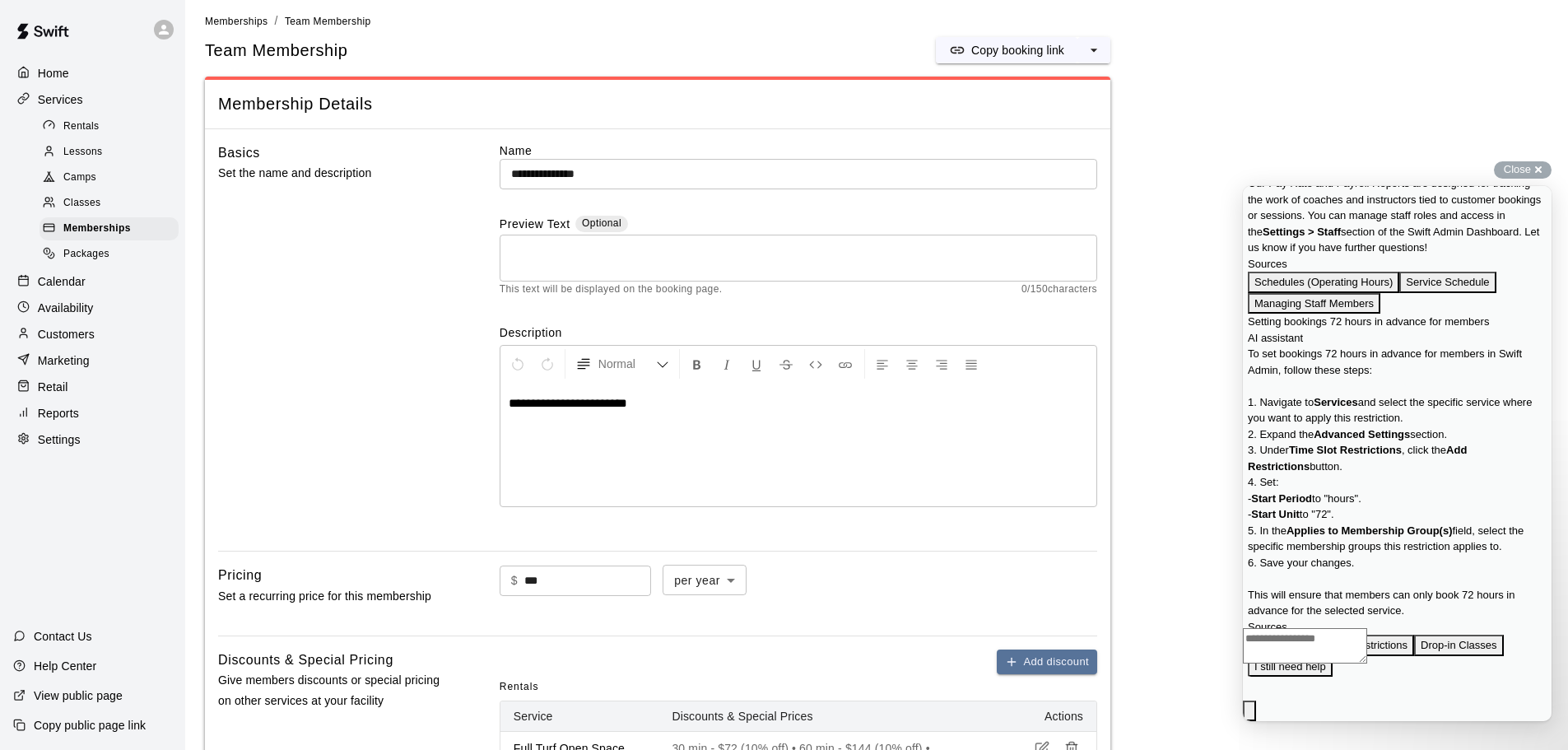
scroll to position [0, 0]
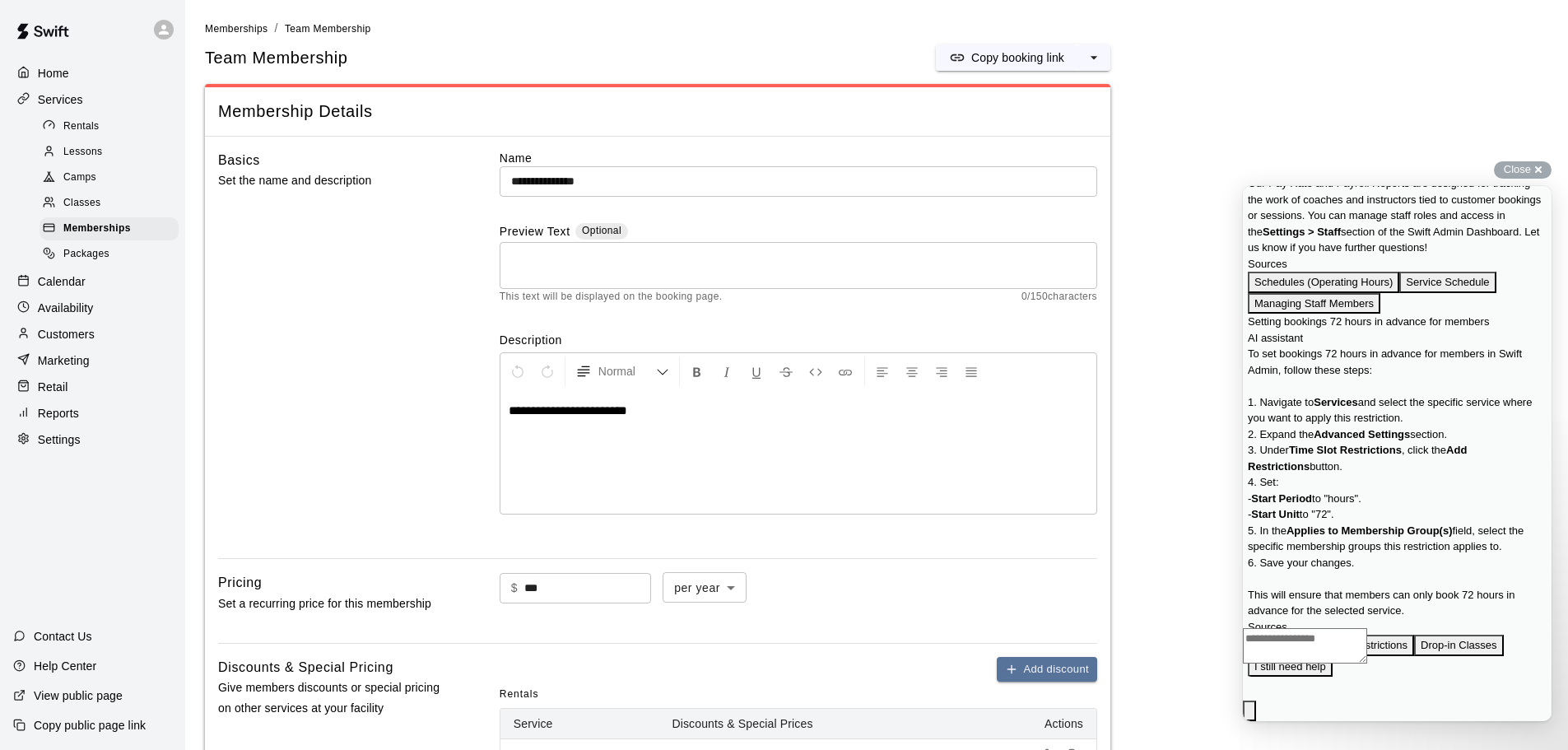
click at [70, 96] on p "Services" at bounding box center [61, 99] width 45 height 16
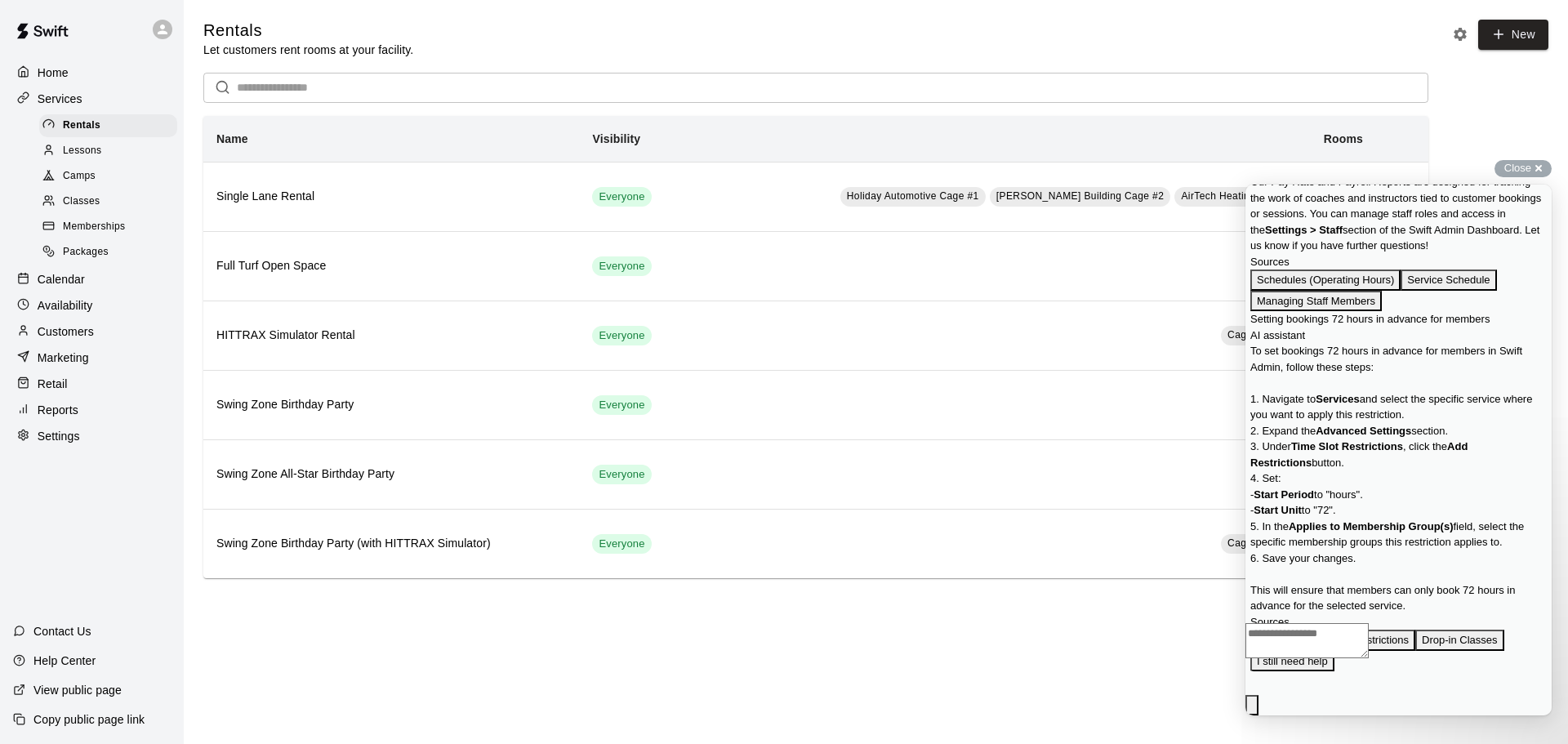
drag, startPoint x: 1441, startPoint y: 203, endPoint x: 1438, endPoint y: 215, distance: 12.4
click at [1425, 55] on div "AI Answers" at bounding box center [1398, 27] width 53 height 54
click at [1402, 48] on div "Rentals Let customers rent rooms at your facility. New" at bounding box center [875, 39] width 1345 height 39
click at [1455, 28] on icon "Rental settings" at bounding box center [1460, 33] width 16 height 16
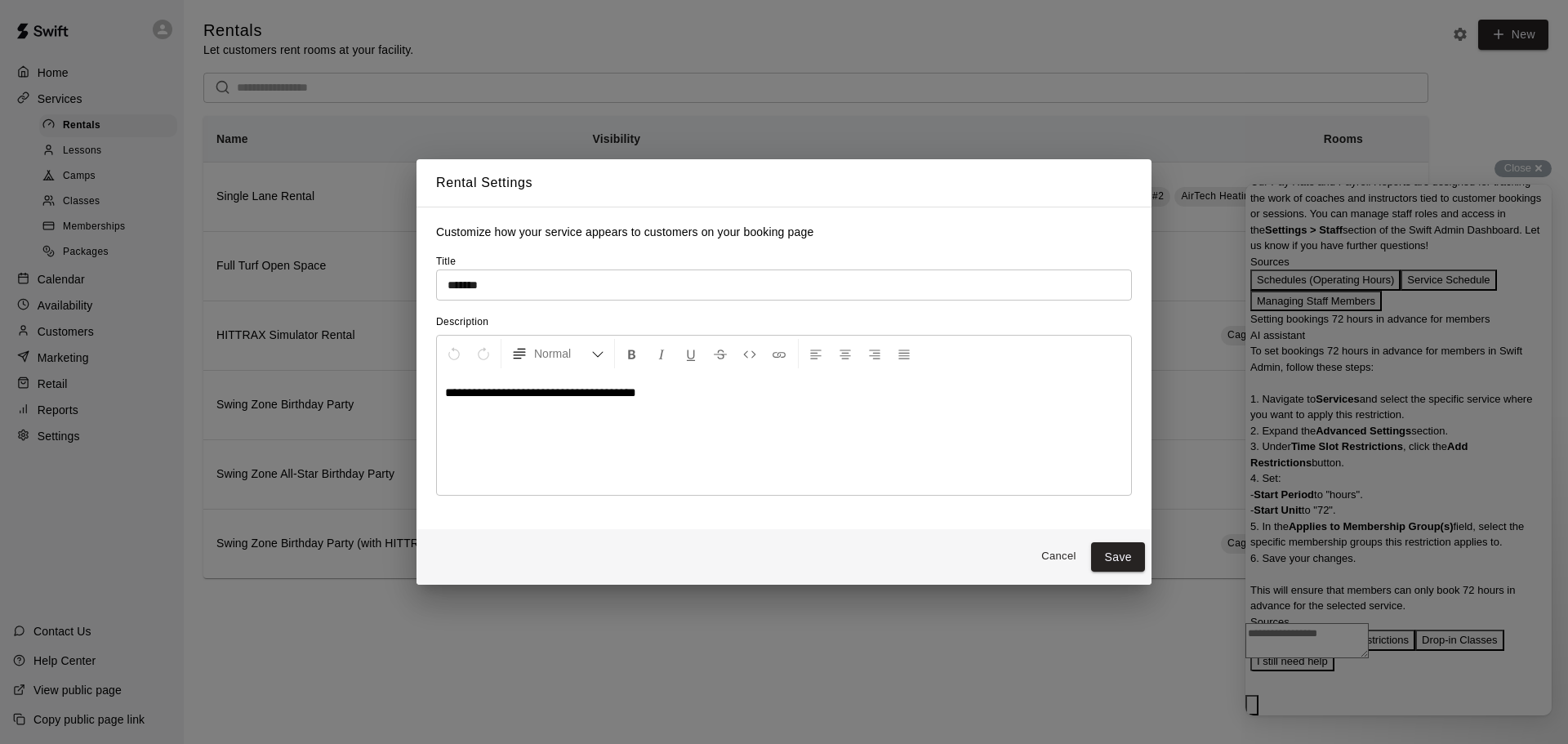
click at [1455, 28] on div "**********" at bounding box center [784, 372] width 1568 height 744
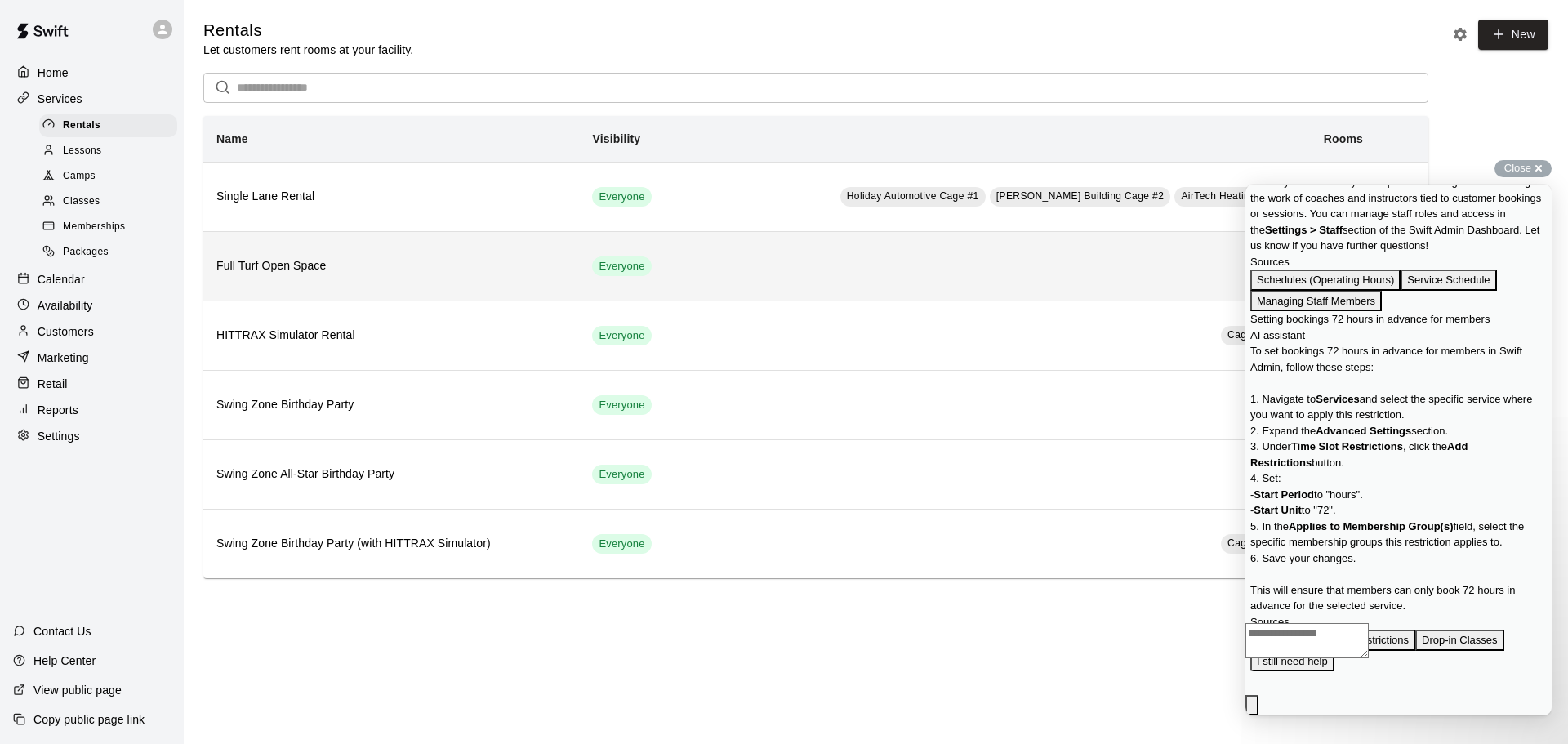
click at [285, 259] on h6 "Full Turf Open Space" at bounding box center [390, 266] width 349 height 18
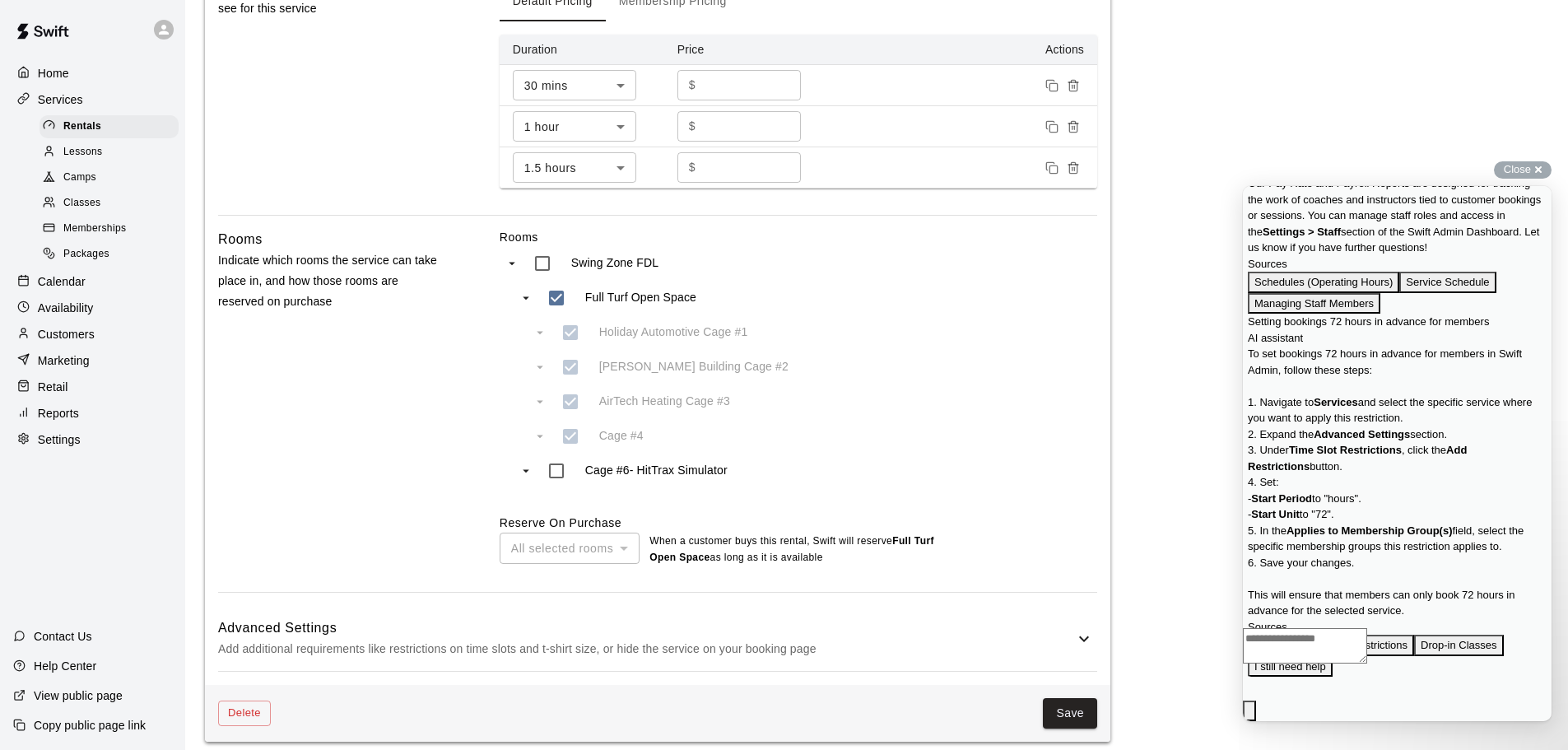
scroll to position [619, 0]
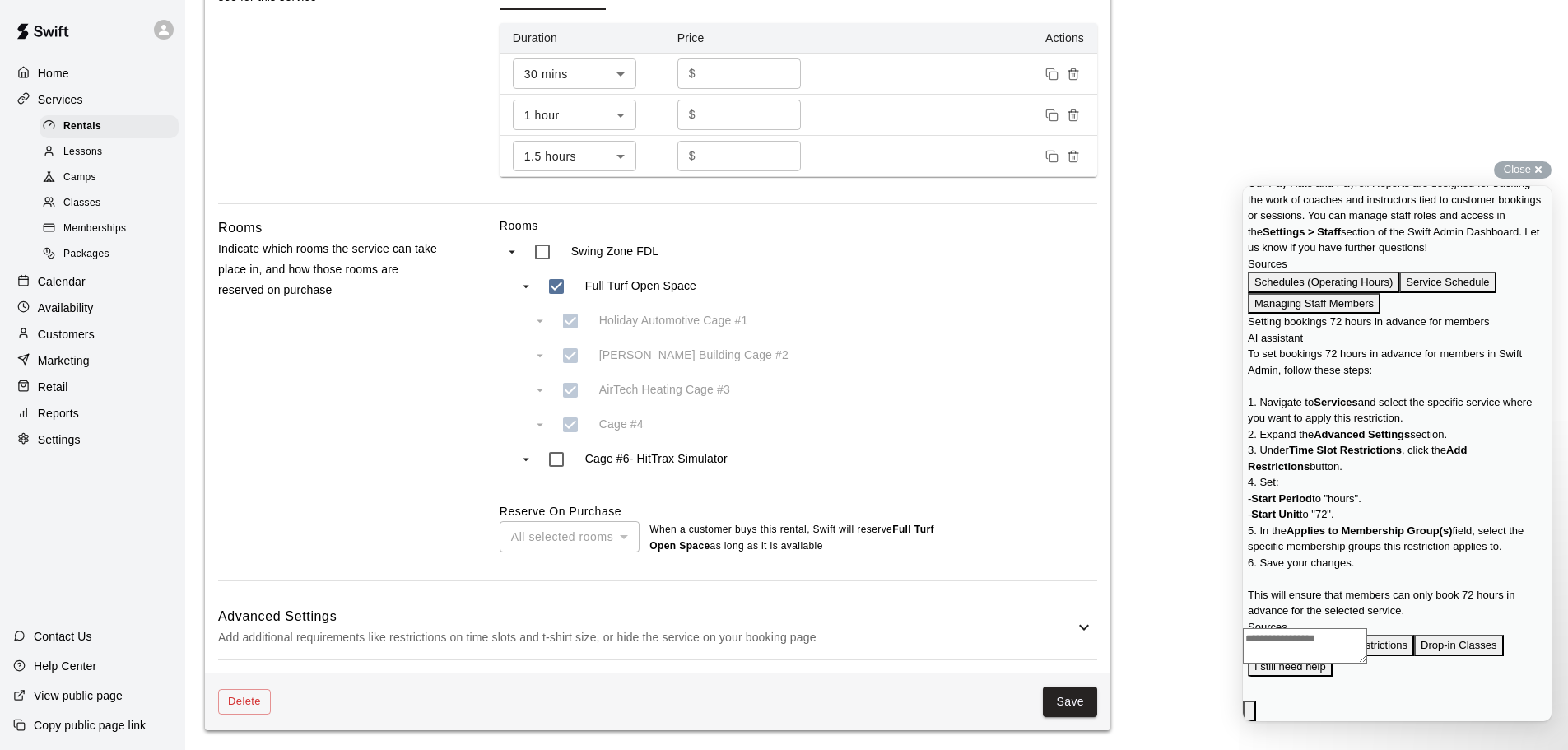
click at [498, 629] on p "Add additional requirements like restrictions on time slots and t-shirt size, o…" at bounding box center [646, 638] width 856 height 21
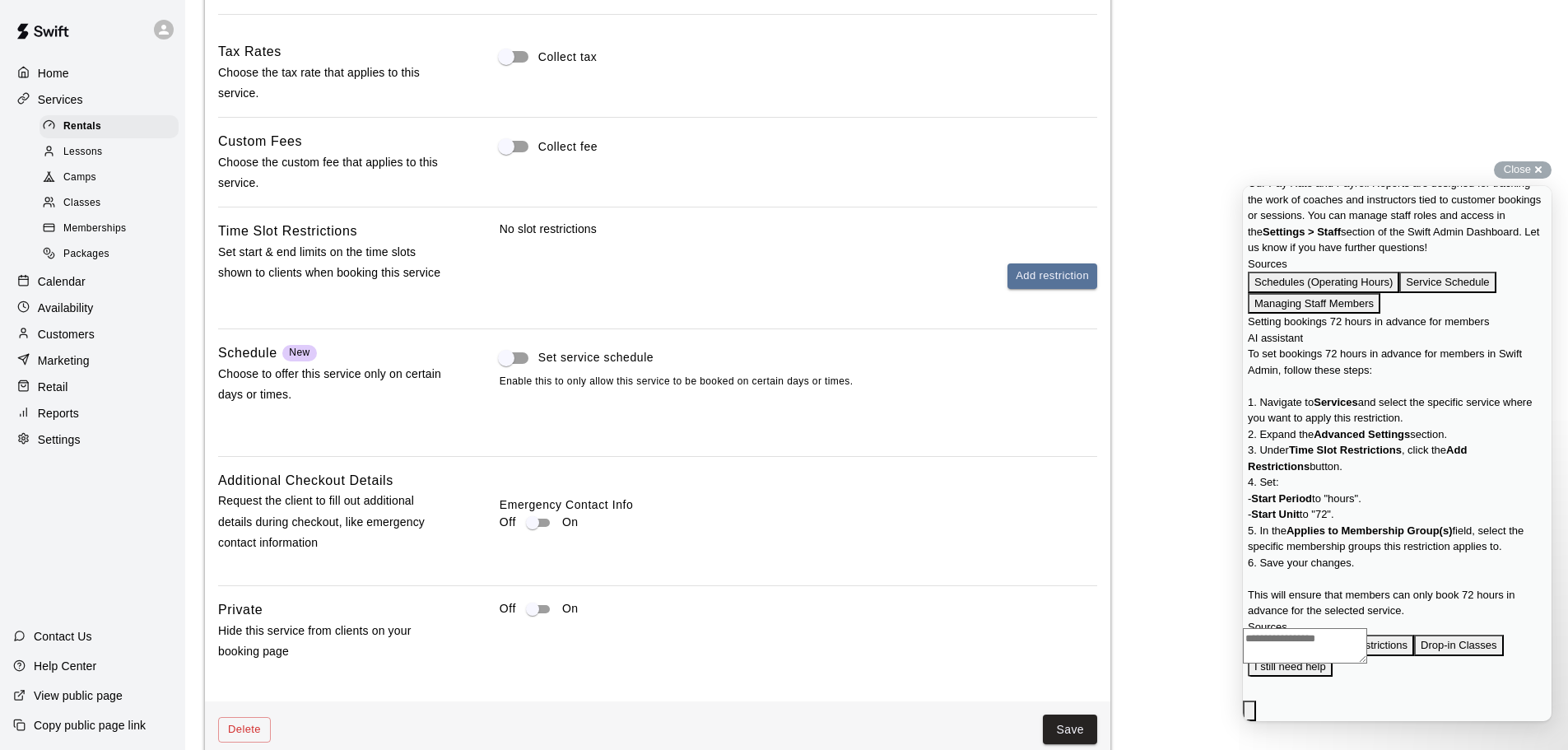
scroll to position [1292, 0]
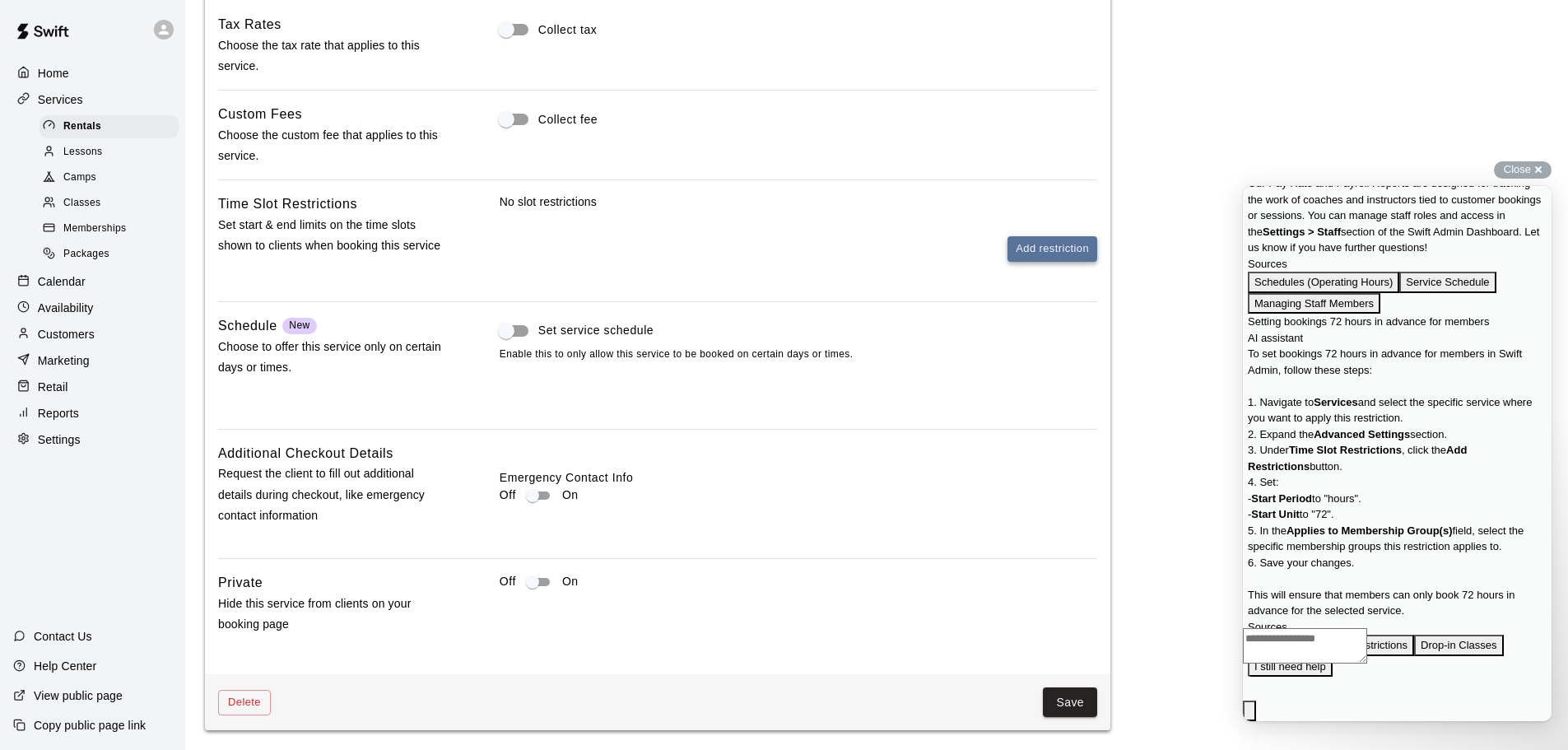
click at [1059, 245] on button "Add restriction" at bounding box center [1052, 248] width 90 height 25
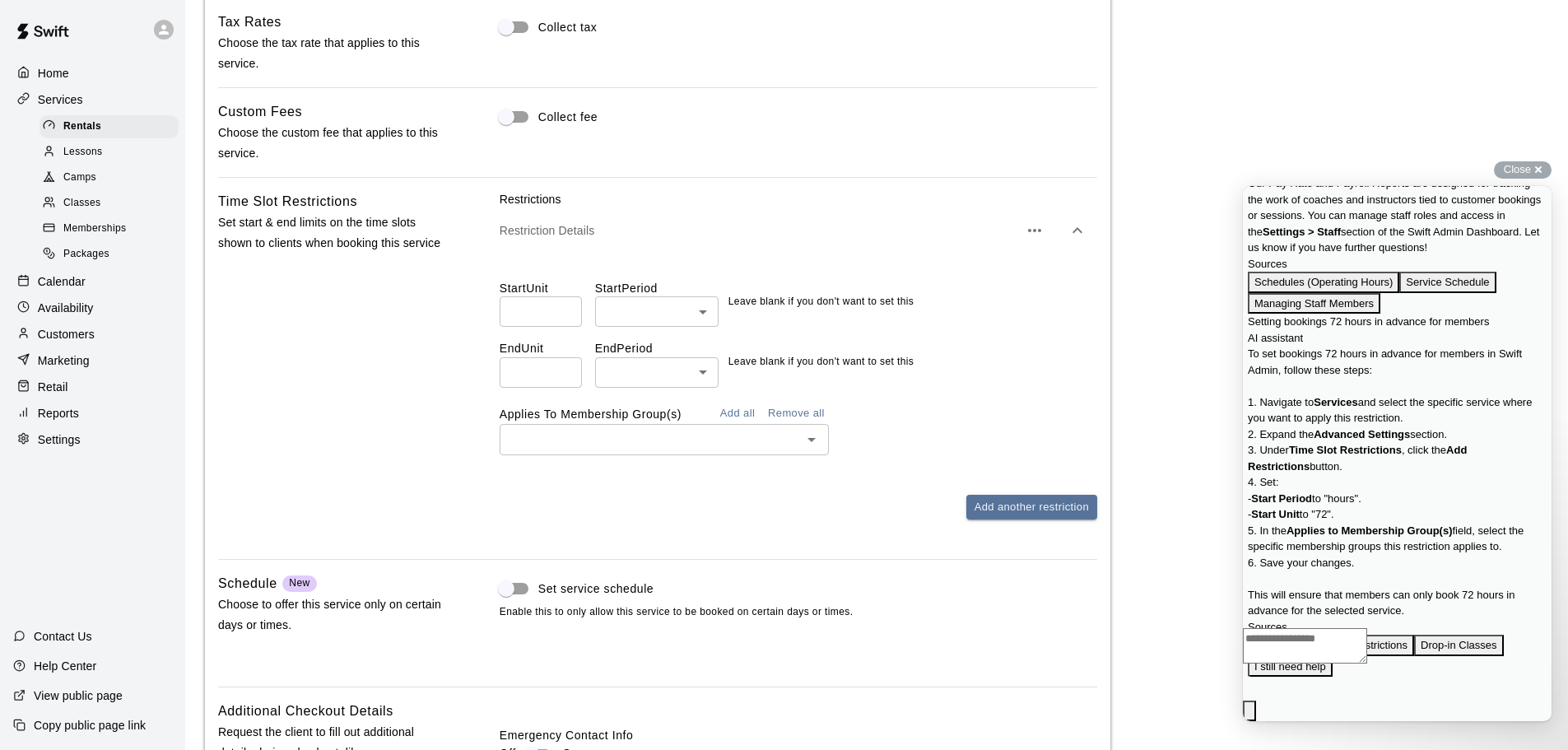
click at [552, 304] on input "number" at bounding box center [540, 311] width 82 height 30
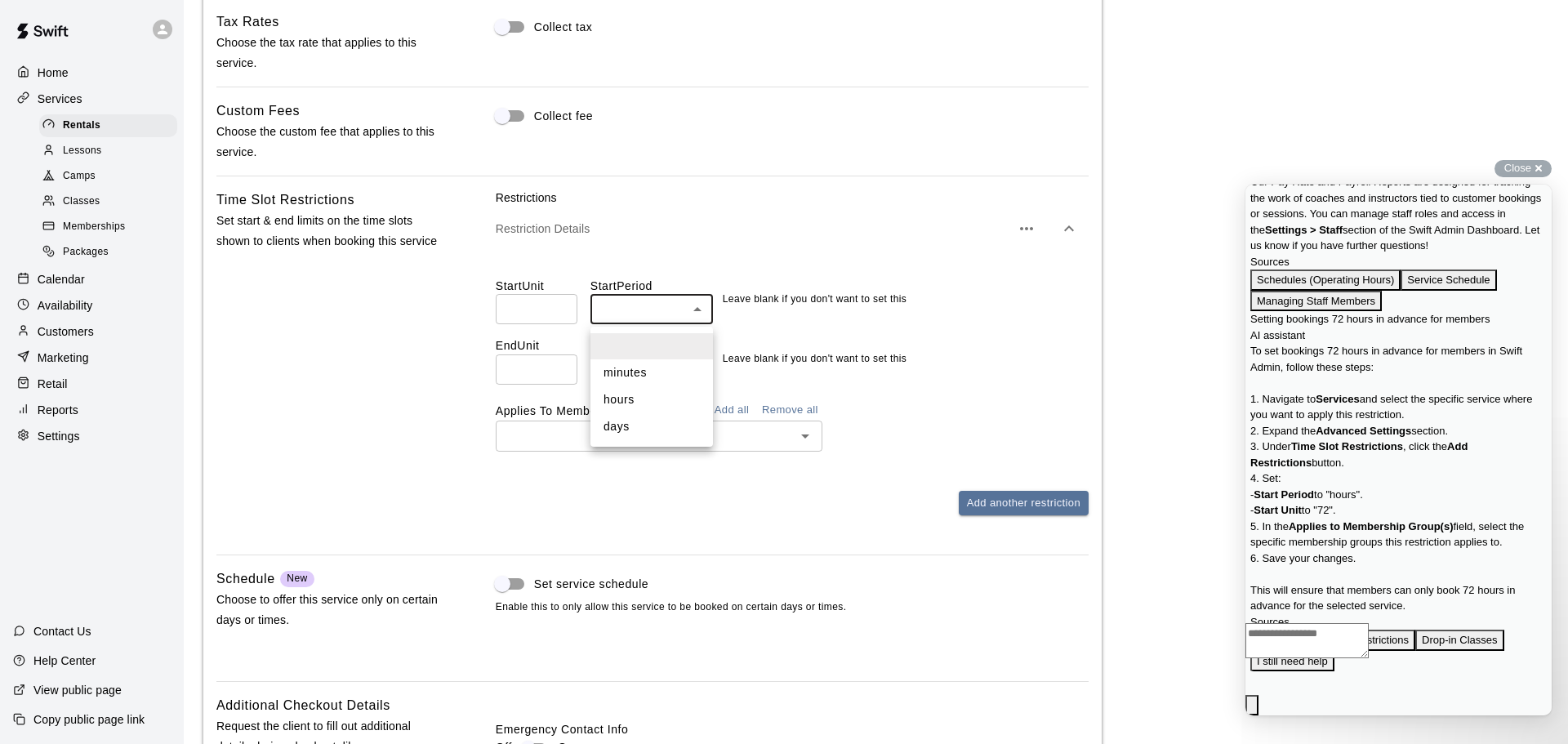
click at [645, 397] on li "hours" at bounding box center [651, 399] width 123 height 27
type input "*****"
click at [557, 322] on input "number" at bounding box center [536, 308] width 82 height 30
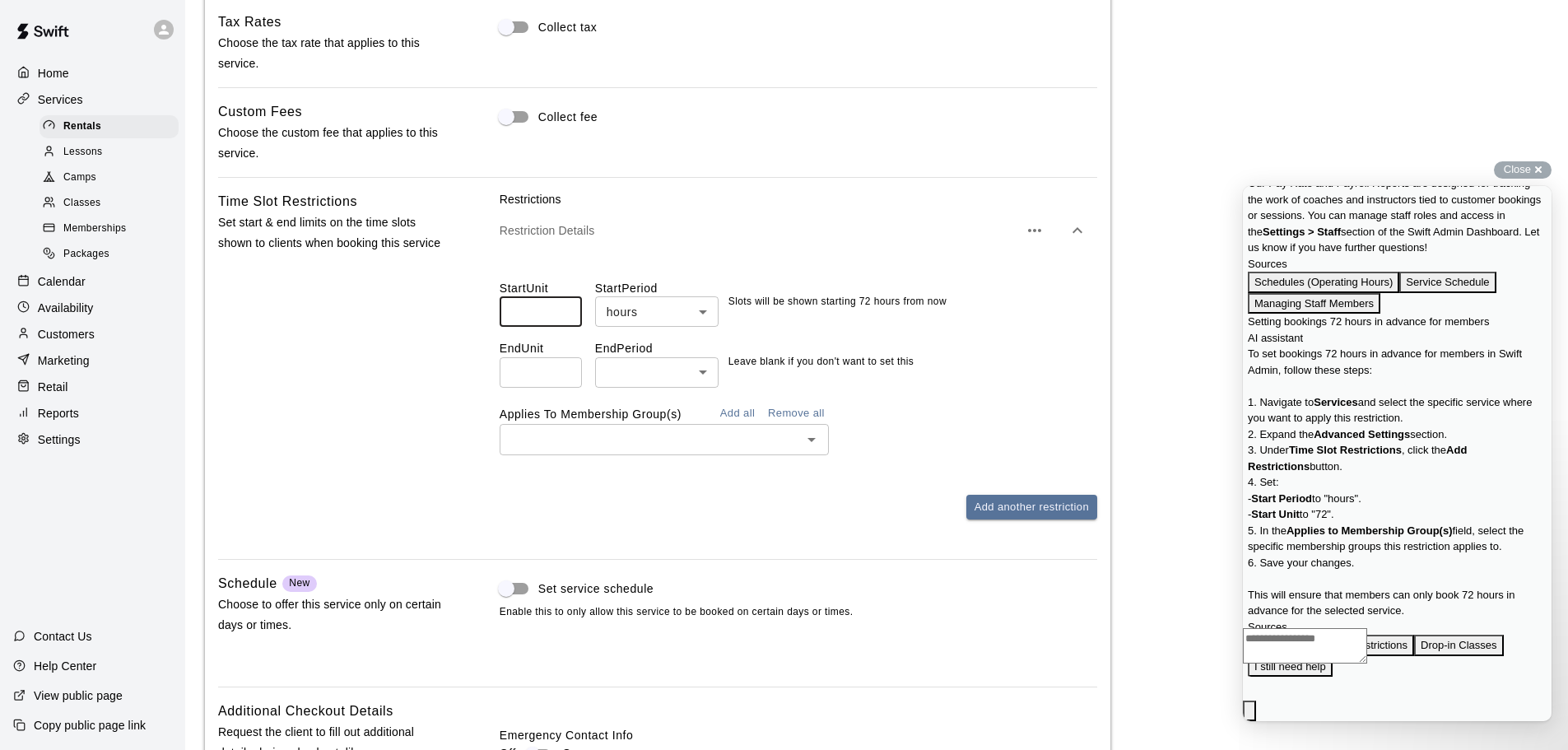
type input "**"
click at [370, 391] on div "Time Slot Restrictions Set start & end limits on the time slots shown to client…" at bounding box center [332, 369] width 228 height 355
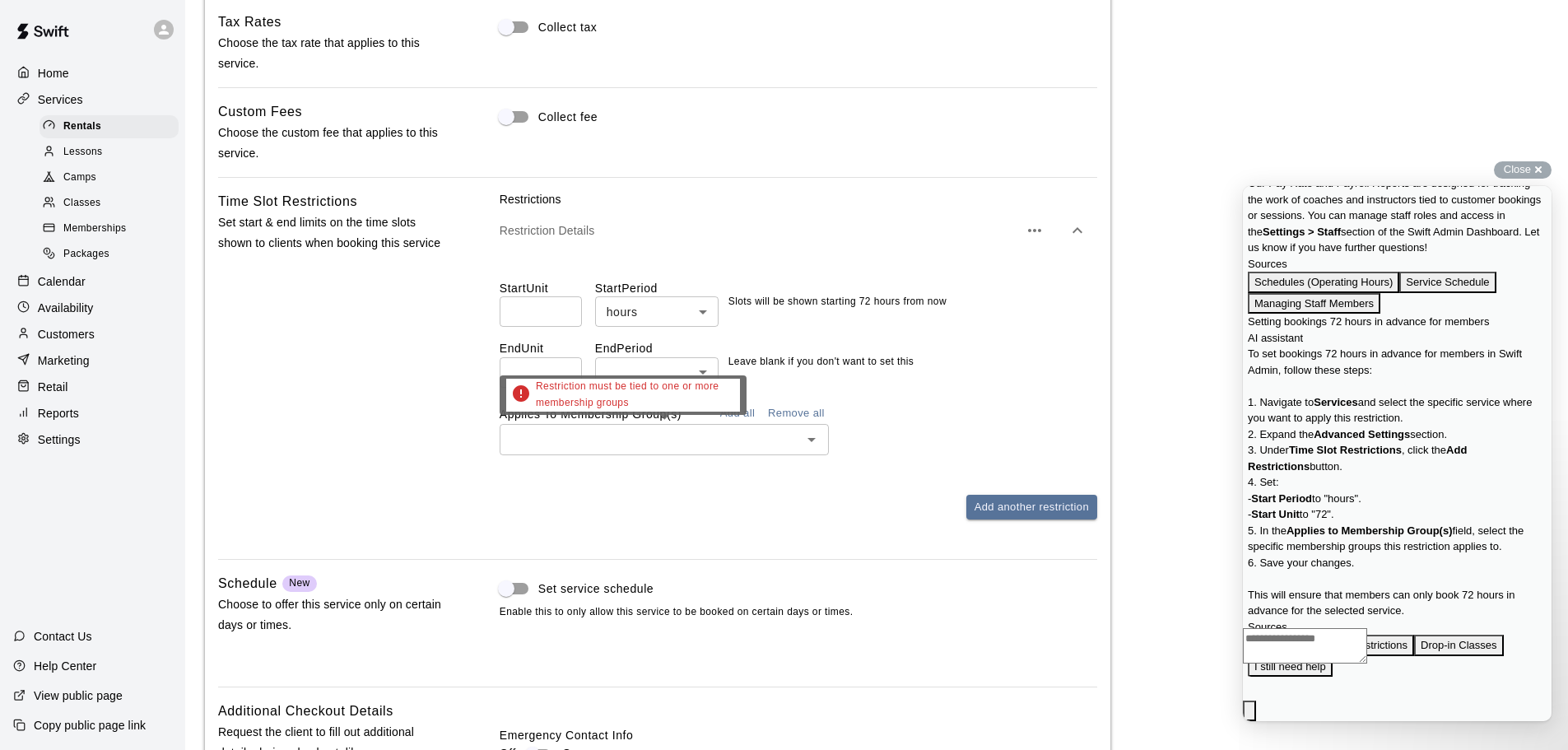
click at [787, 444] on input "text" at bounding box center [651, 439] width 292 height 21
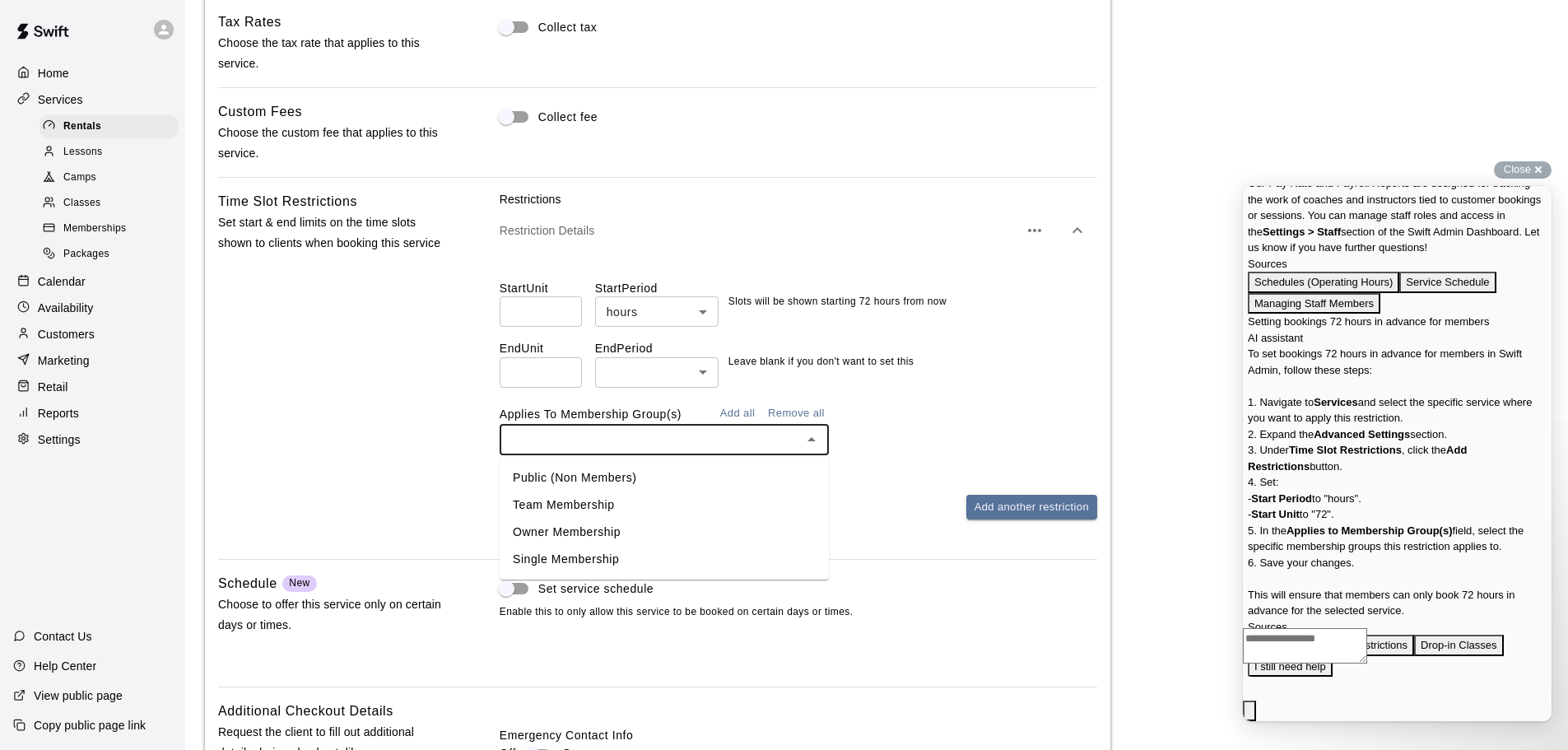
click at [652, 506] on li "Team Membership" at bounding box center [664, 504] width 330 height 27
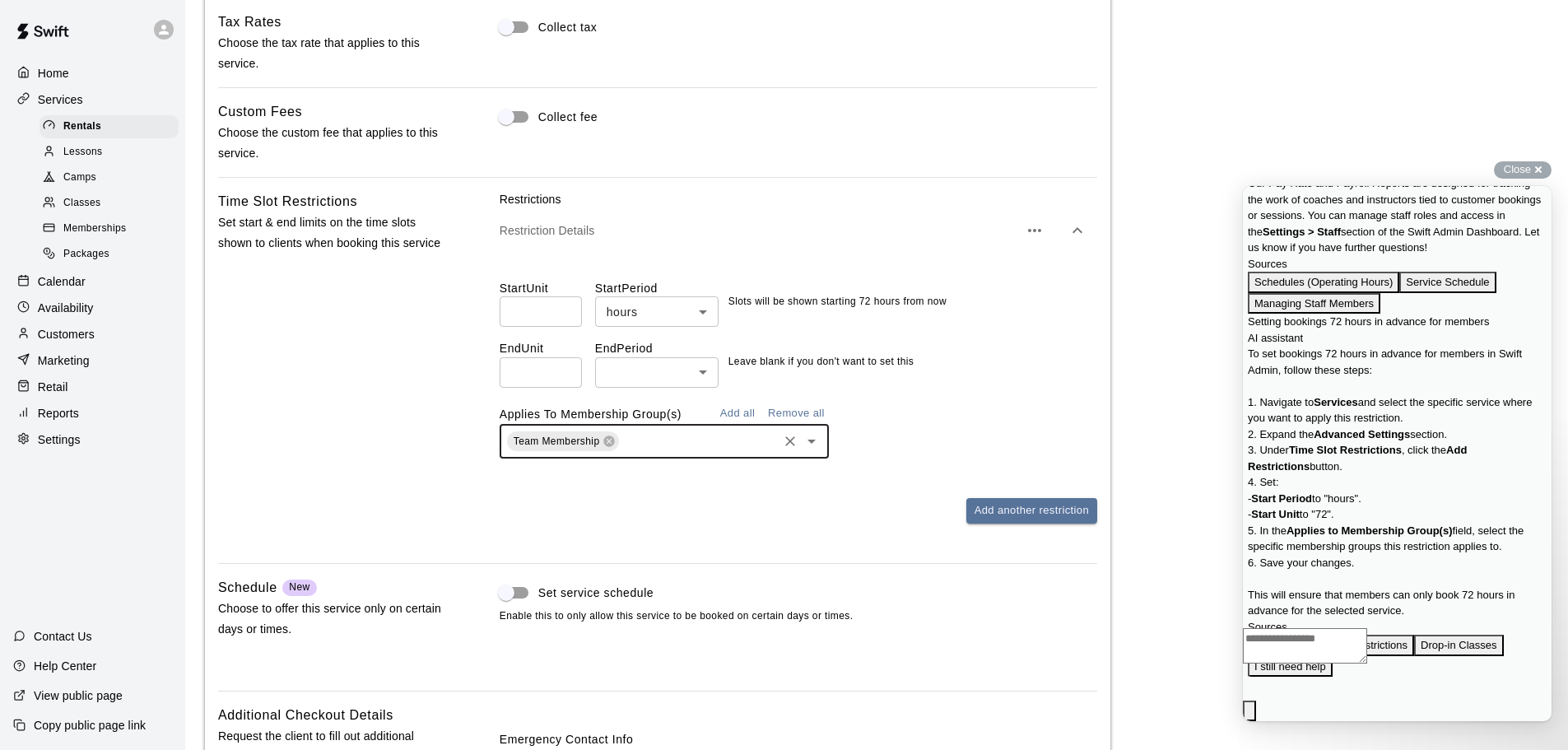
click at [1371, 34] on span "Go back" at bounding box center [1371, 28] width 0 height 12
